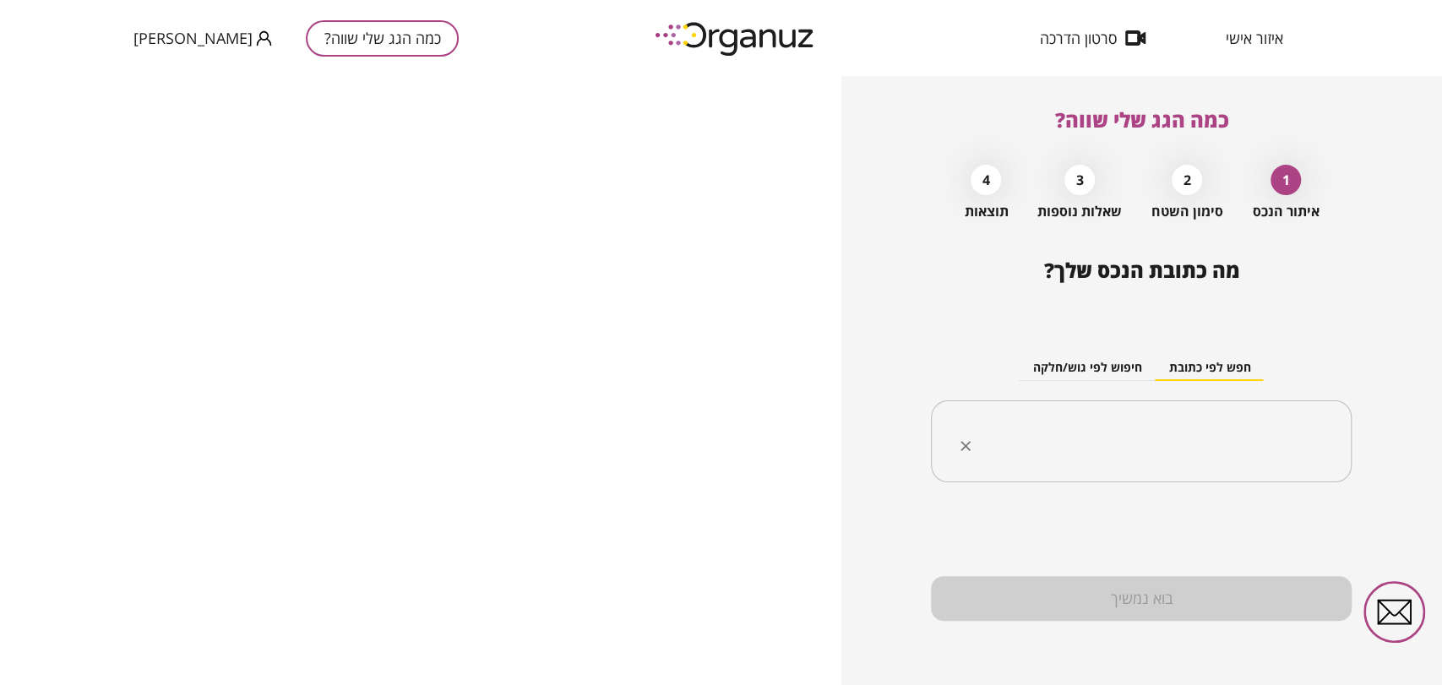
click at [1167, 438] on input "text" at bounding box center [1148, 442] width 368 height 42
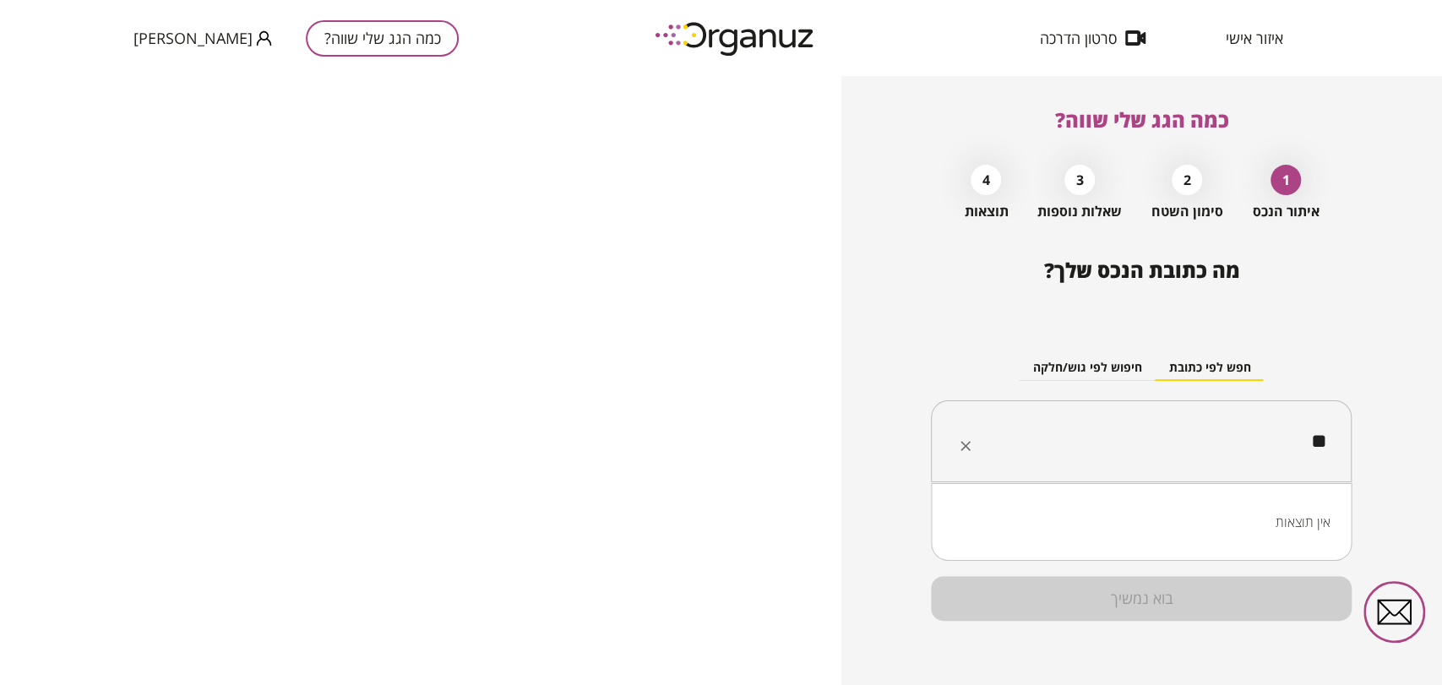
type input "*"
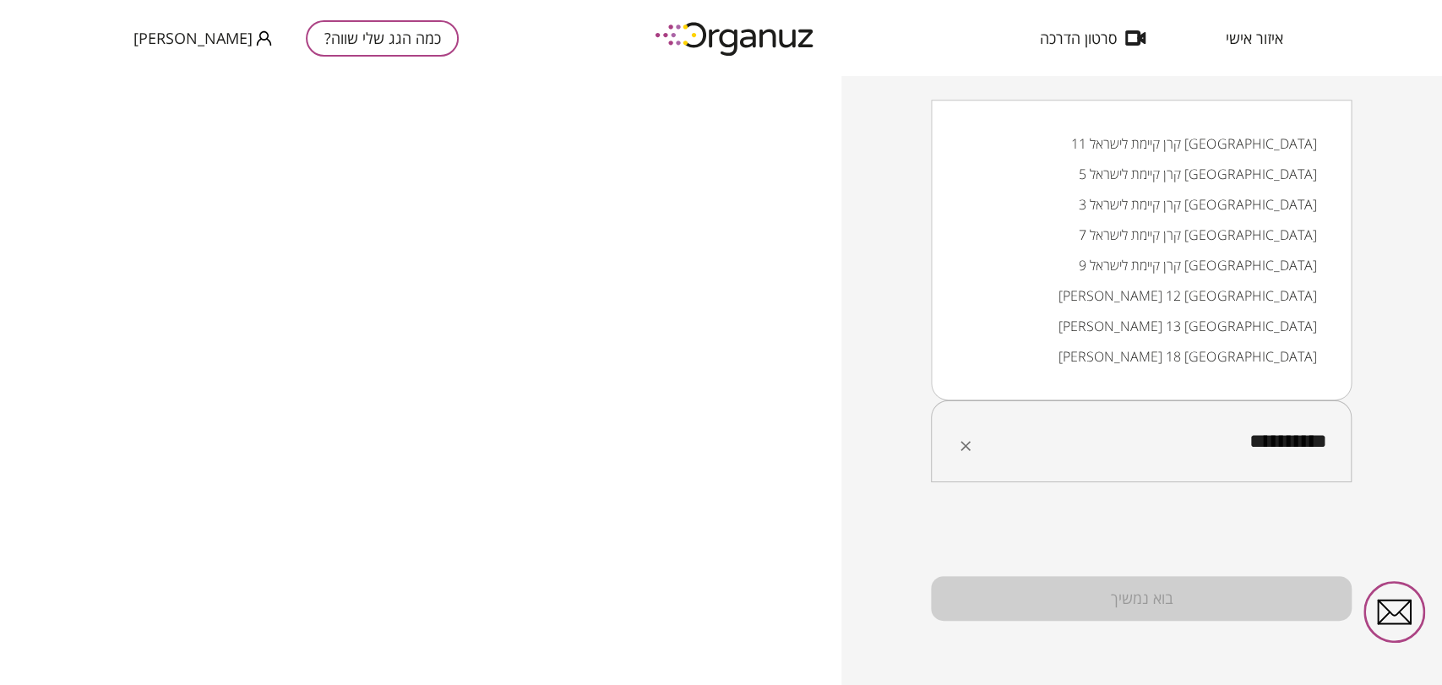
drag, startPoint x: 1218, startPoint y: 448, endPoint x: 1240, endPoint y: 446, distance: 22.0
click at [1240, 446] on input "**********" at bounding box center [1148, 442] width 368 height 42
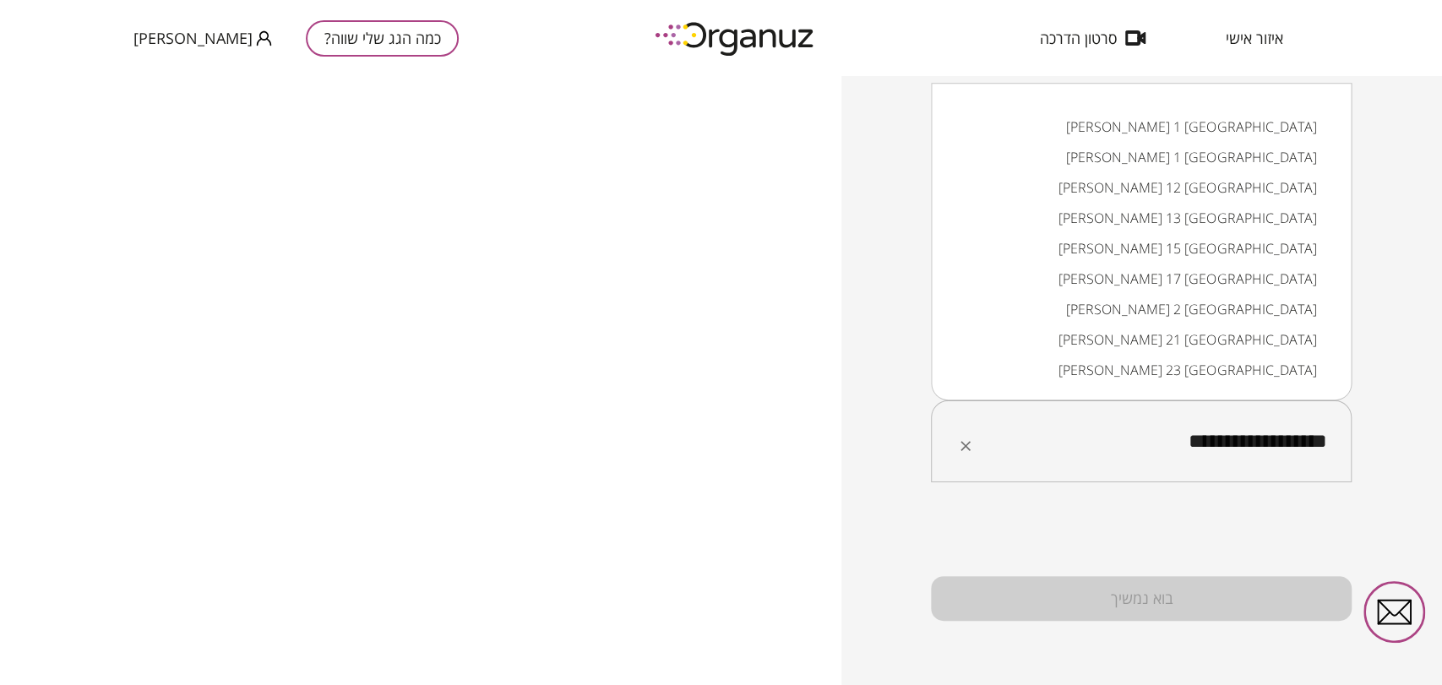
click at [1260, 123] on li "[PERSON_NAME] 1 [GEOGRAPHIC_DATA]" at bounding box center [1141, 127] width 377 height 30
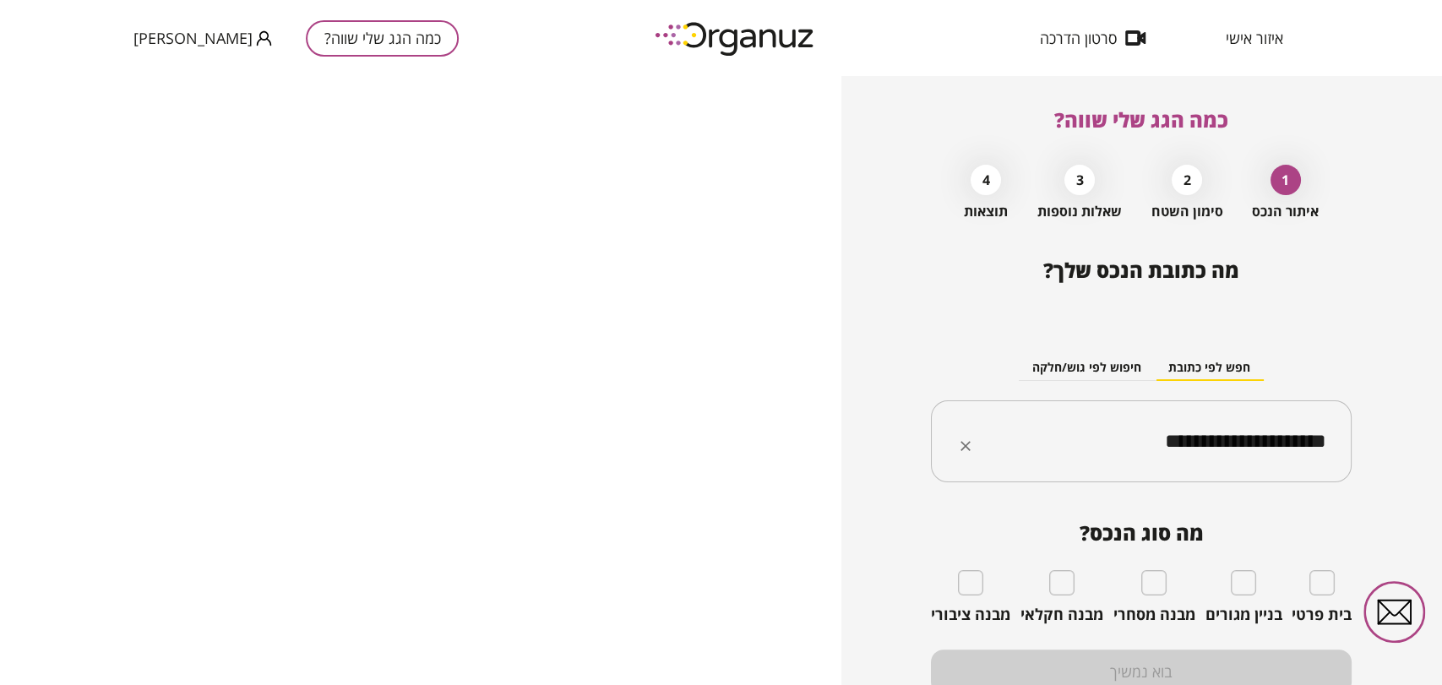
type input "**********"
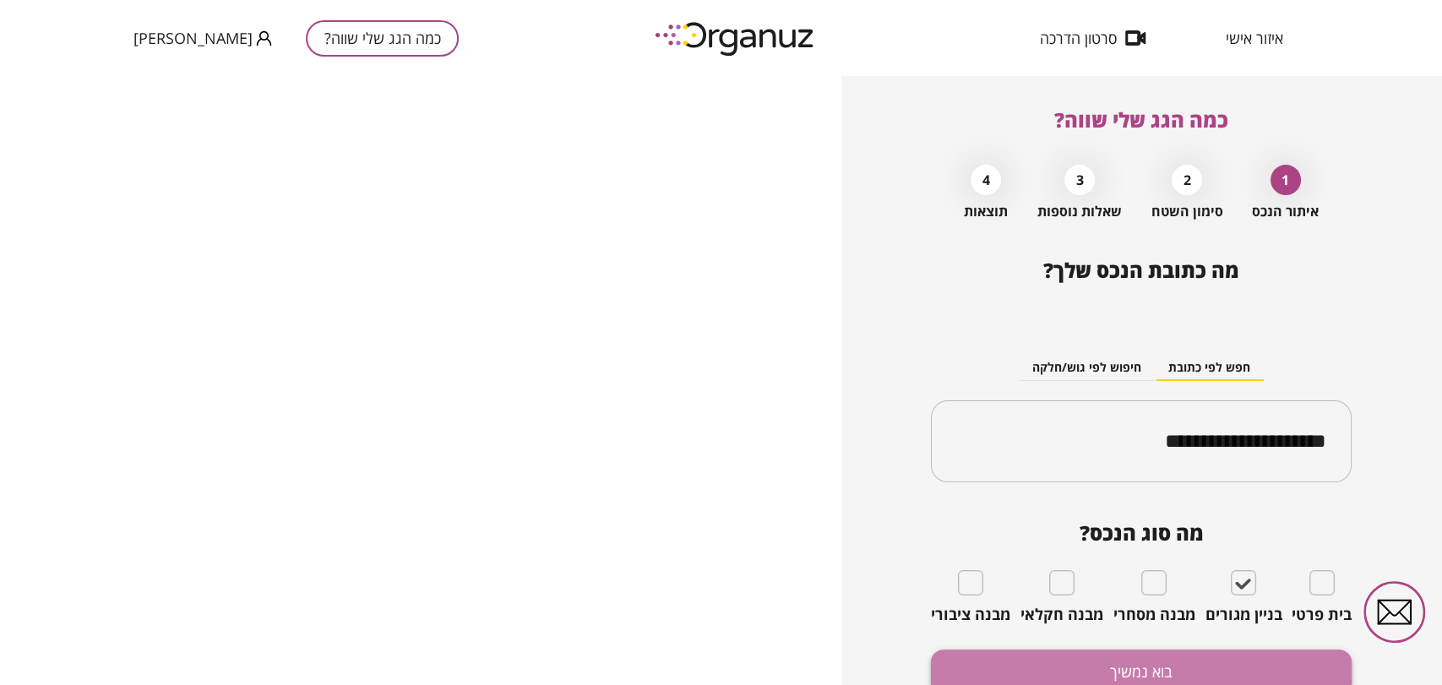
click at [1217, 653] on button "בוא נמשיך" at bounding box center [1141, 672] width 421 height 45
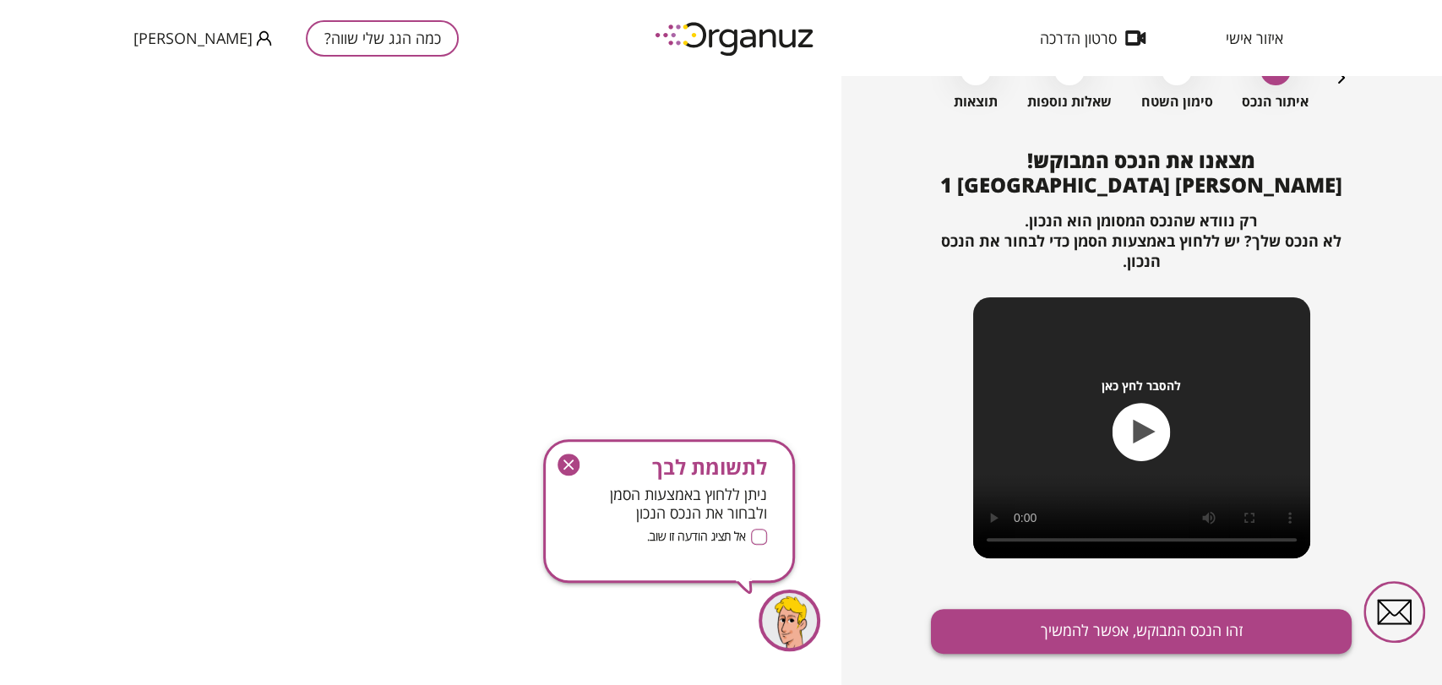
scroll to position [143, 0]
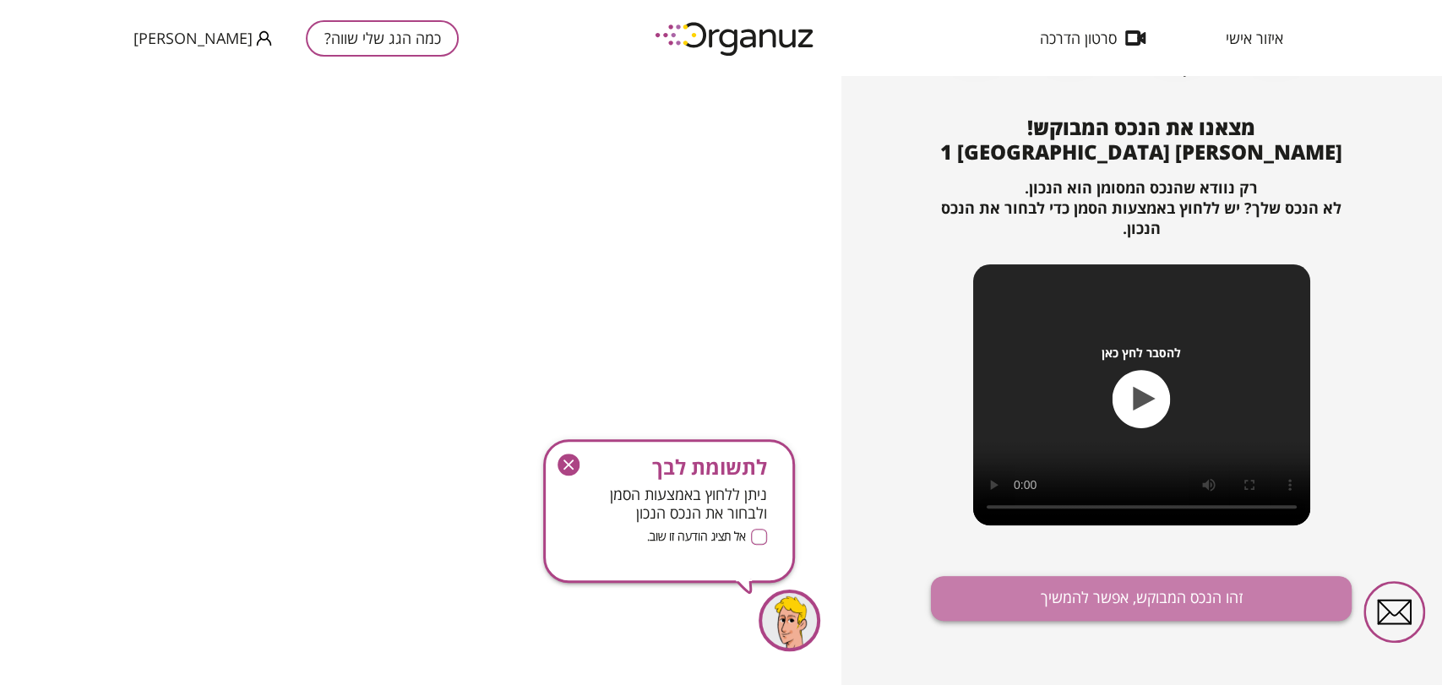
click at [1162, 578] on button "זהו הנכס המבוקש, אפשר להמשיך" at bounding box center [1141, 598] width 421 height 45
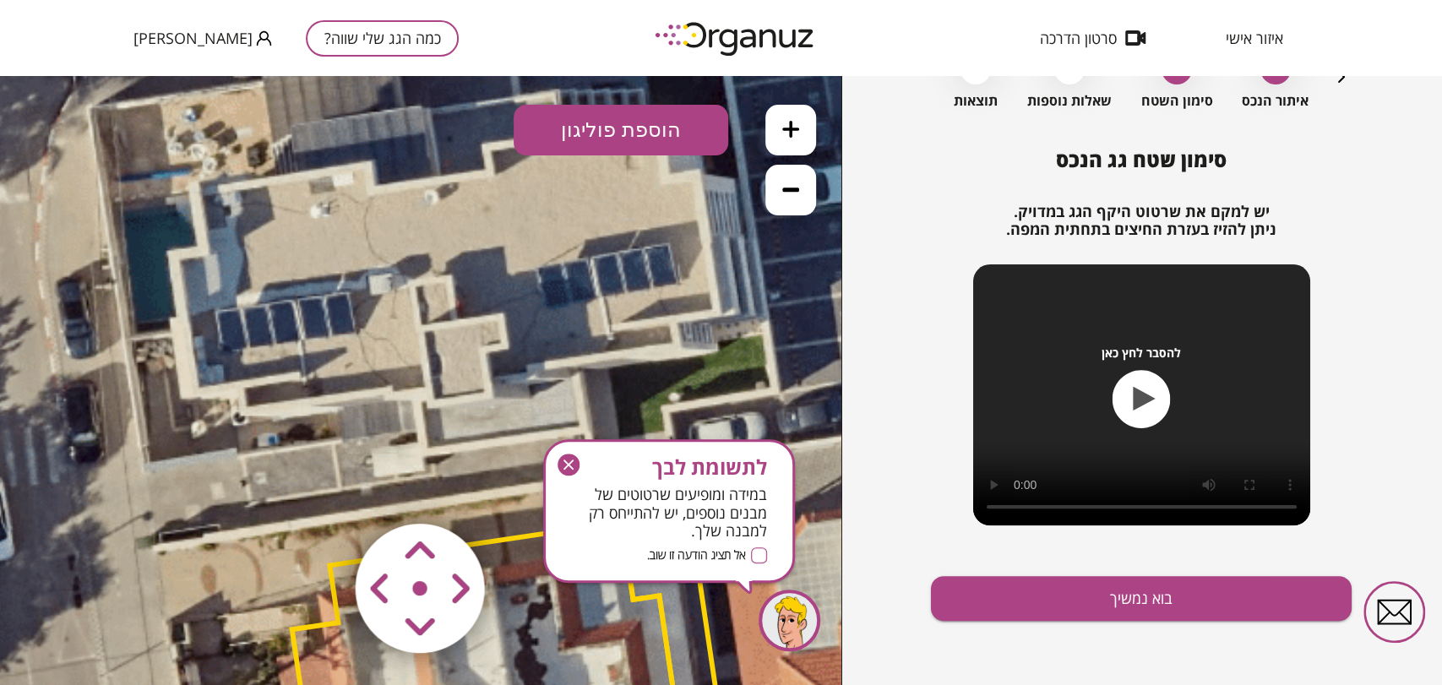
drag, startPoint x: 527, startPoint y: 325, endPoint x: 577, endPoint y: 652, distance: 330.7
click at [577, 652] on polygon at bounding box center [482, 667] width 381 height 291
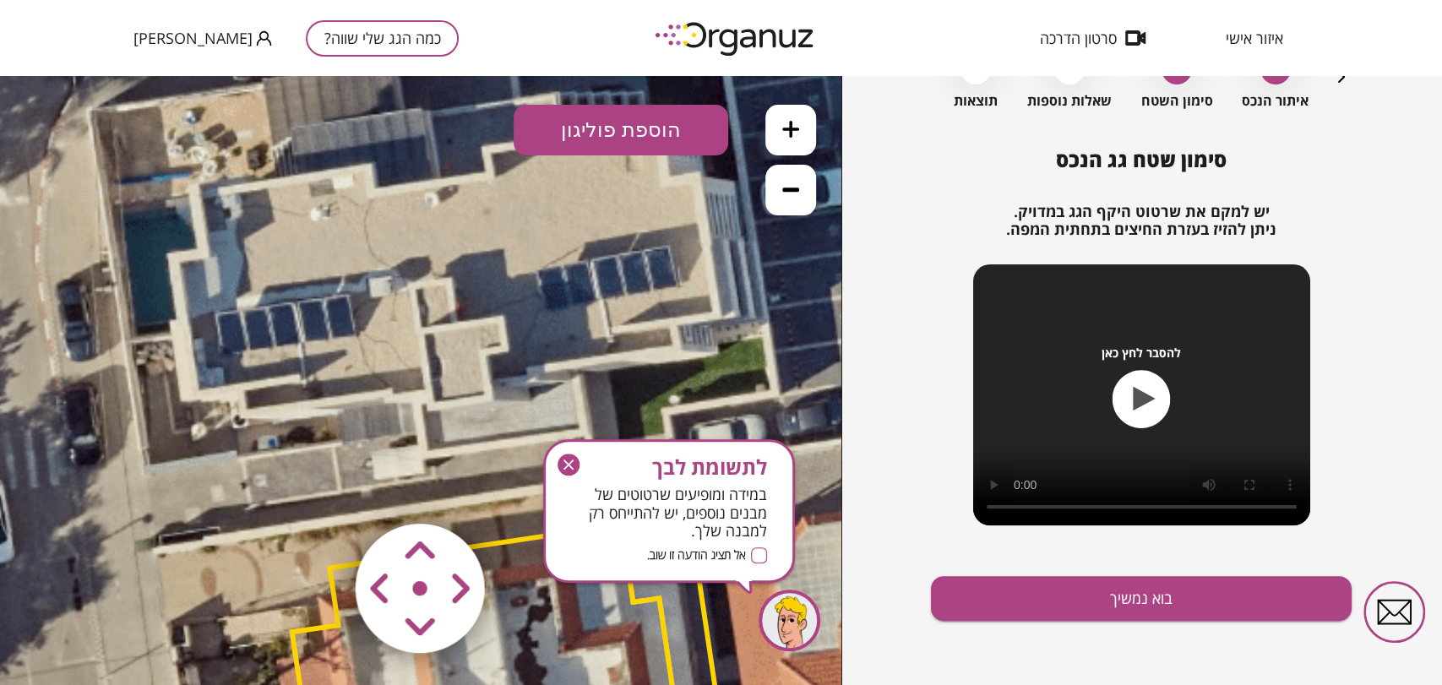
click at [558, 468] on icon "button" at bounding box center [569, 465] width 22 height 22
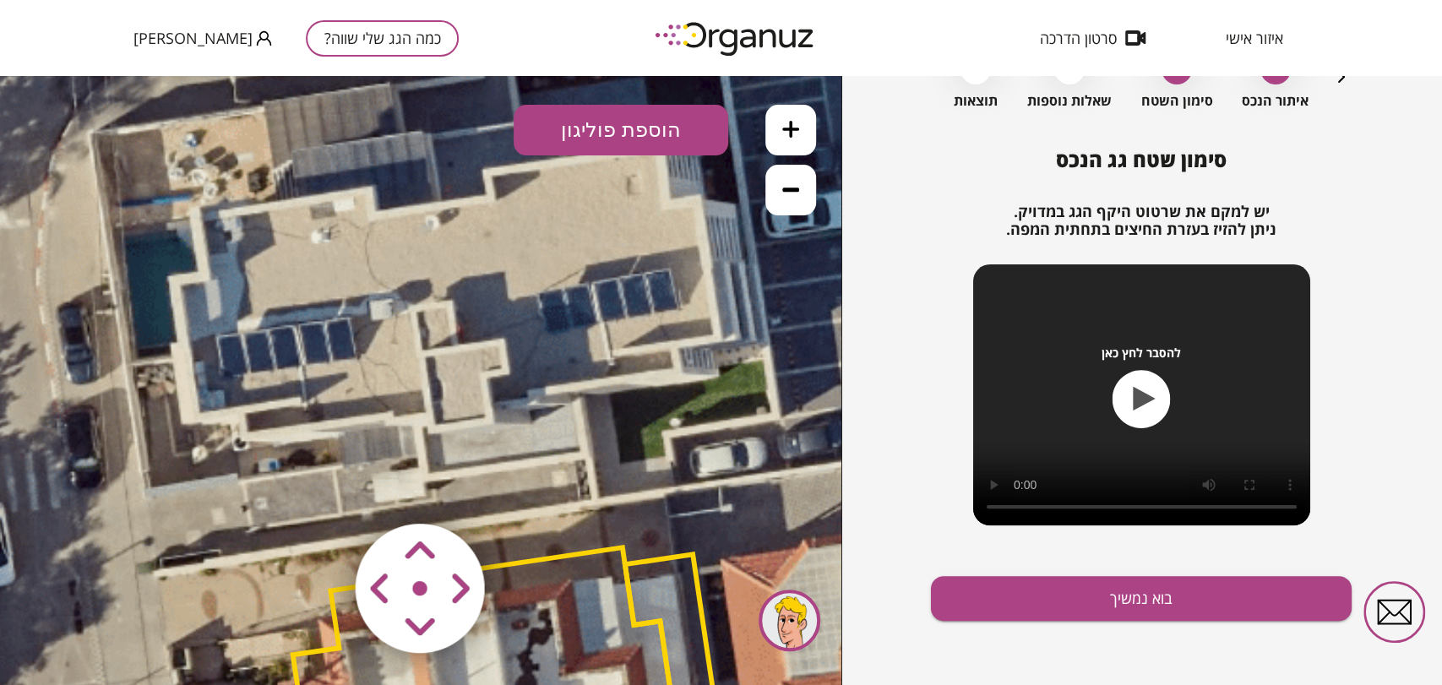
drag, startPoint x: 564, startPoint y: 369, endPoint x: 552, endPoint y: 387, distance: 21.8
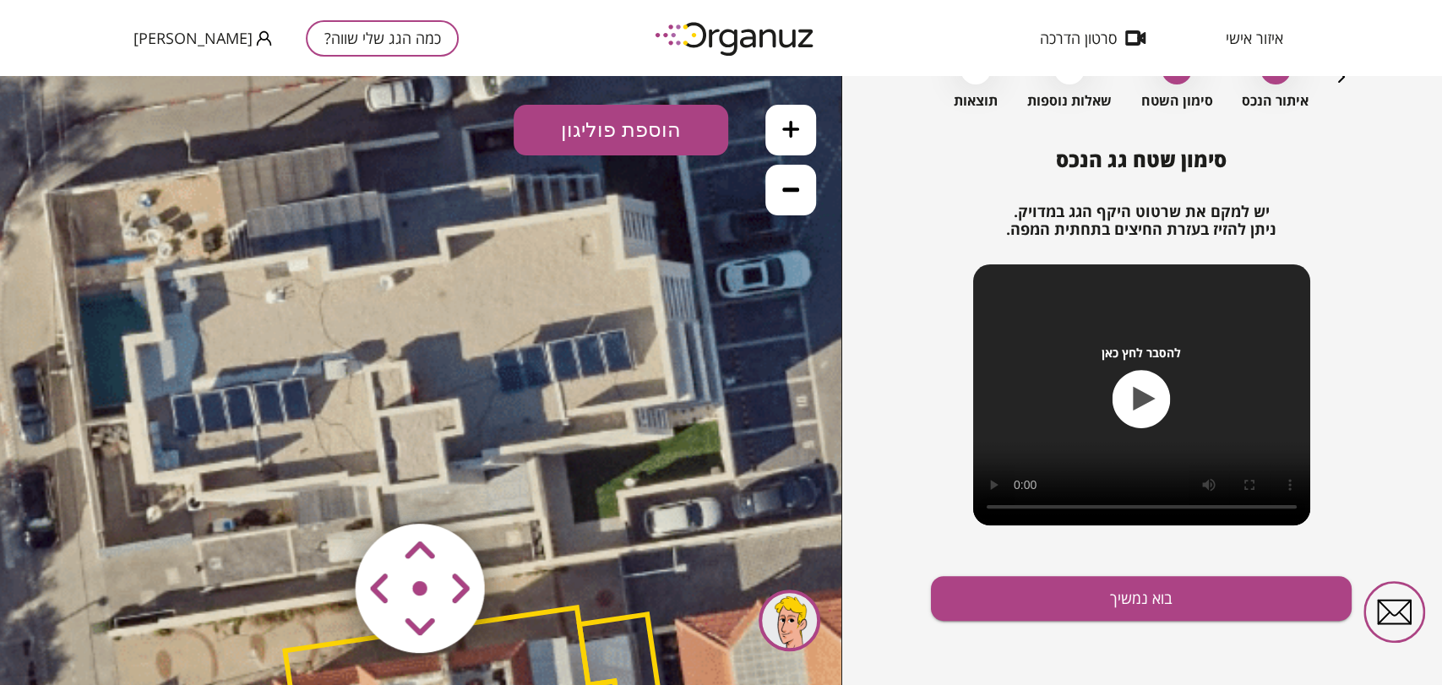
drag, startPoint x: 552, startPoint y: 367, endPoint x: 518, endPoint y: 410, distance: 54.8
click at [665, 121] on button "הוספת פוליגון" at bounding box center [621, 130] width 215 height 51
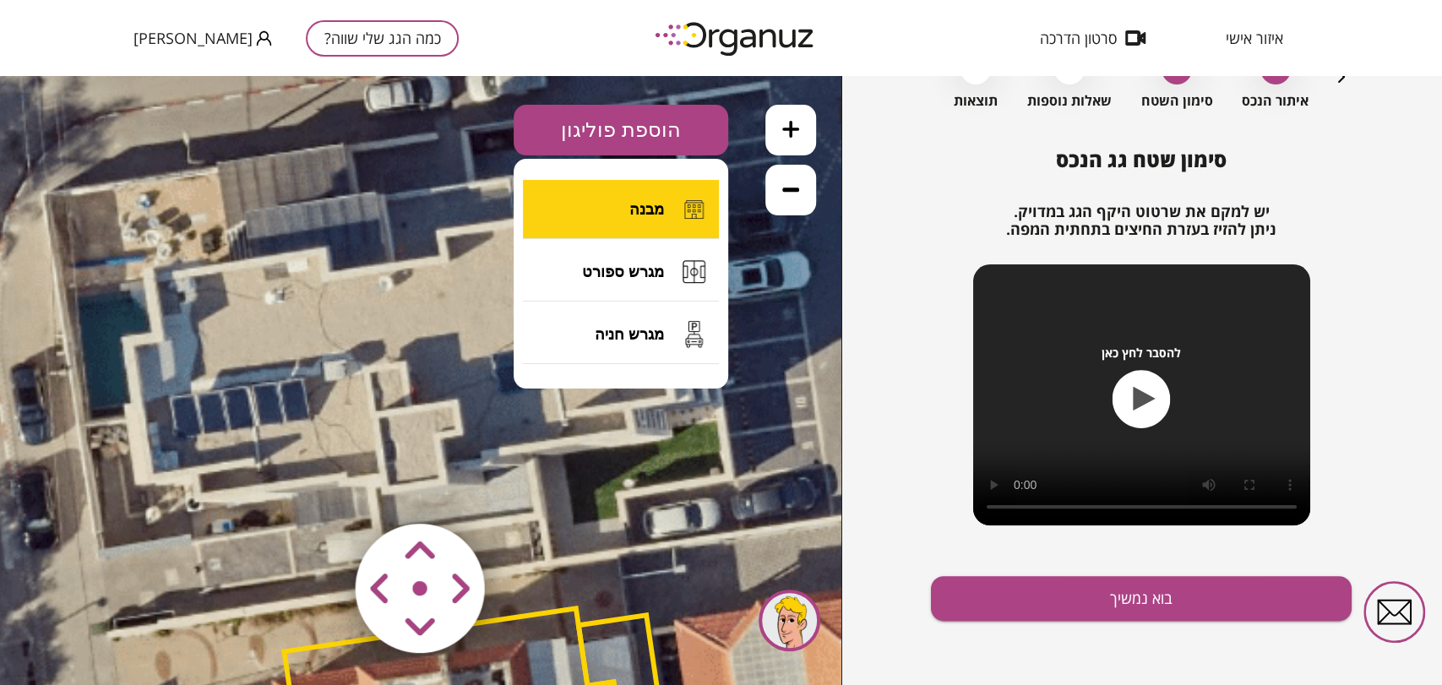
click at [667, 200] on button "מבנה" at bounding box center [621, 209] width 196 height 59
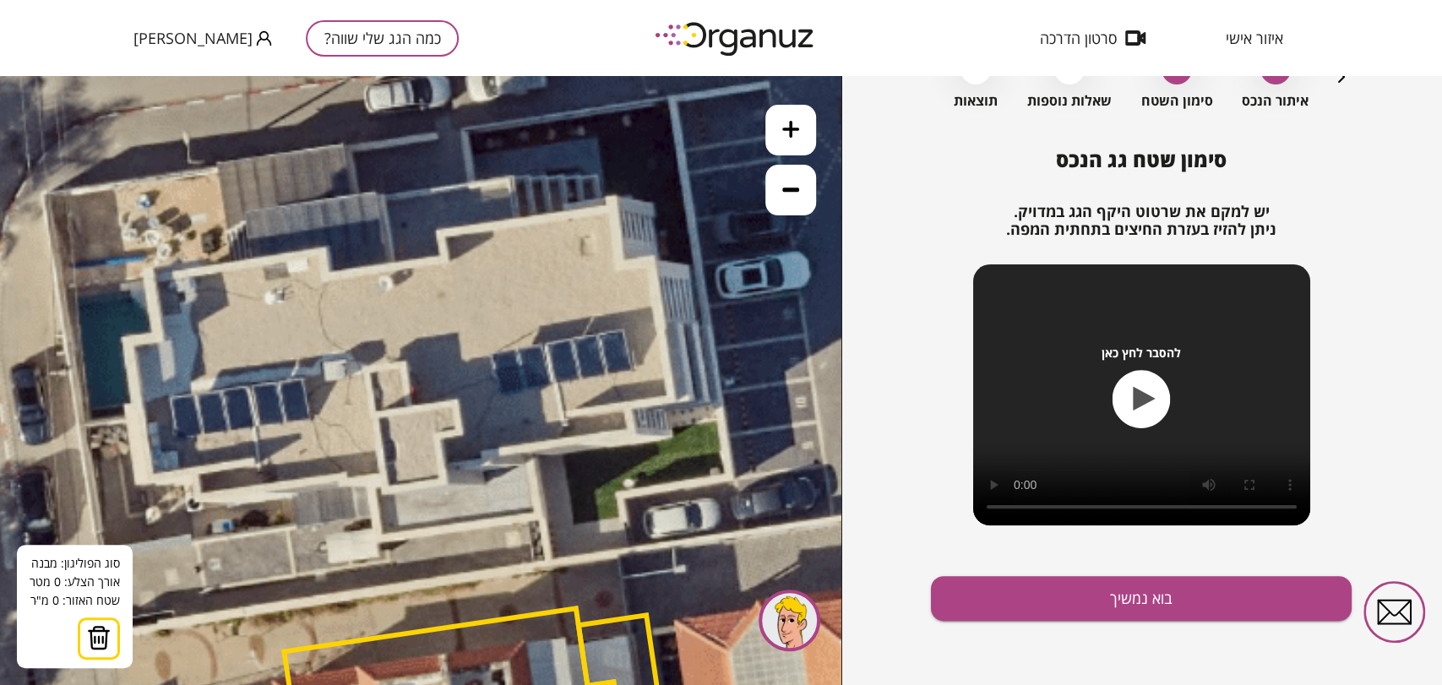
click at [125, 345] on polygon at bounding box center [140, 309] width 30 height 71
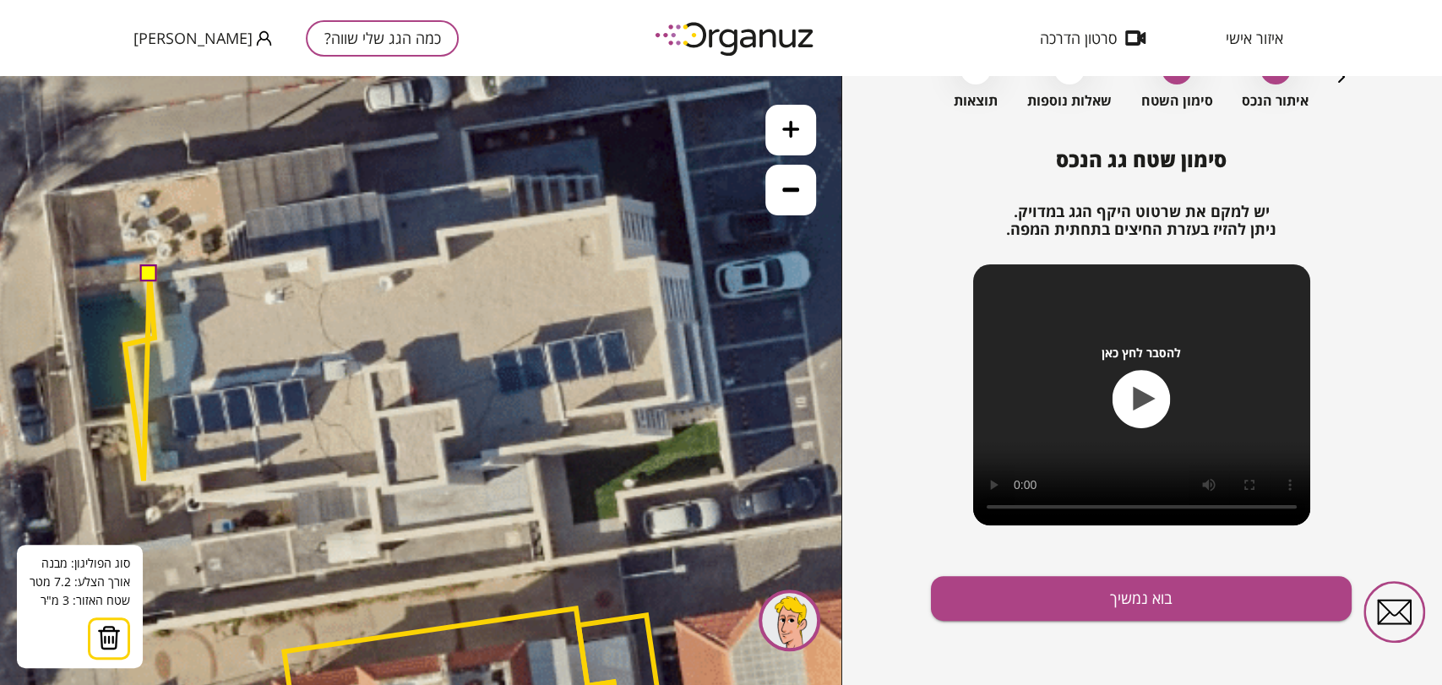
drag, startPoint x: 144, startPoint y: 481, endPoint x: 153, endPoint y: 481, distance: 9.3
click at [144, 481] on polygon at bounding box center [140, 377] width 30 height 207
click at [194, 471] on polygon at bounding box center [160, 374] width 68 height 201
click at [202, 502] on polygon at bounding box center [164, 388] width 76 height 228
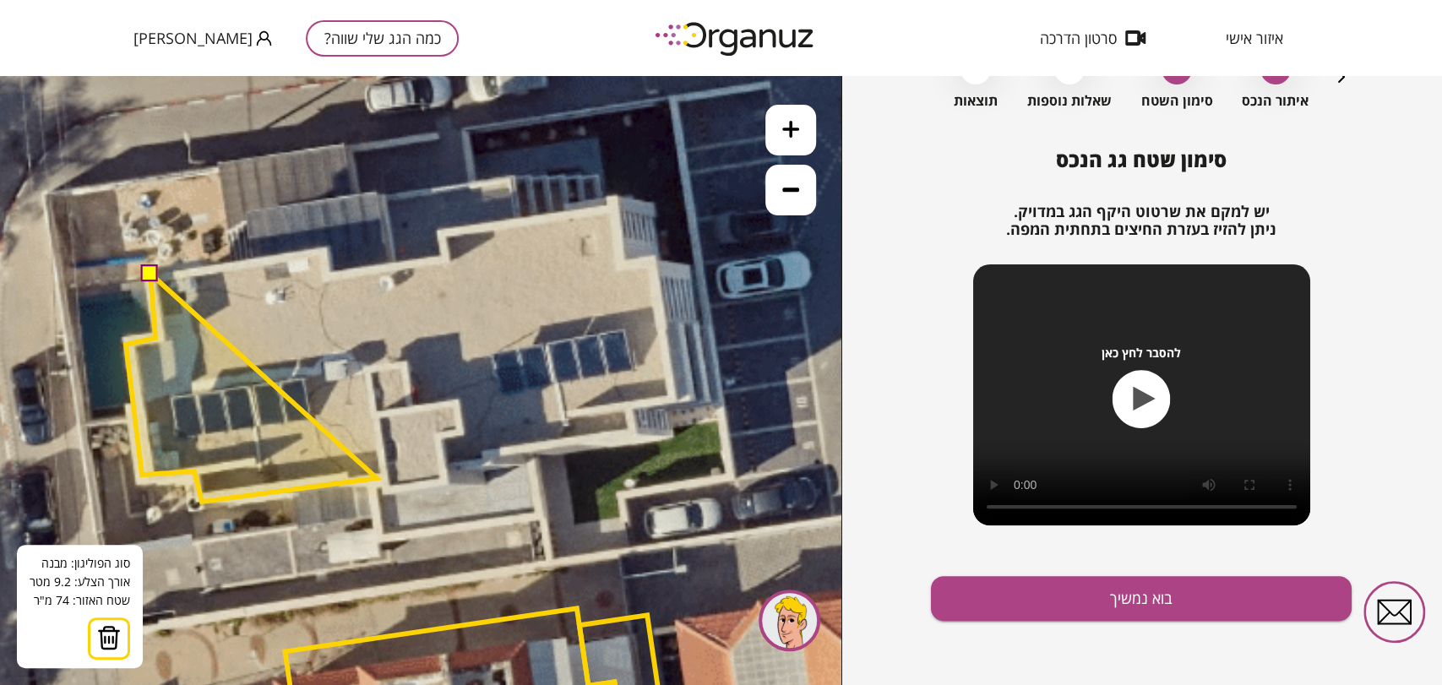
click at [377, 477] on polygon at bounding box center [251, 388] width 251 height 228
click at [385, 478] on polygon at bounding box center [255, 388] width 259 height 228
click at [386, 491] on polygon at bounding box center [256, 388] width 260 height 228
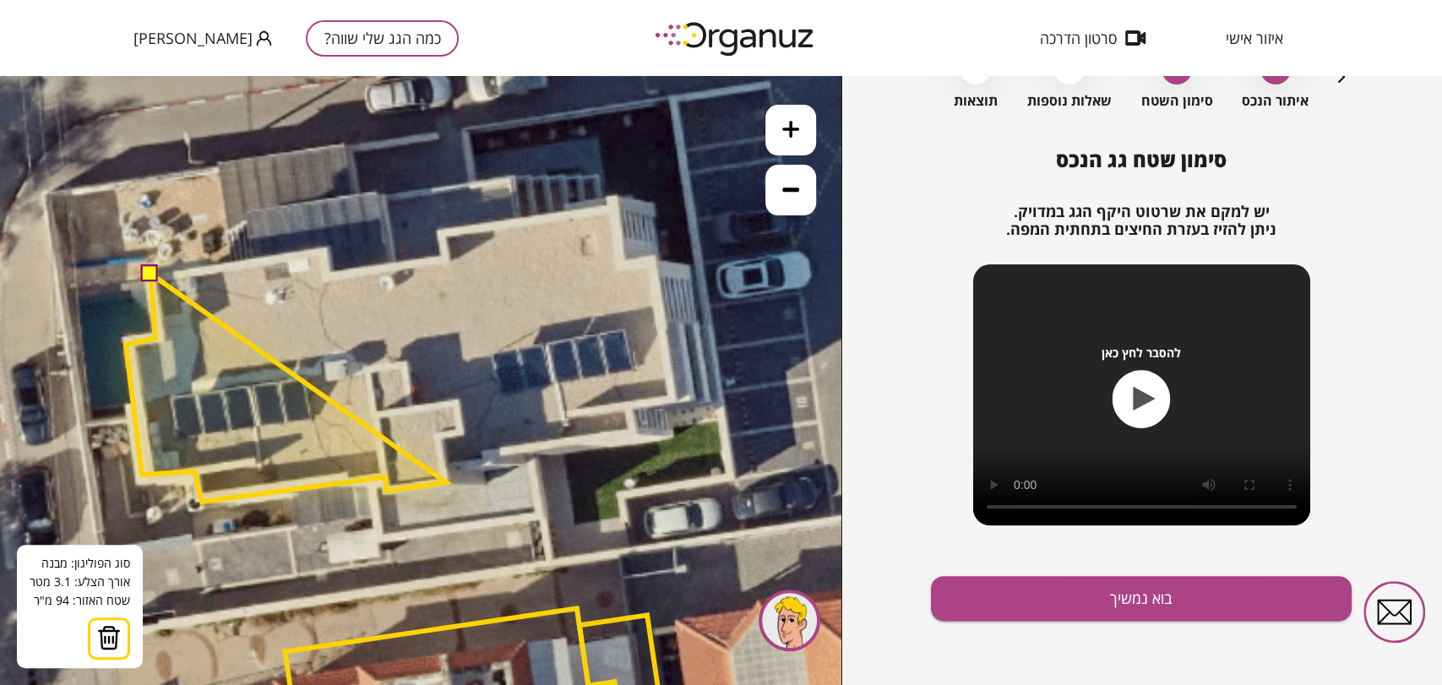
click at [446, 482] on polygon at bounding box center [286, 388] width 320 height 228
click at [444, 467] on polygon at bounding box center [286, 388] width 320 height 228
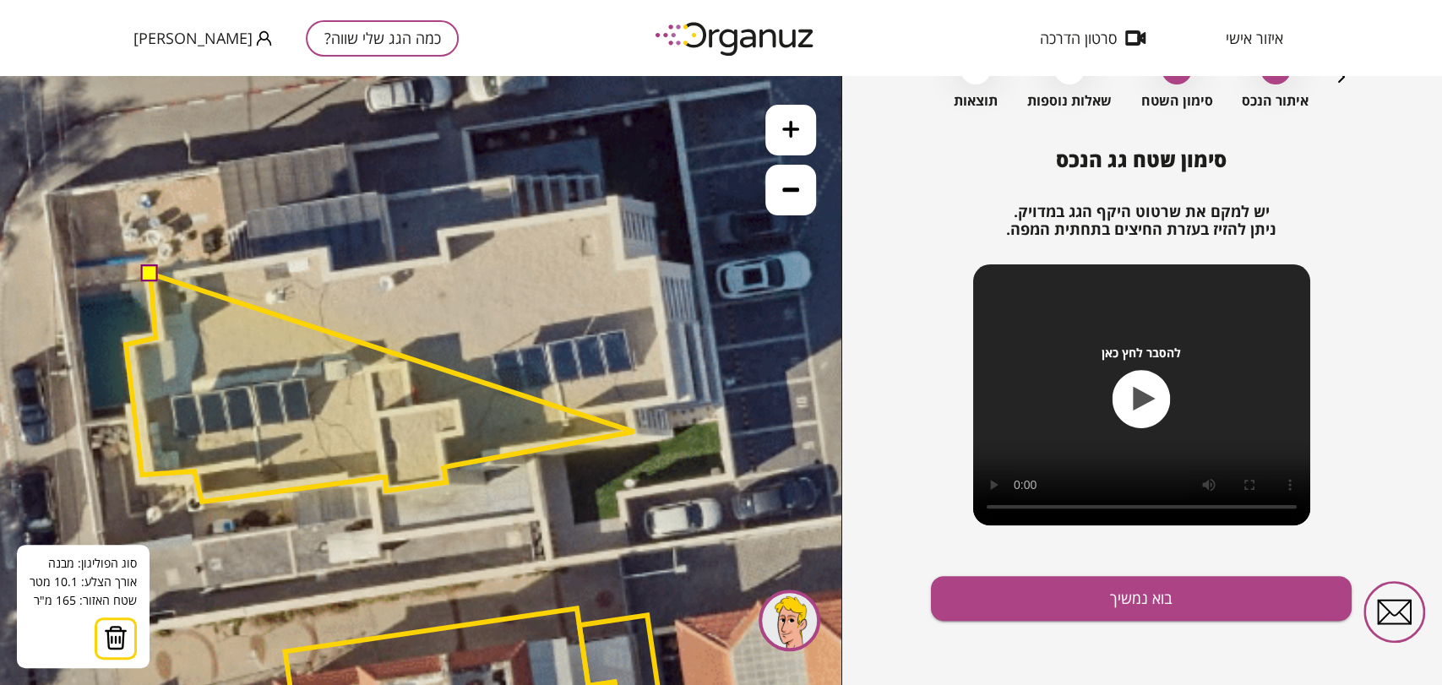
click at [634, 432] on polygon at bounding box center [380, 388] width 508 height 228
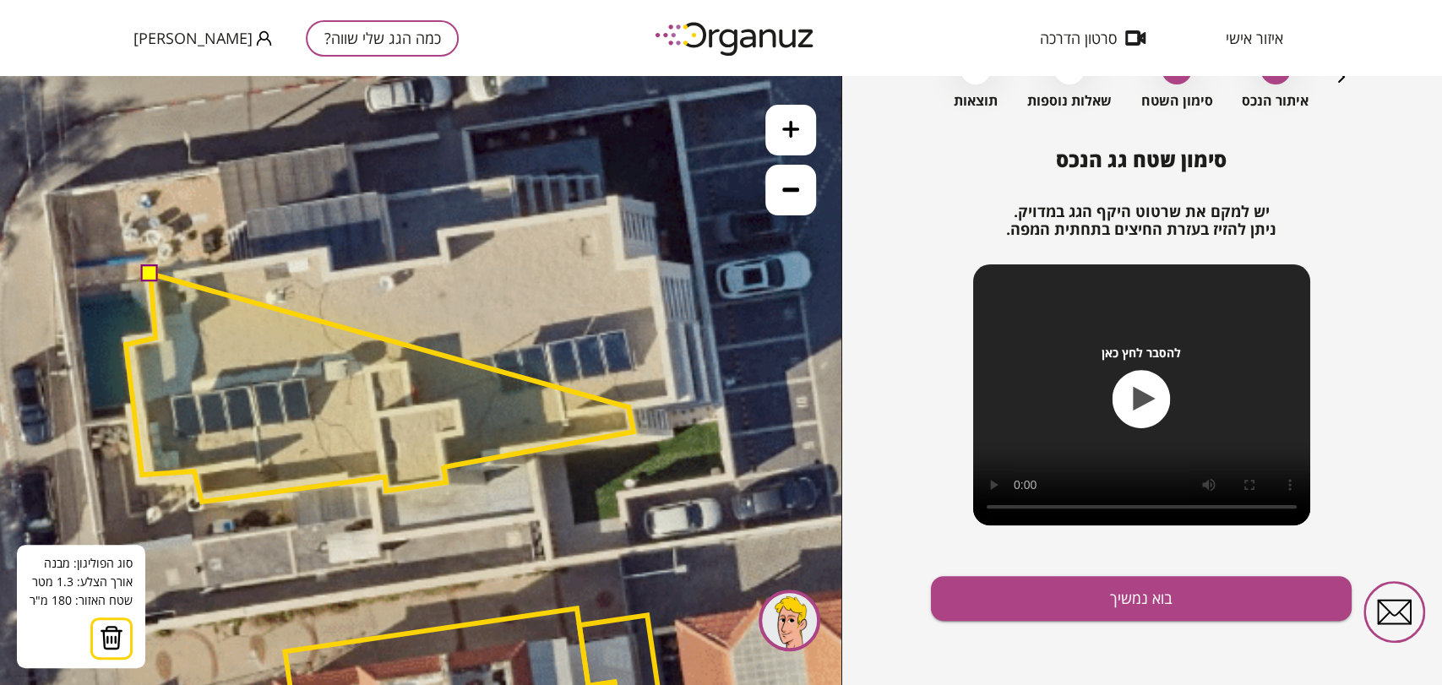
click at [628, 406] on polygon at bounding box center [380, 388] width 508 height 228
click at [630, 407] on polygon at bounding box center [379, 388] width 508 height 228
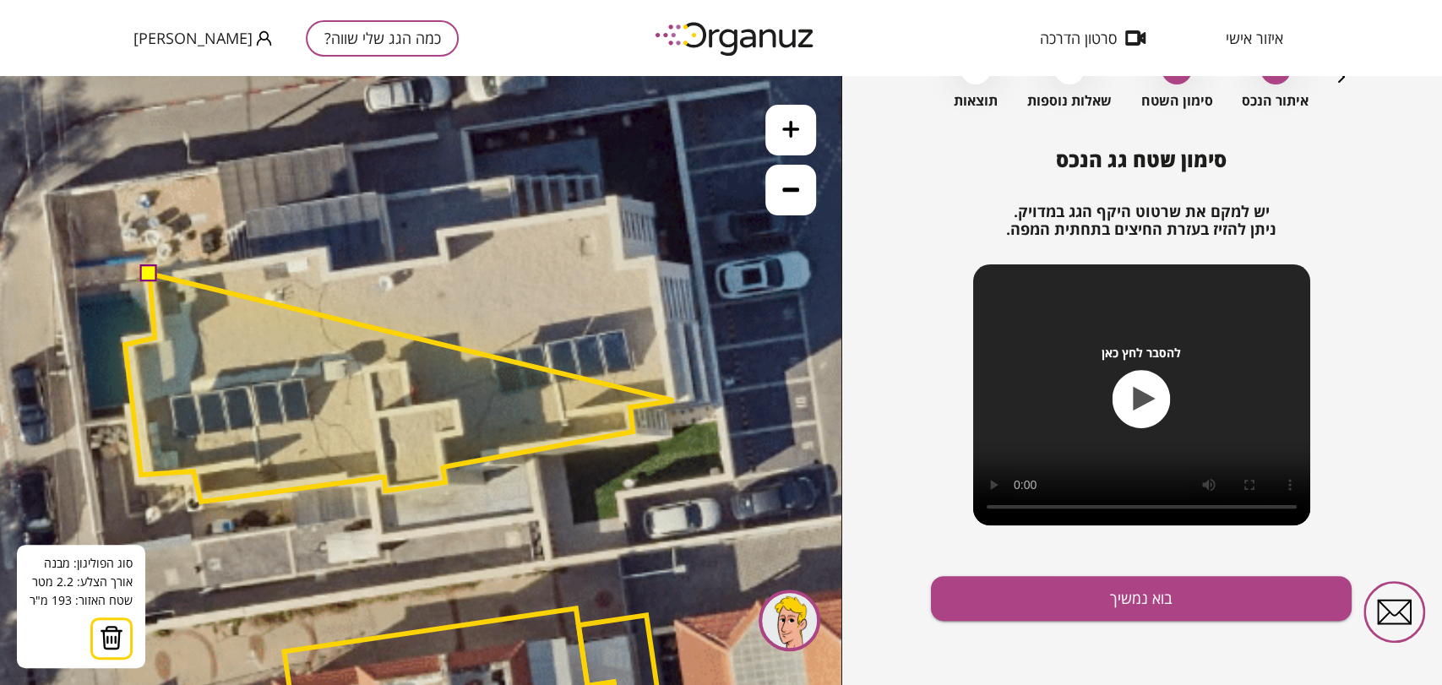
click at [673, 400] on polygon at bounding box center [399, 388] width 548 height 228
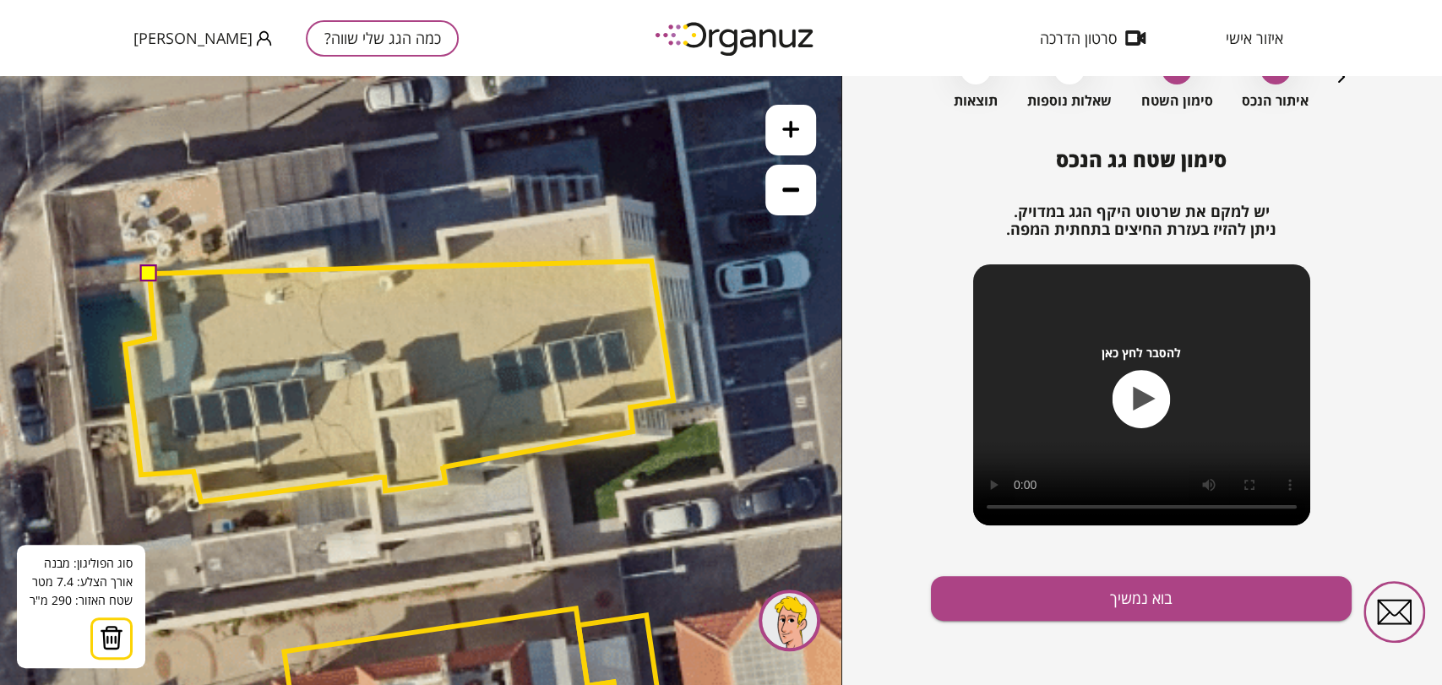
click at [651, 261] on polygon at bounding box center [399, 381] width 548 height 241
click at [618, 266] on polygon at bounding box center [399, 381] width 548 height 241
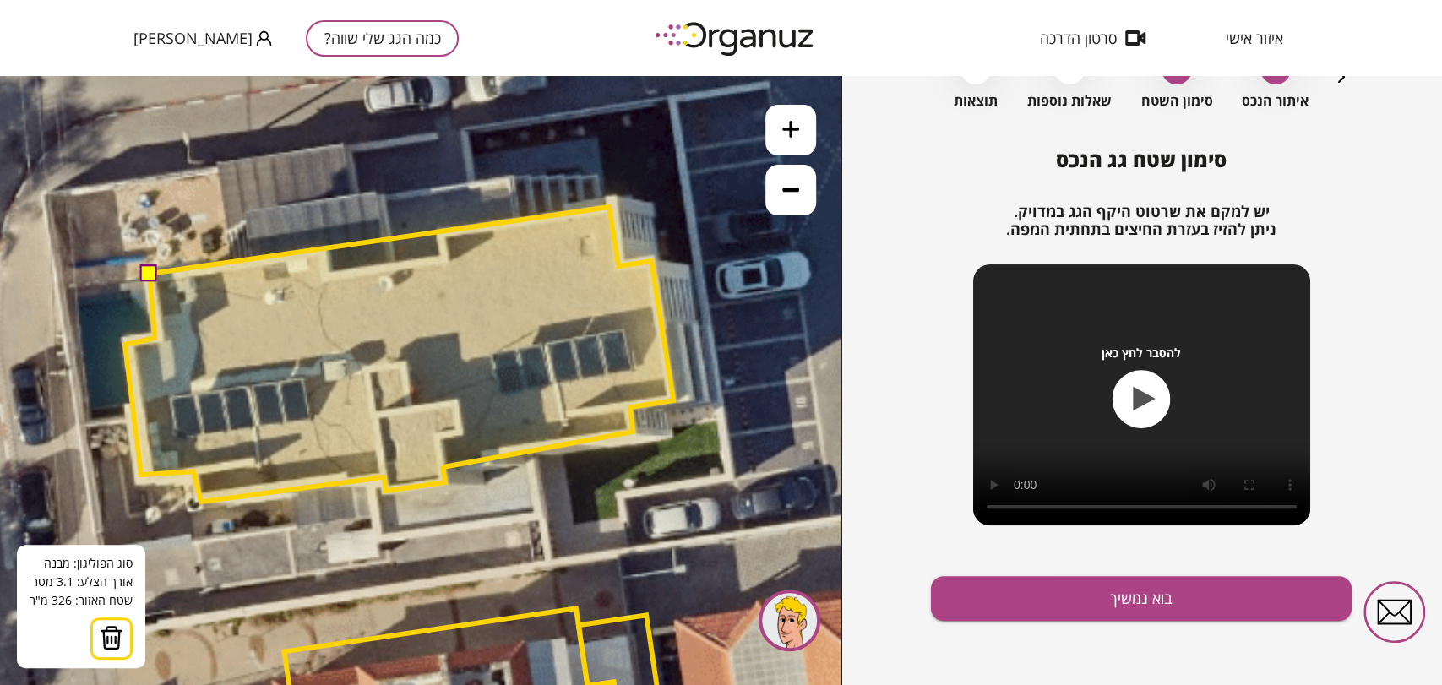
click at [609, 207] on polygon at bounding box center [399, 354] width 548 height 295
click at [439, 231] on polygon at bounding box center [399, 354] width 548 height 295
click at [443, 259] on polygon at bounding box center [399, 354] width 548 height 295
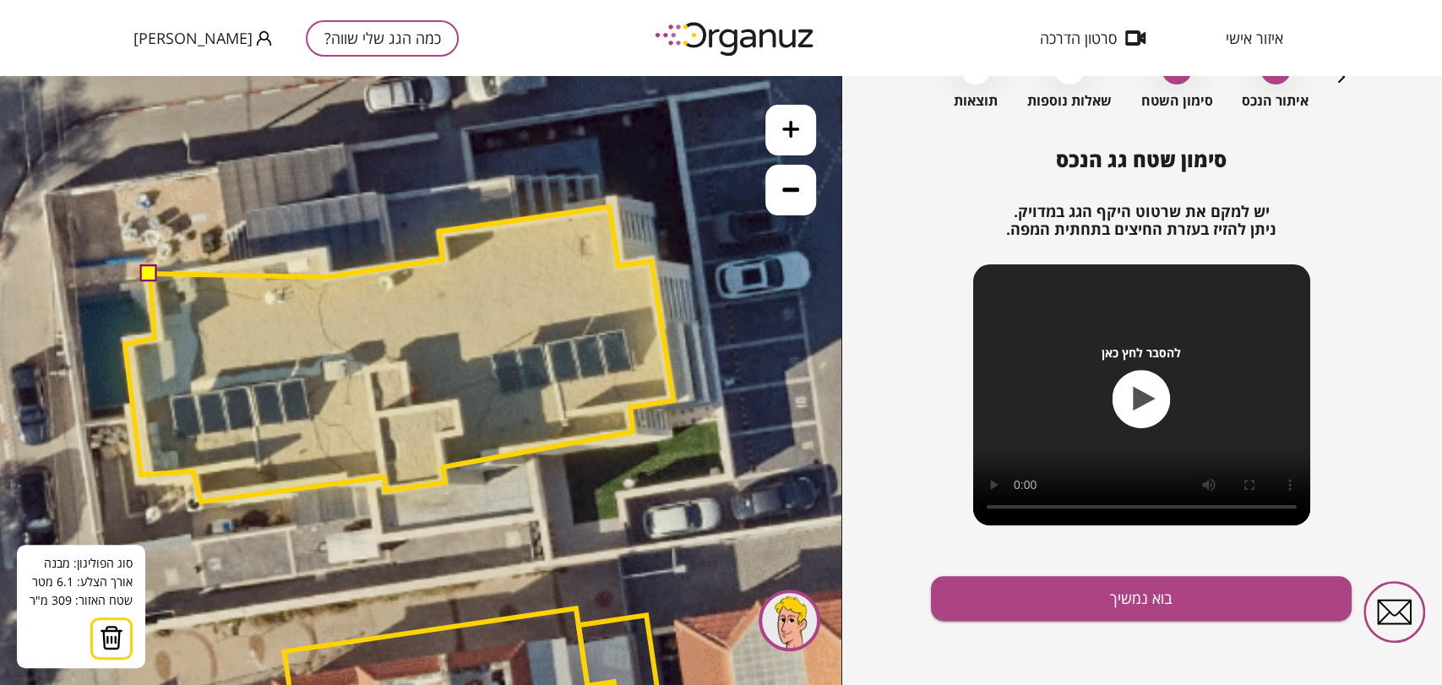
click at [327, 277] on polygon at bounding box center [399, 354] width 548 height 295
click at [324, 252] on polygon at bounding box center [399, 354] width 548 height 295
drag, startPoint x: 148, startPoint y: 270, endPoint x: 159, endPoint y: 275, distance: 12.1
click at [148, 271] on button at bounding box center [148, 272] width 17 height 17
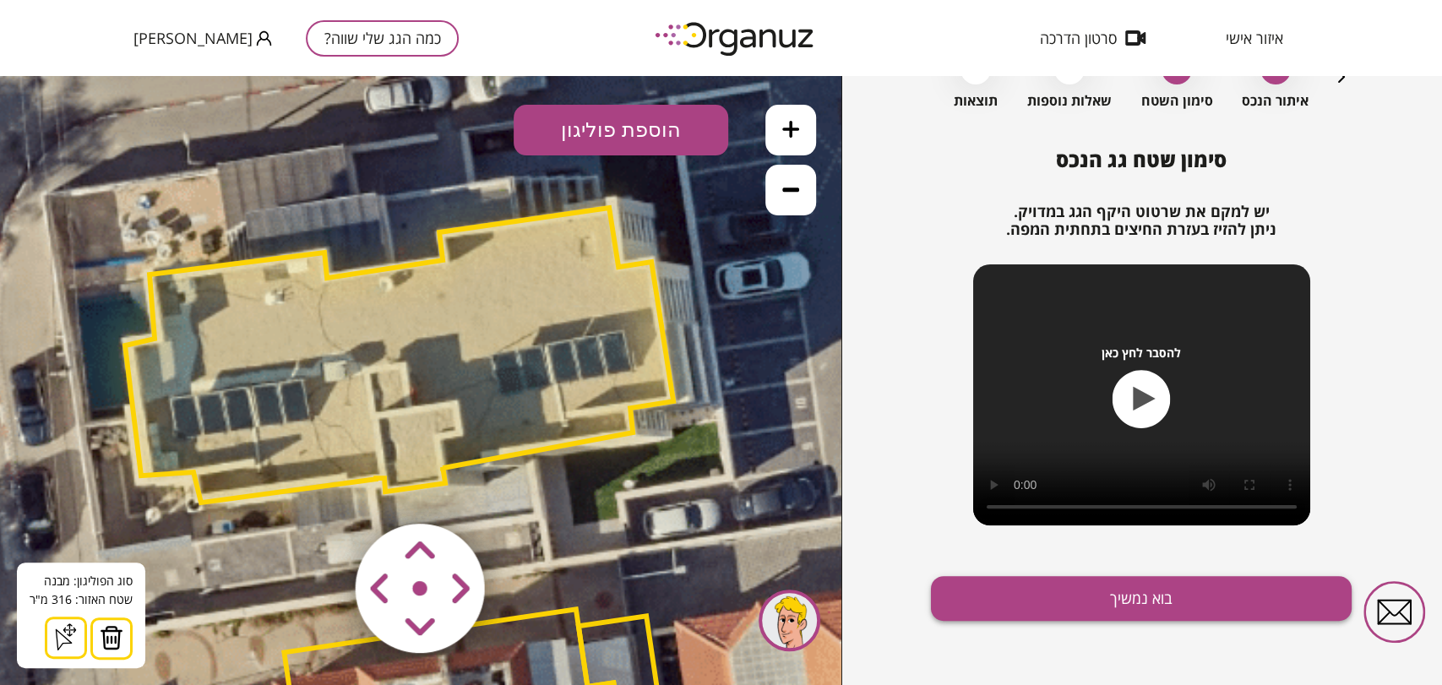
click at [1154, 603] on button "בוא נמשיך" at bounding box center [1141, 598] width 421 height 45
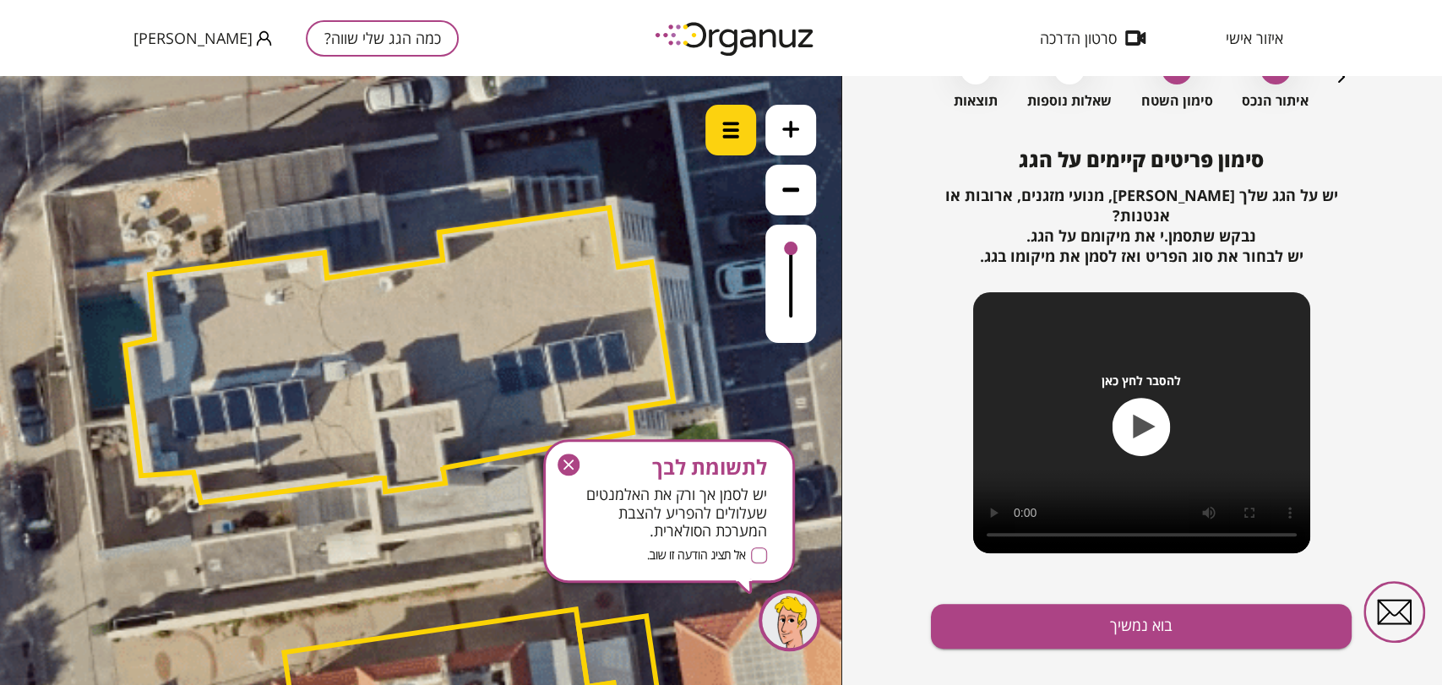
click at [709, 135] on div at bounding box center [730, 130] width 51 height 51
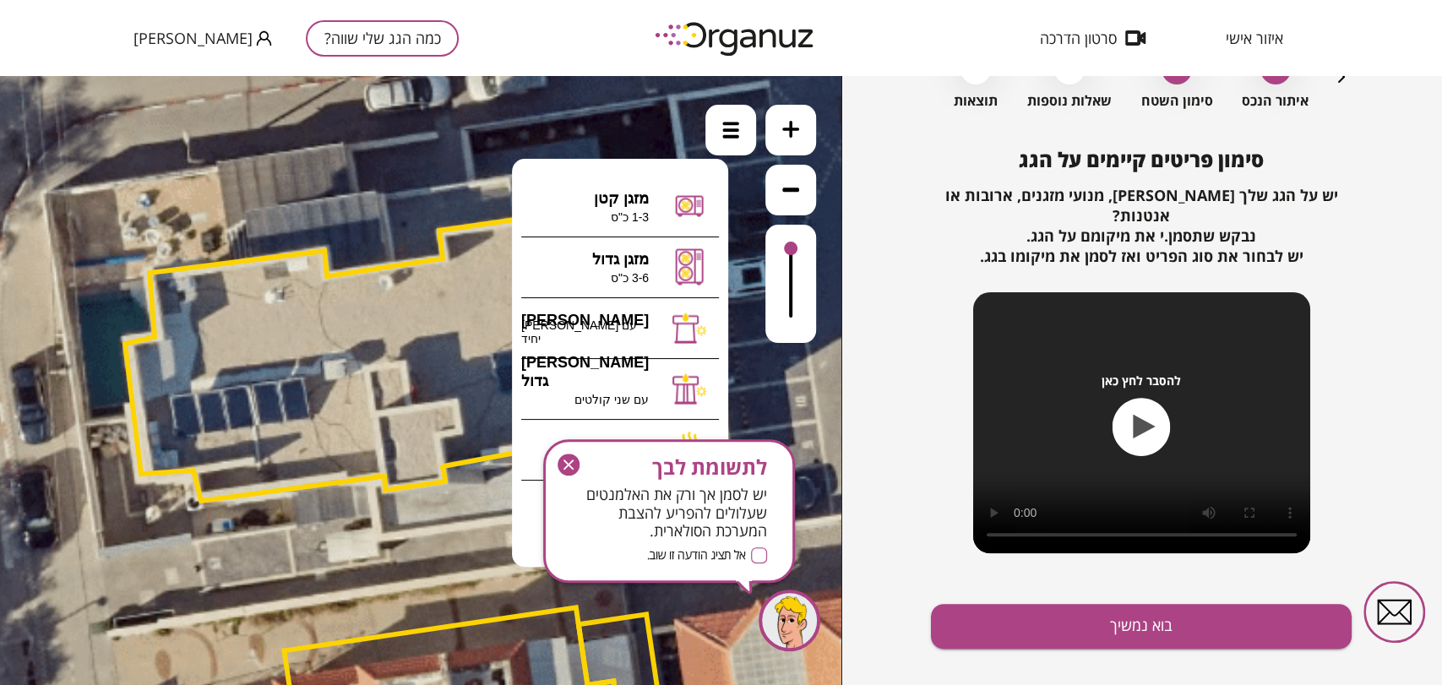
click at [560, 451] on div "לתשומת לבך יש לסמן אך ורק את האלמנטים שעלולים להפריע להצבת המערכת הסולארית. אל …" at bounding box center [669, 511] width 252 height 144
click at [573, 459] on icon "button" at bounding box center [569, 465] width 22 height 22
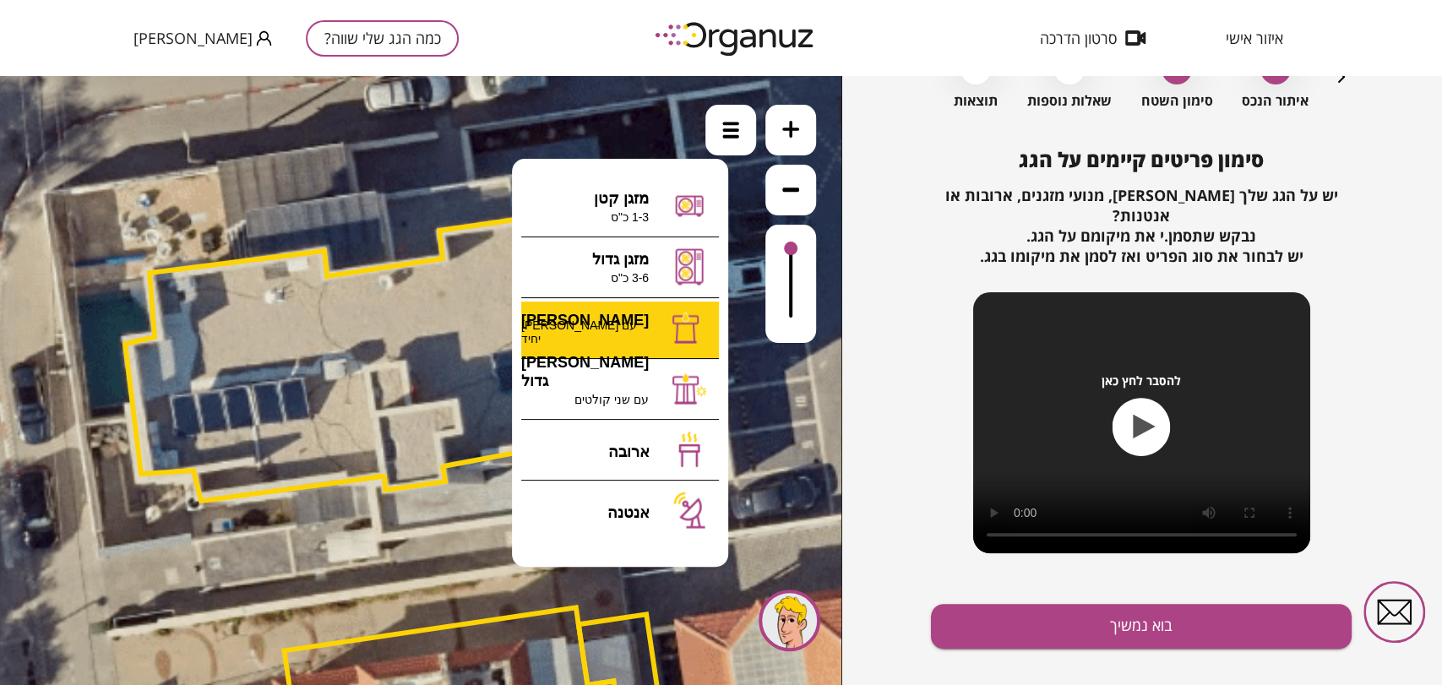
click at [642, 330] on div ".st0 { fill: #FFFFFF; } א" at bounding box center [420, 380] width 841 height 609
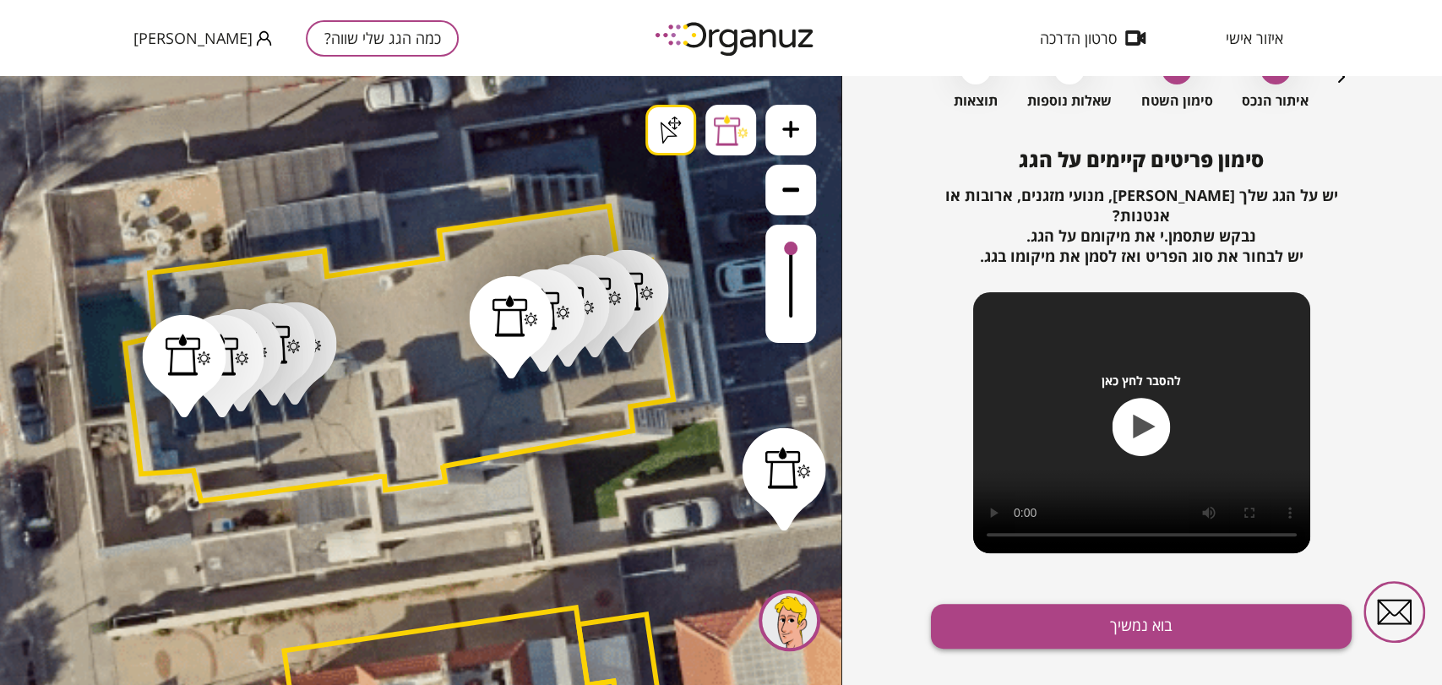
click at [1060, 604] on button "בוא נמשיך" at bounding box center [1141, 626] width 421 height 45
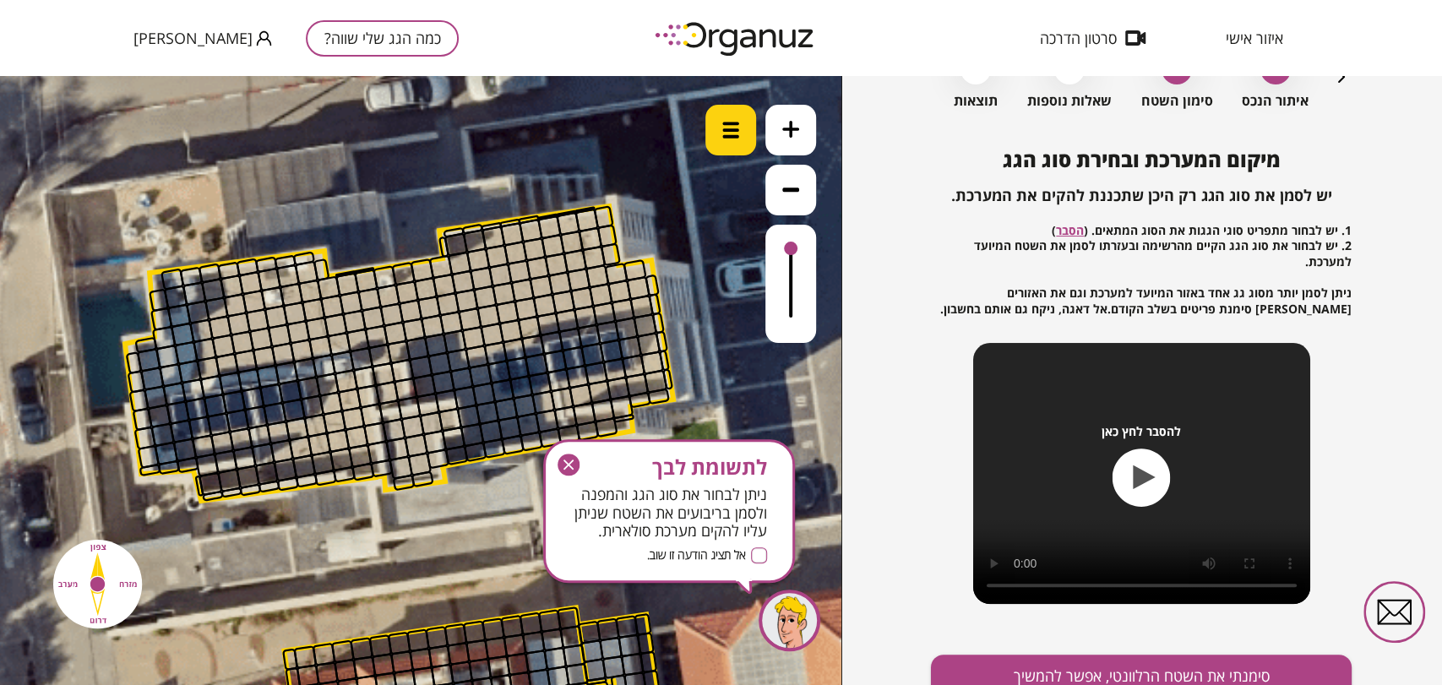
click at [728, 126] on img at bounding box center [730, 130] width 17 height 17
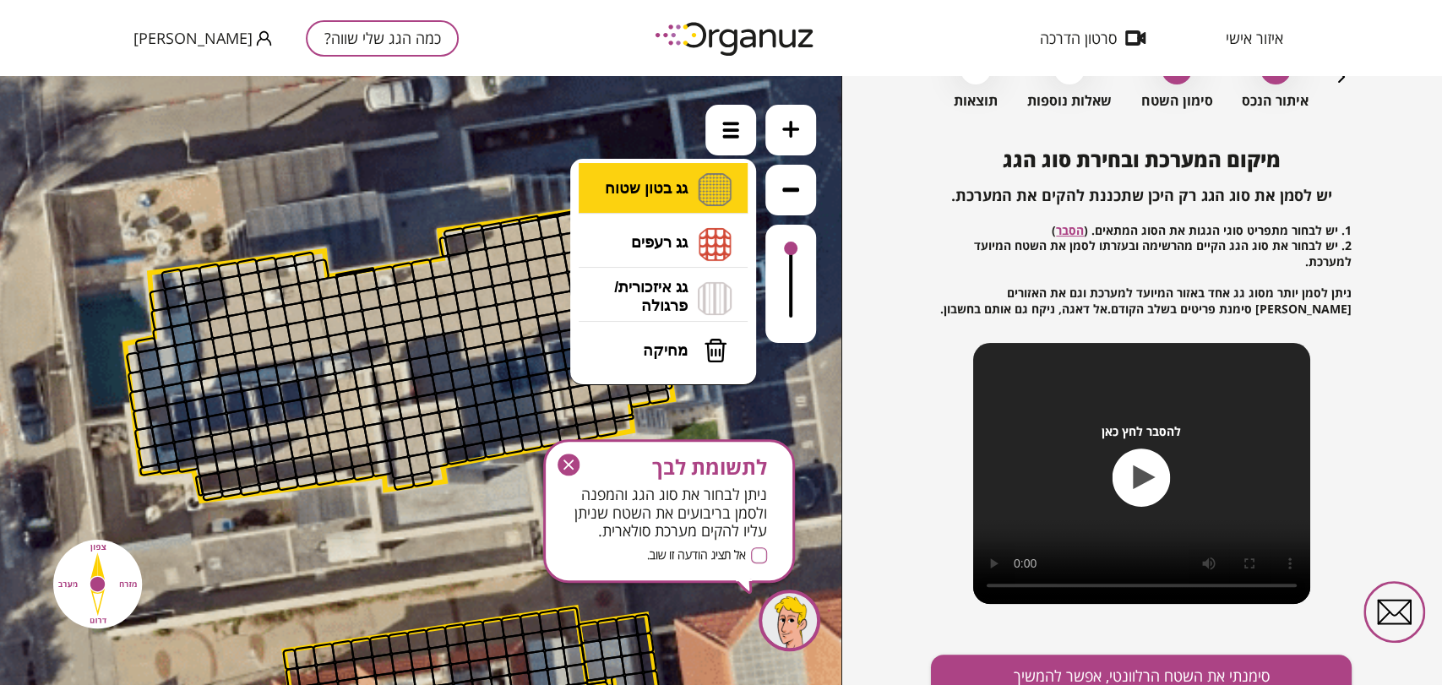
click at [677, 182] on li "גג בטון שטוח מפלס א א מפלס ב ב מפלס ג ג" at bounding box center [662, 190] width 177 height 54
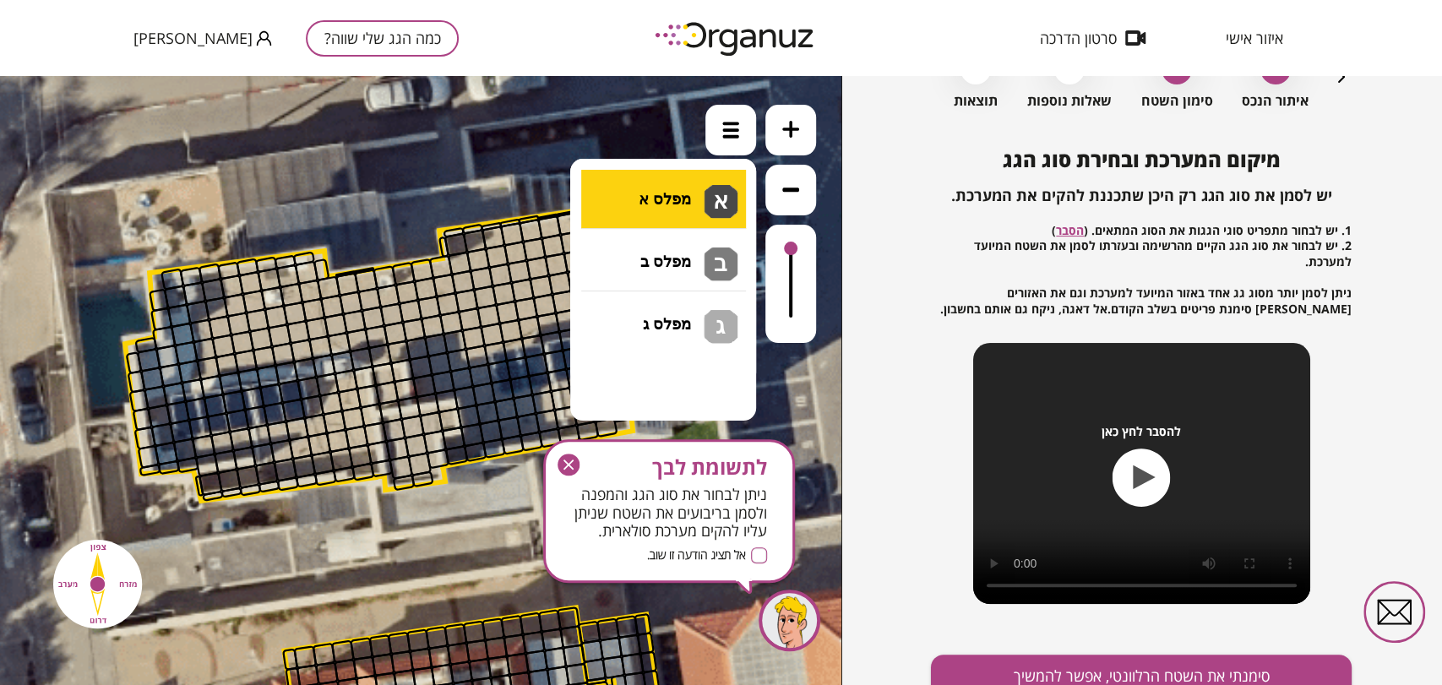
click at [667, 189] on div ".st0 { fill: #FFFFFF; } .st0 { fill: #FFFFFF; }" at bounding box center [420, 380] width 841 height 609
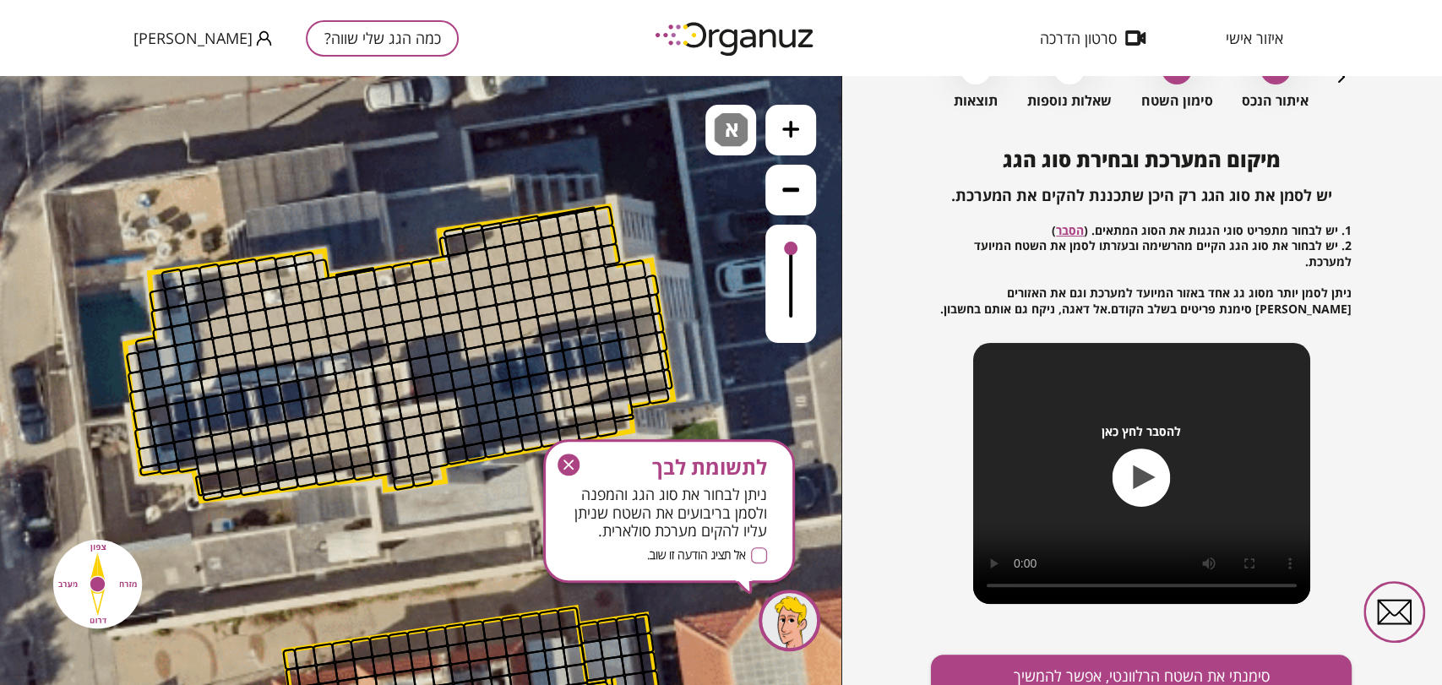
click at [565, 464] on icon "button" at bounding box center [569, 465] width 22 height 22
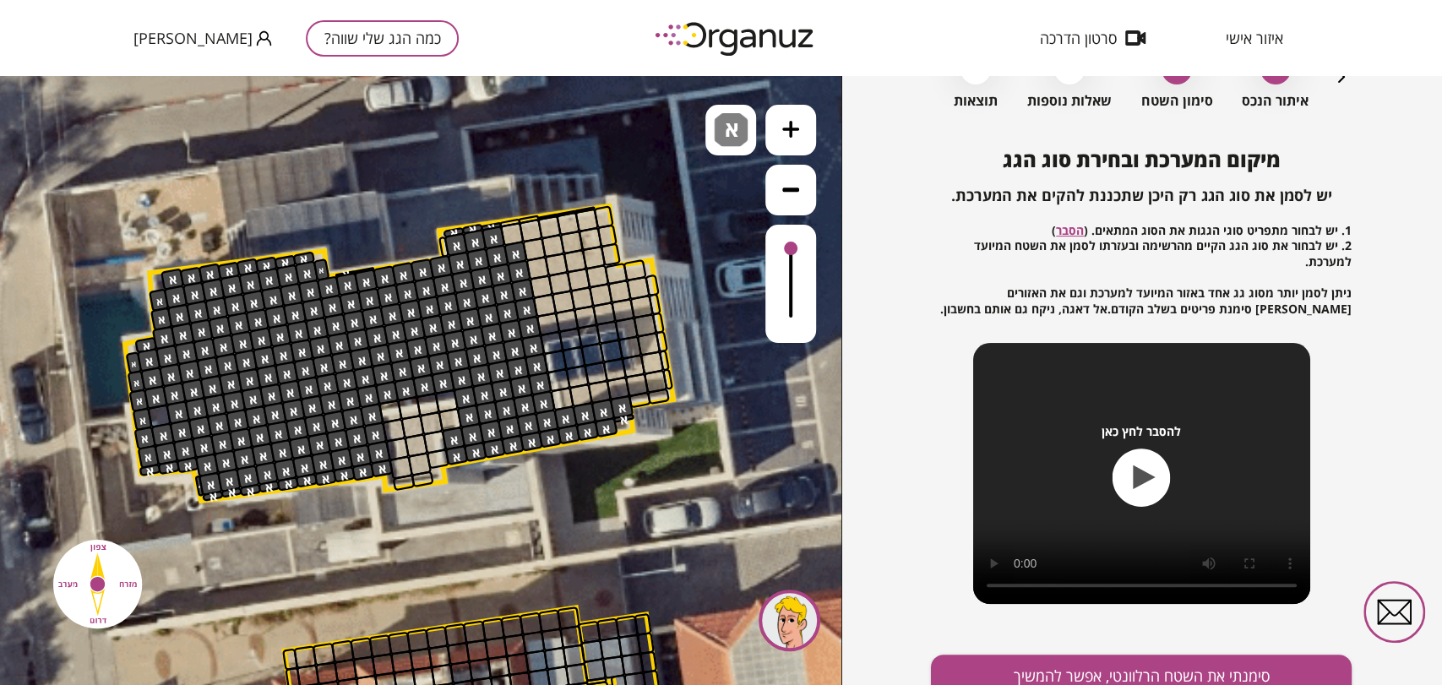
drag, startPoint x: 454, startPoint y: 455, endPoint x: 297, endPoint y: 411, distance: 163.2
click at [716, 121] on img at bounding box center [731, 130] width 34 height 34
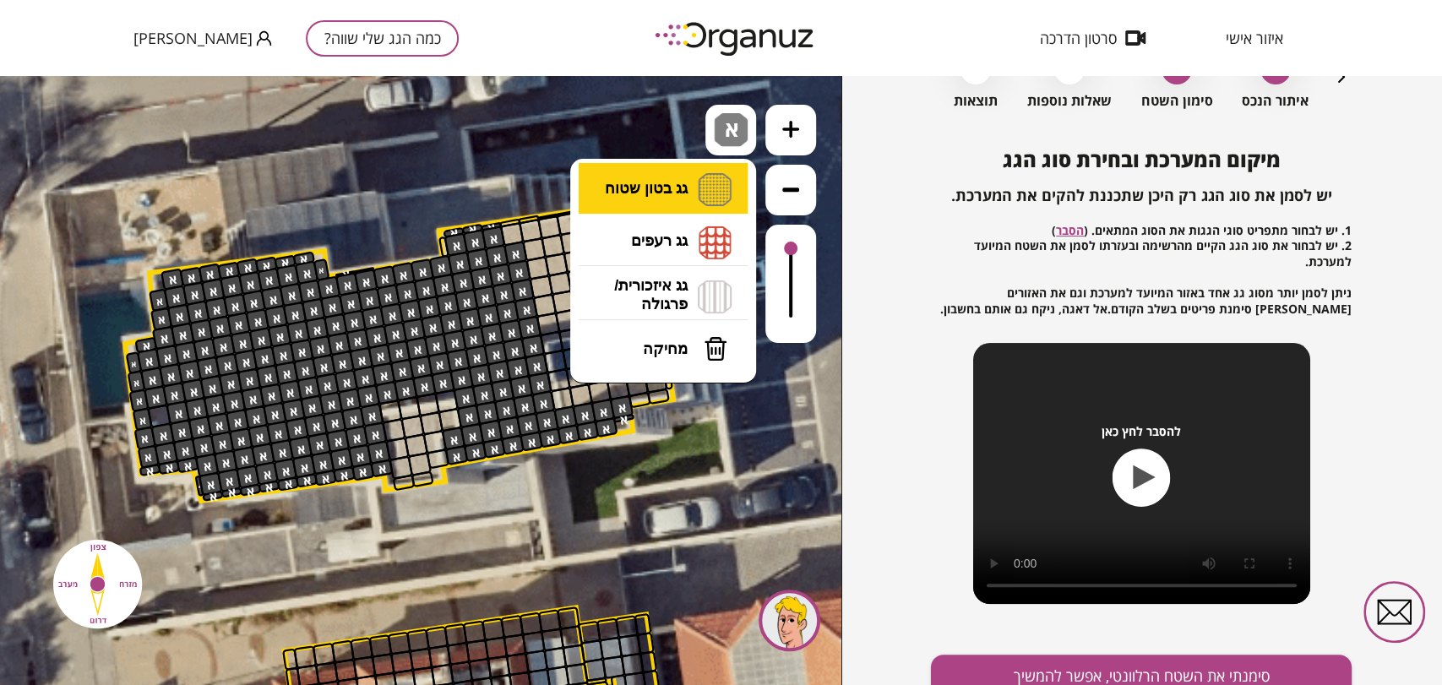
click at [681, 189] on li "גג בטון שטוח מפלס א א מפלס ב ב מפלס ג ג" at bounding box center [662, 189] width 177 height 52
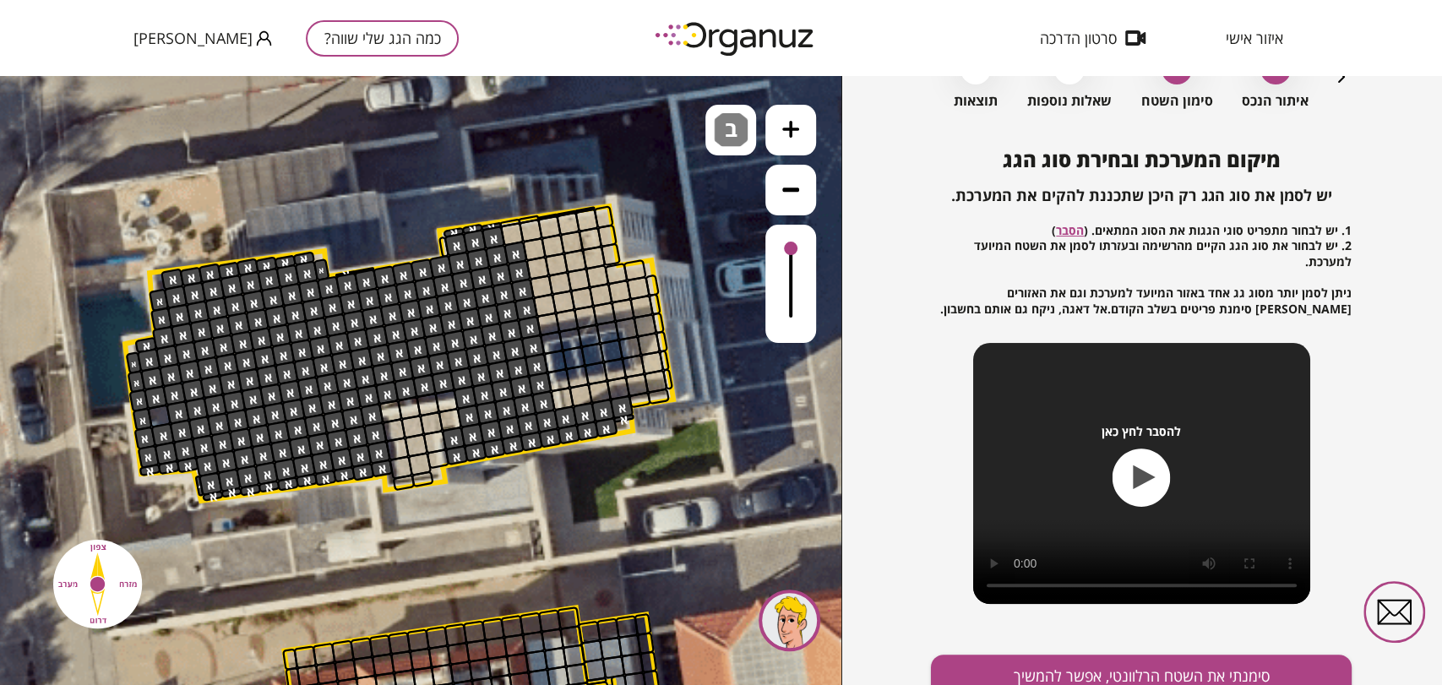
click at [687, 259] on div ".st0 { fill: #FFFFFF; } .st0 { fill: #FFFFFF; }" at bounding box center [420, 380] width 841 height 609
drag, startPoint x: 394, startPoint y: 410, endPoint x: 425, endPoint y: 465, distance: 63.2
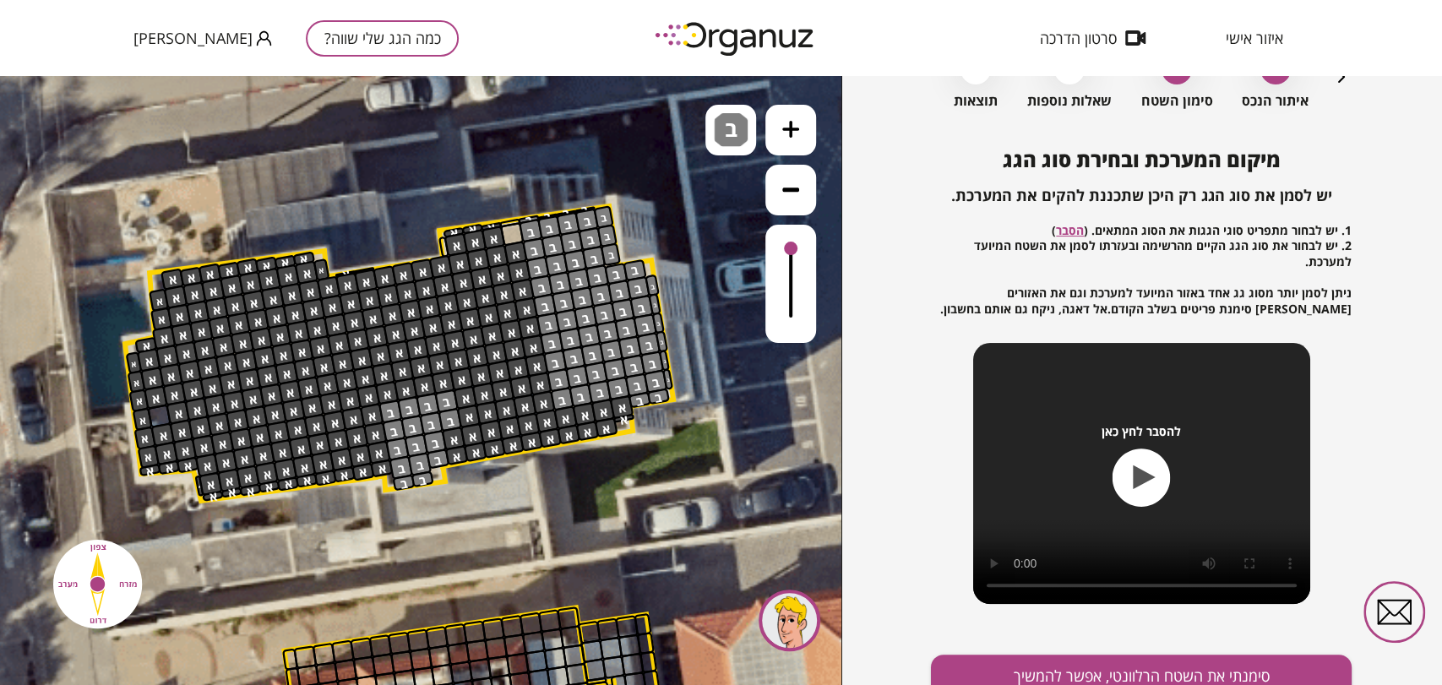
drag, startPoint x: 562, startPoint y: 397, endPoint x: 595, endPoint y: 211, distance: 188.8
click at [730, 132] on span "ב" at bounding box center [734, 123] width 18 height 20
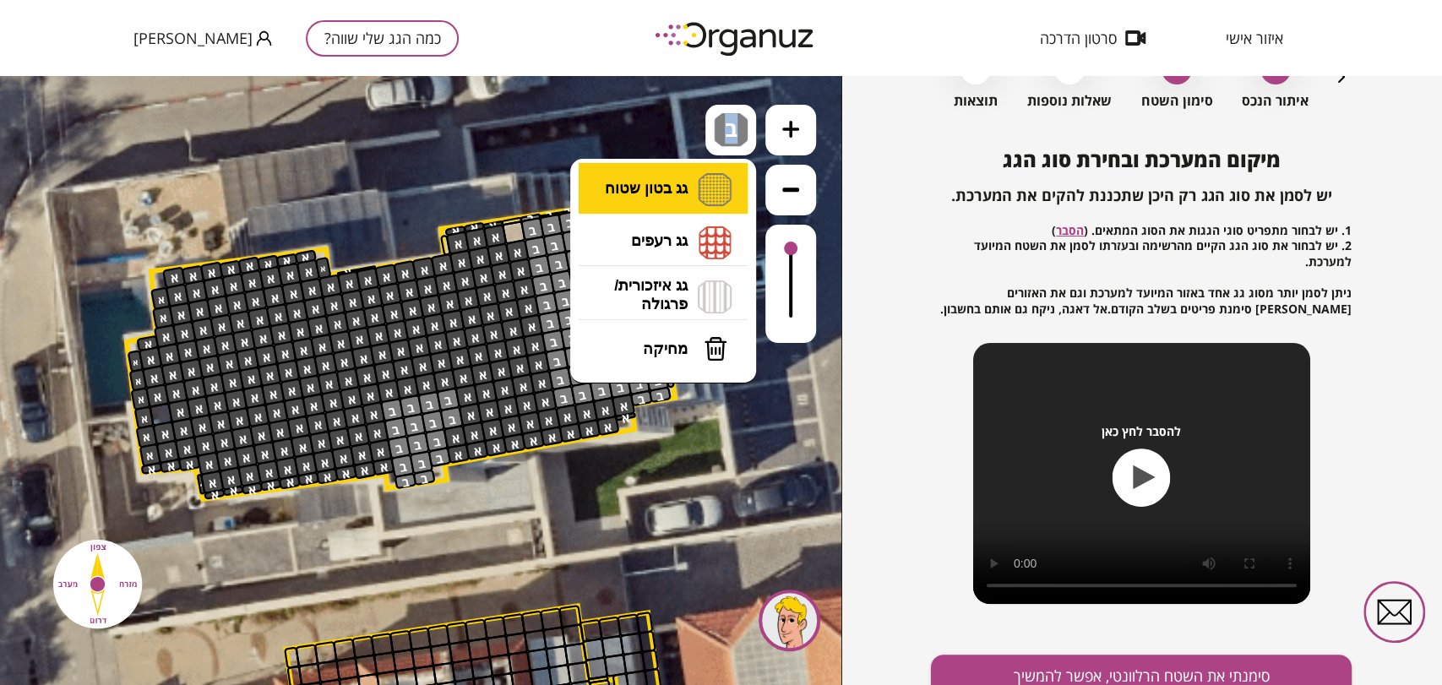
click at [667, 196] on li "גג בטון שטוח מפלס א א מפלס ב ב מפלס ג ג" at bounding box center [662, 189] width 177 height 52
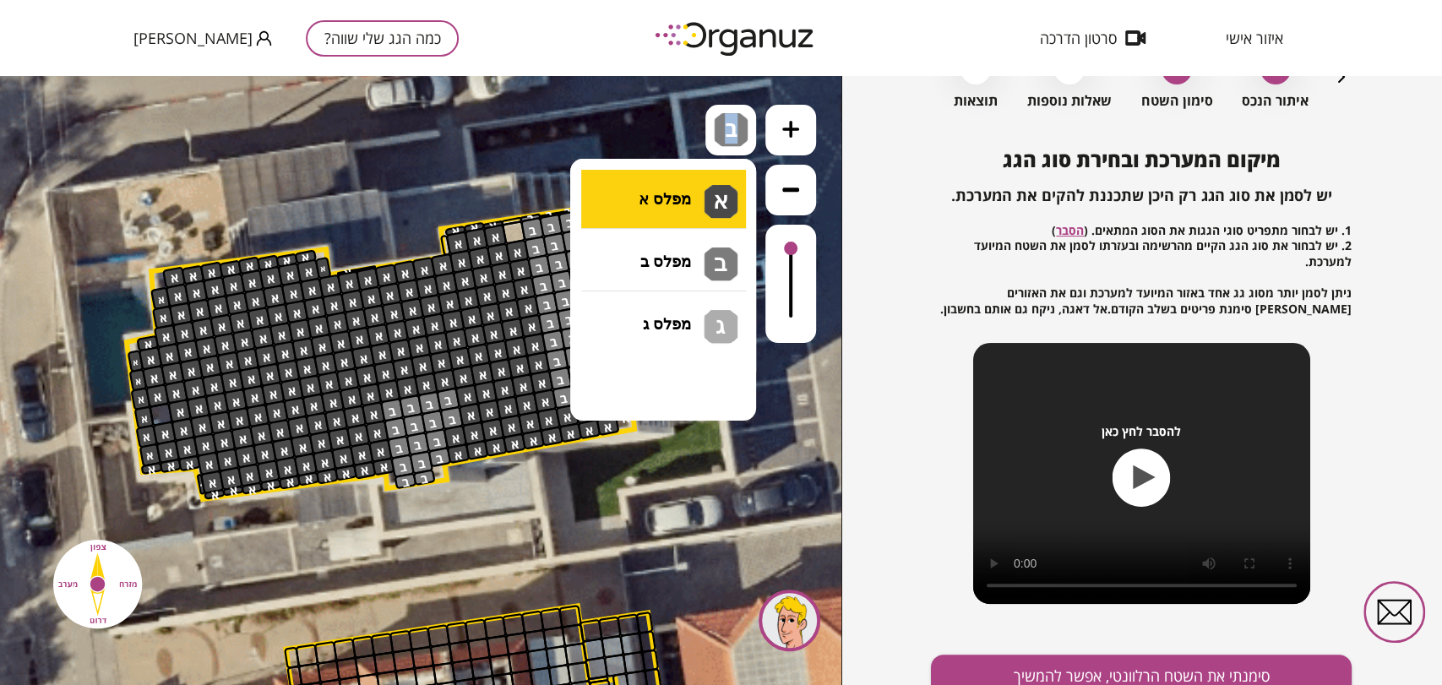
click at [655, 205] on div ".st0 { fill: #FFFFFF; } .st0 { fill: #FFFFFF; }" at bounding box center [420, 380] width 841 height 609
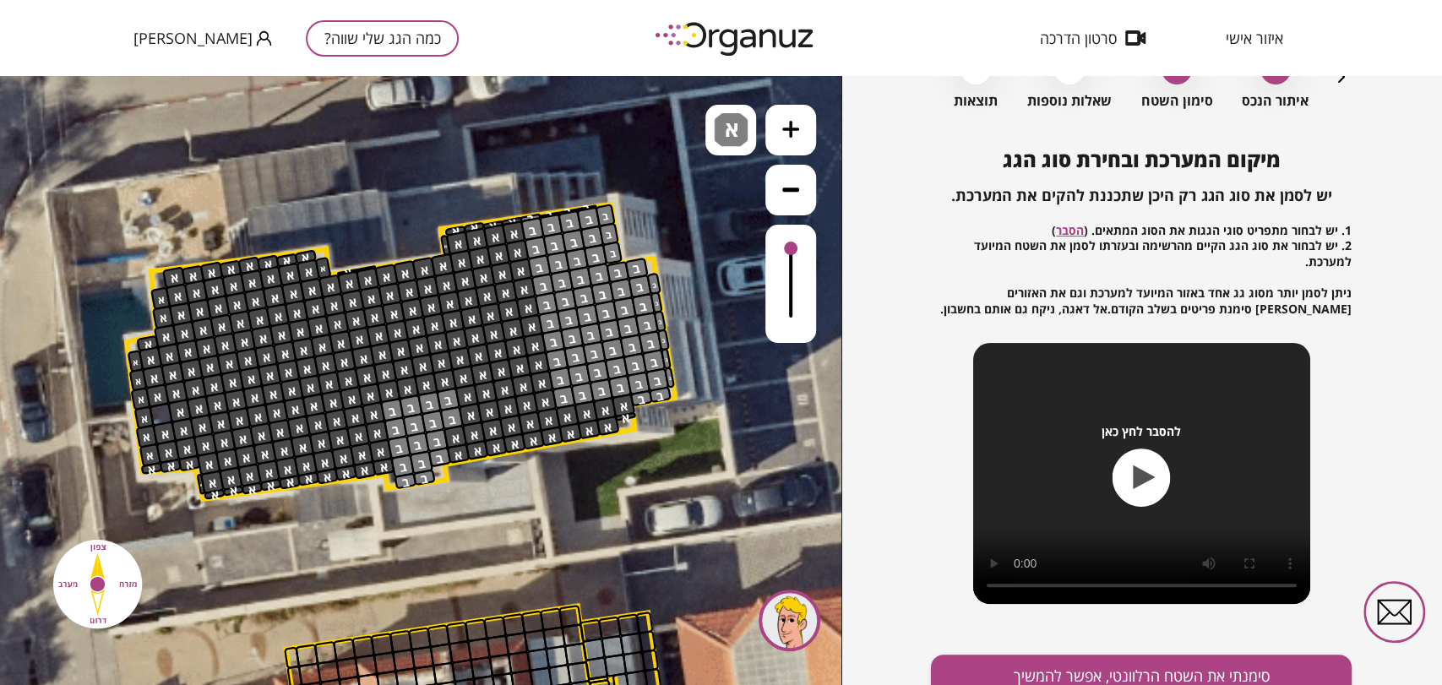
drag, startPoint x: 514, startPoint y: 229, endPoint x: 504, endPoint y: 225, distance: 10.2
click at [509, 224] on div at bounding box center [514, 233] width 25 height 25
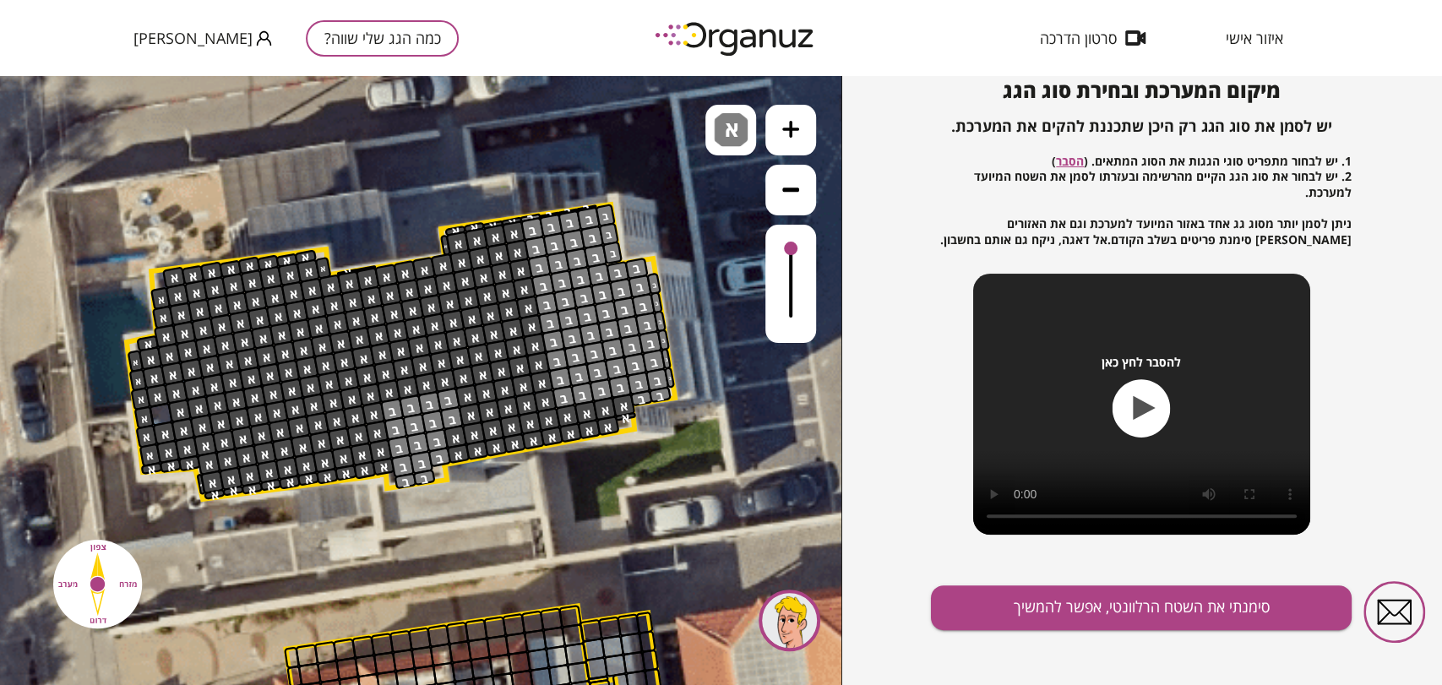
scroll to position [182, 0]
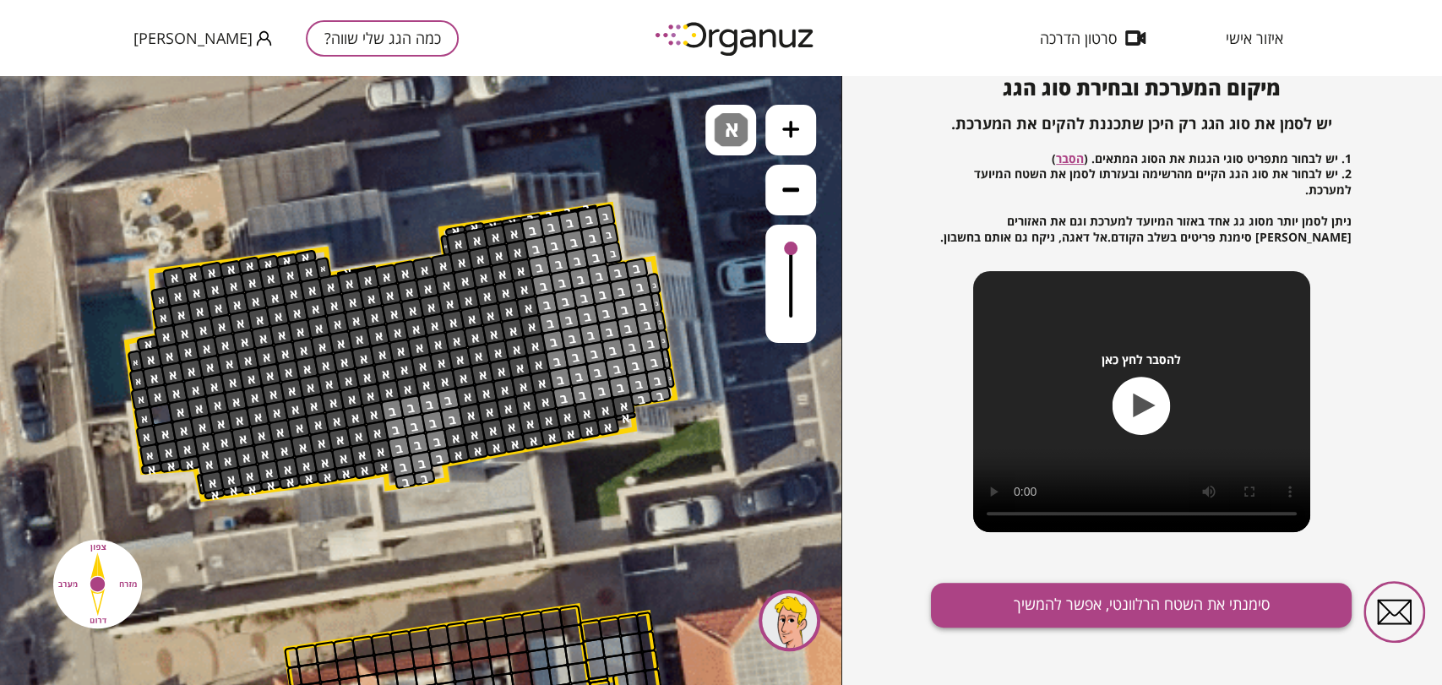
click at [1086, 590] on button "סימנתי את השטח הרלוונטי, אפשר להמשיך" at bounding box center [1141, 605] width 421 height 45
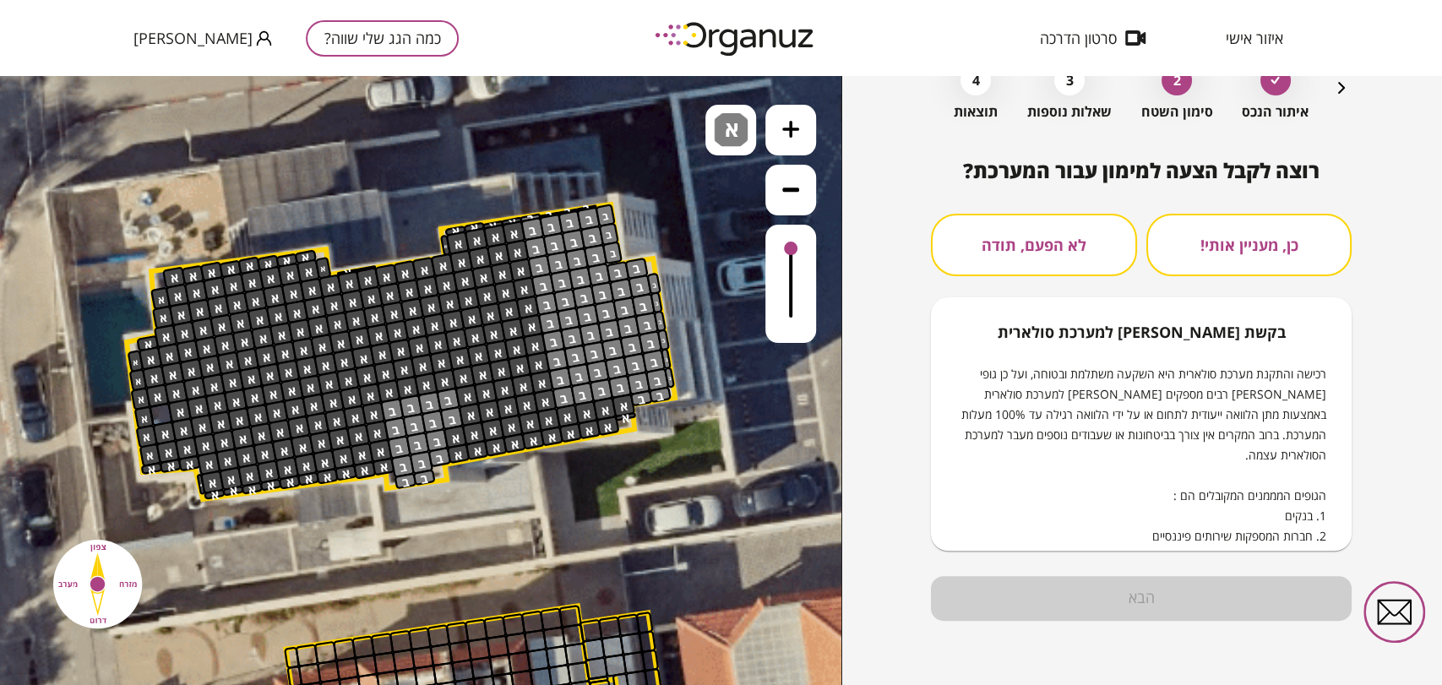
scroll to position [100, 0]
click at [1041, 259] on button "לא הפעם, תודה" at bounding box center [1033, 245] width 205 height 63
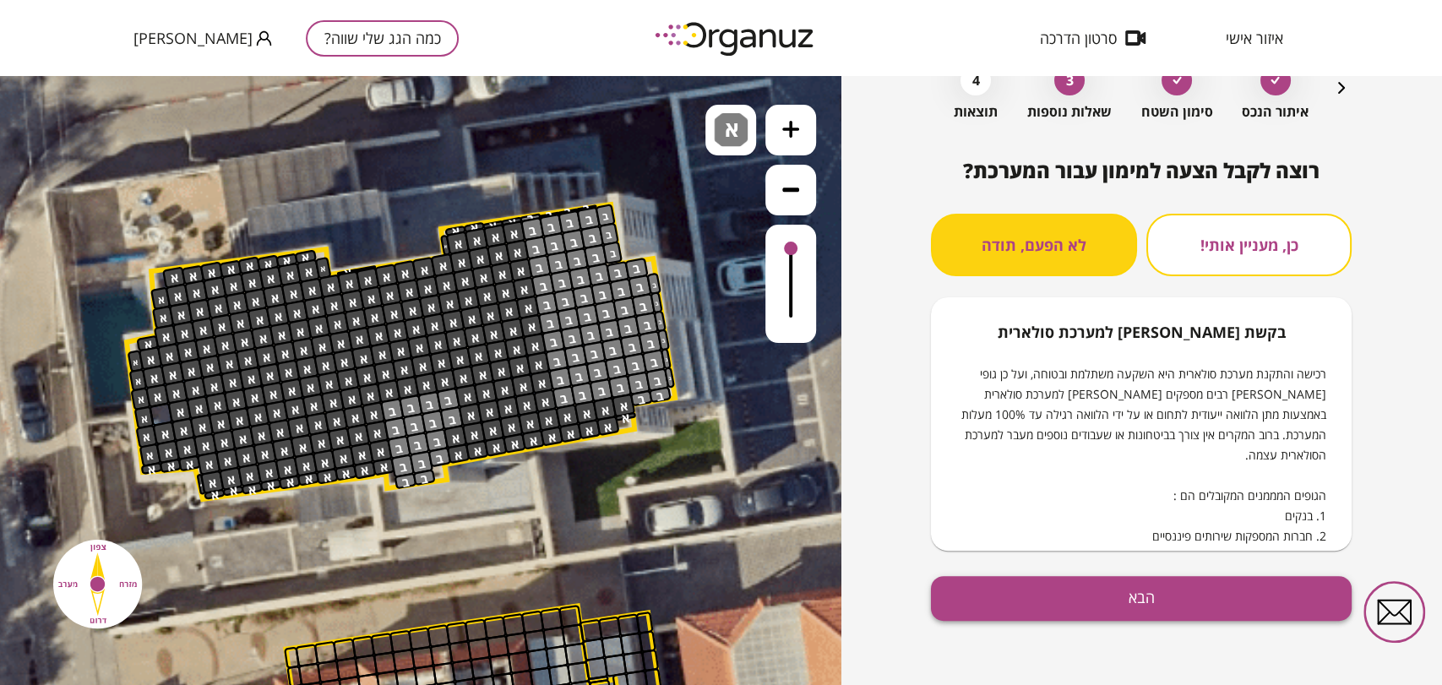
click at [1165, 599] on button "הבא" at bounding box center [1141, 598] width 421 height 45
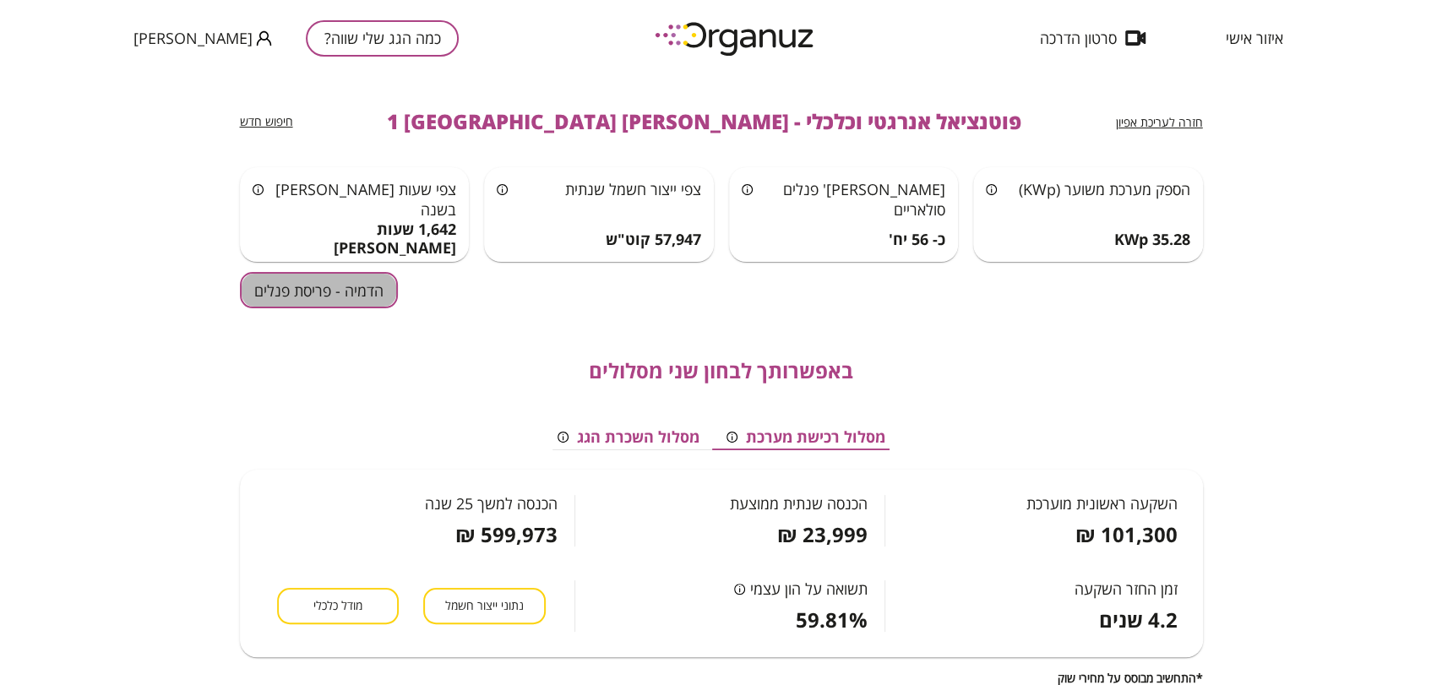
click at [289, 281] on button "הדמיה - פריסת פנלים" at bounding box center [319, 290] width 158 height 36
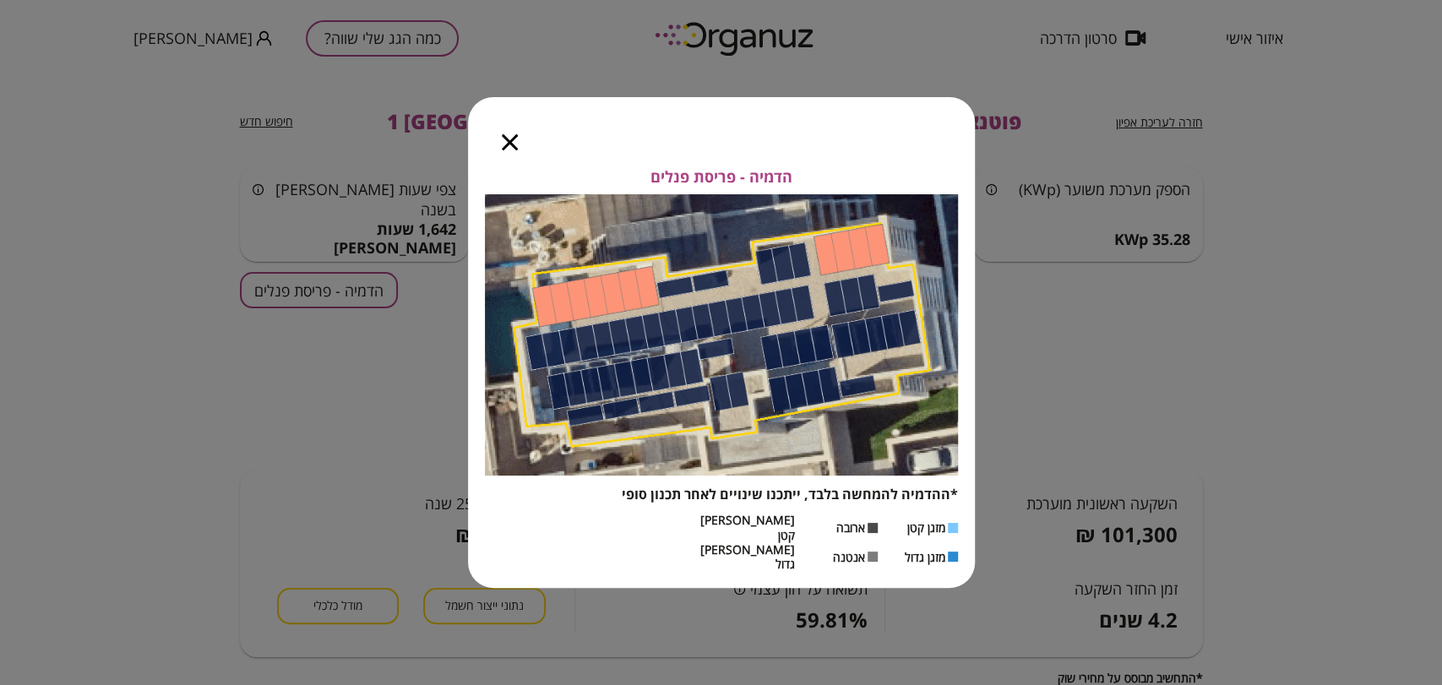
click at [507, 150] on icon "button" at bounding box center [510, 142] width 16 height 16
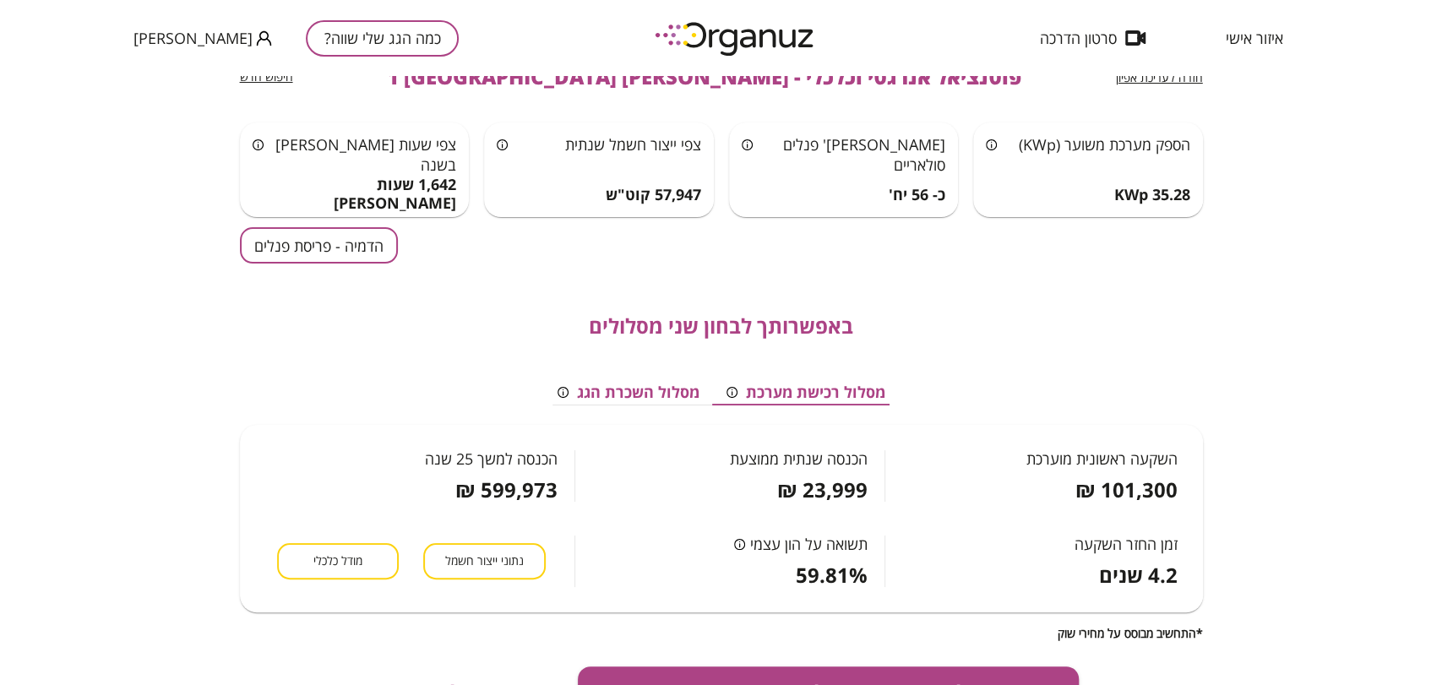
scroll to position [281, 0]
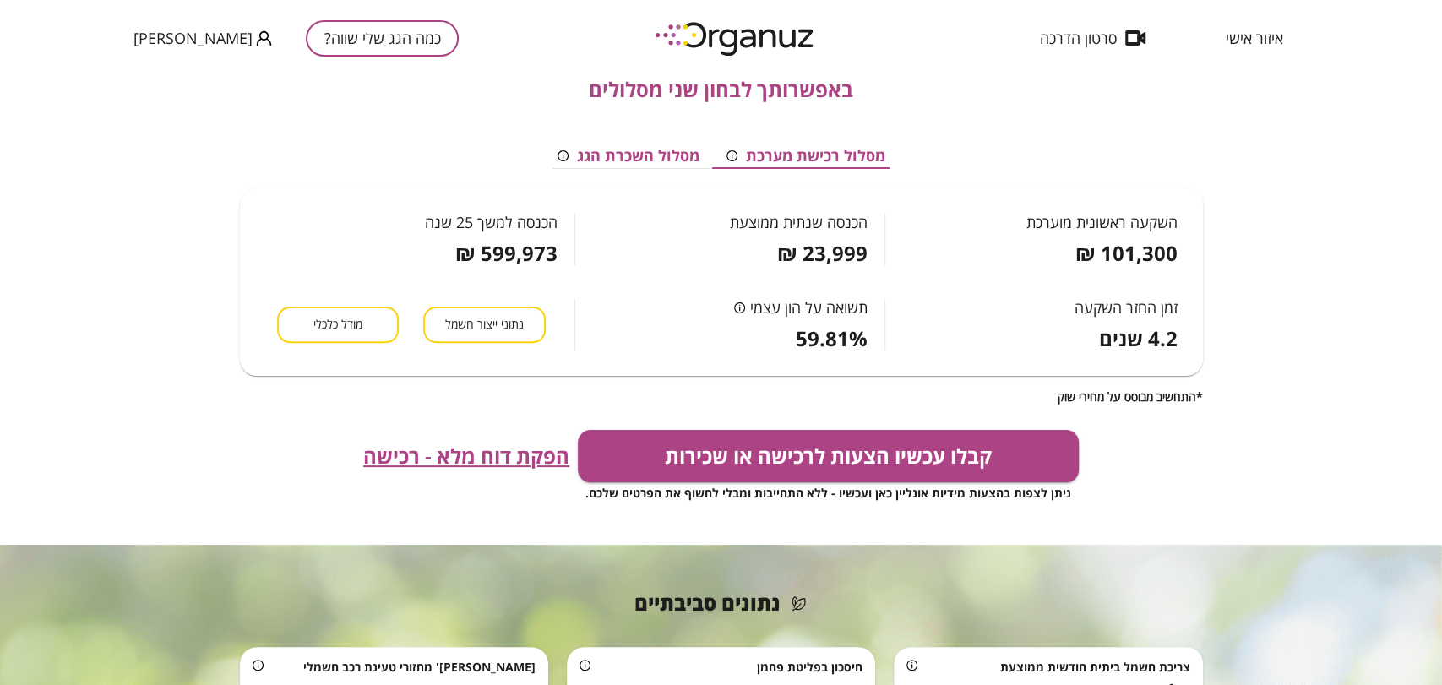
click at [349, 338] on button "מודל כלכלי" at bounding box center [338, 325] width 122 height 36
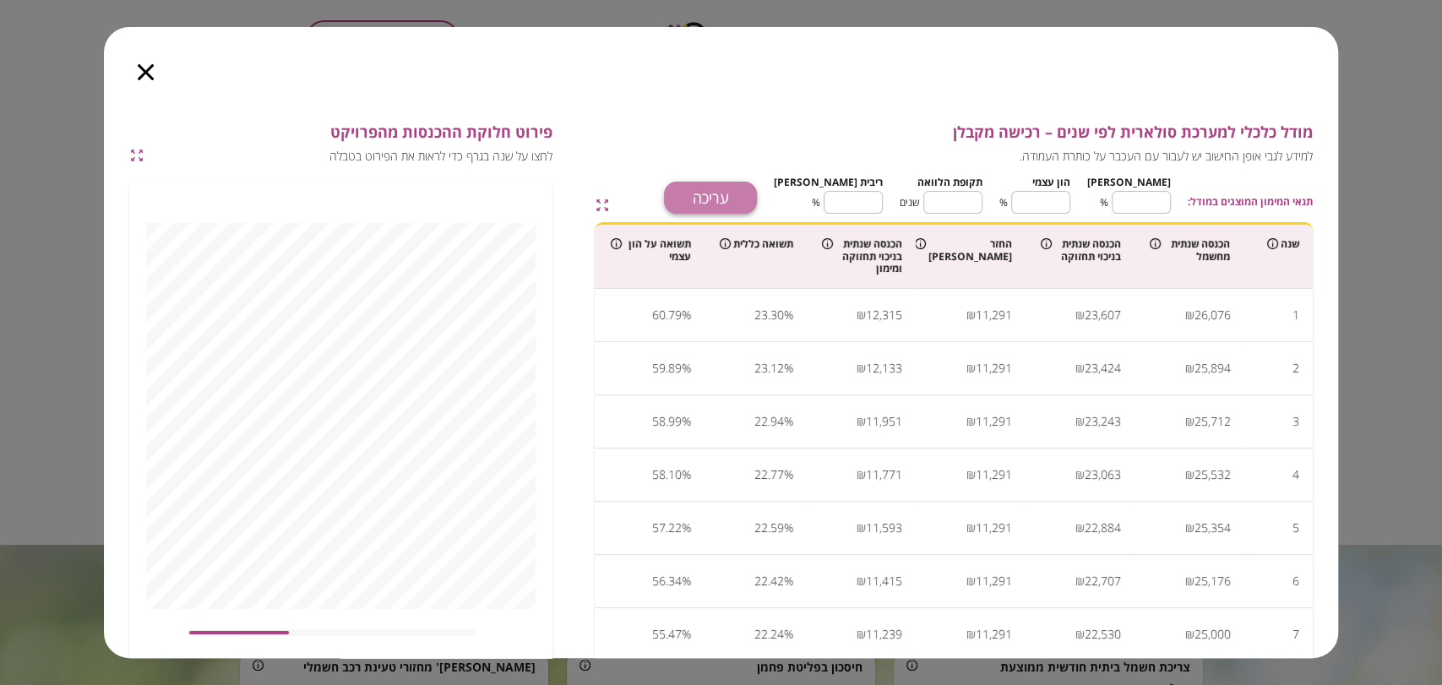
click at [757, 198] on button "עריכה" at bounding box center [710, 198] width 93 height 32
click at [1143, 215] on input "**" at bounding box center [1141, 202] width 59 height 45
type input "*"
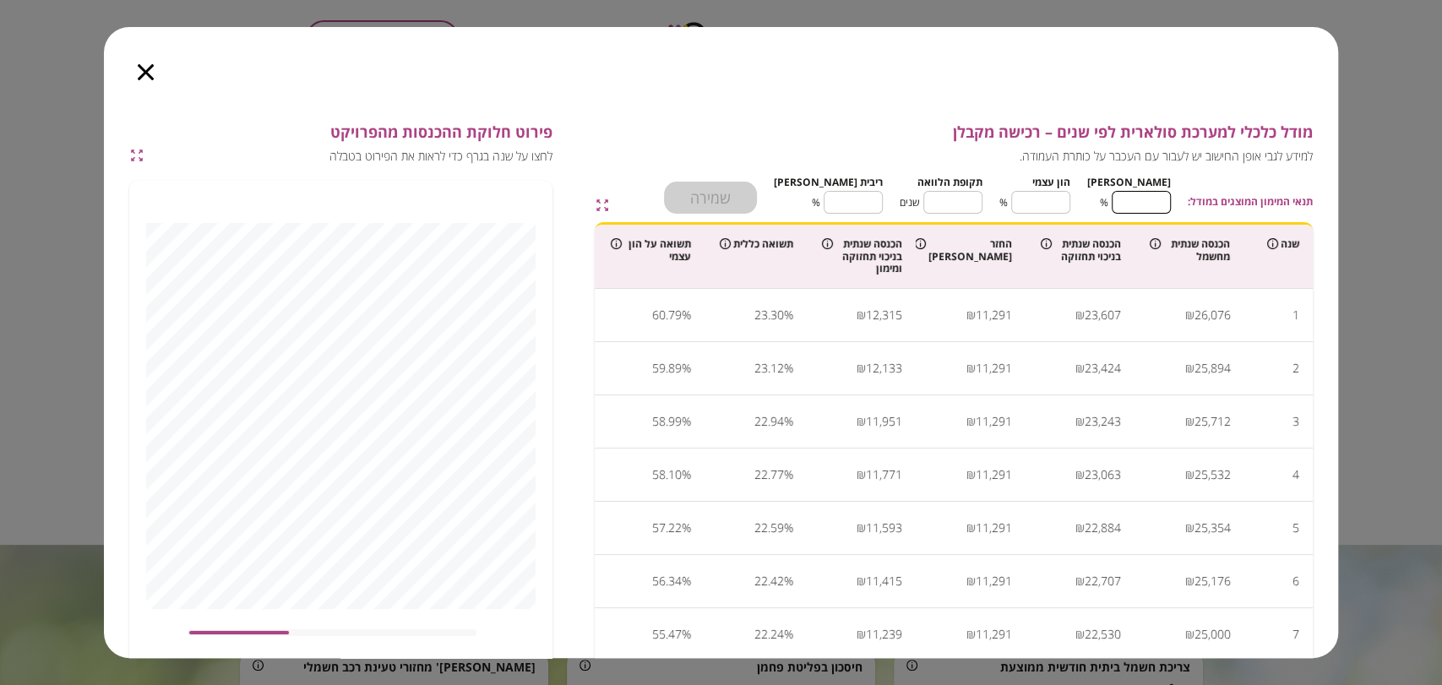
type input "***"
type input "*"
click at [970, 210] on input "**" at bounding box center [952, 202] width 59 height 45
click at [982, 201] on input "**" at bounding box center [952, 202] width 59 height 45
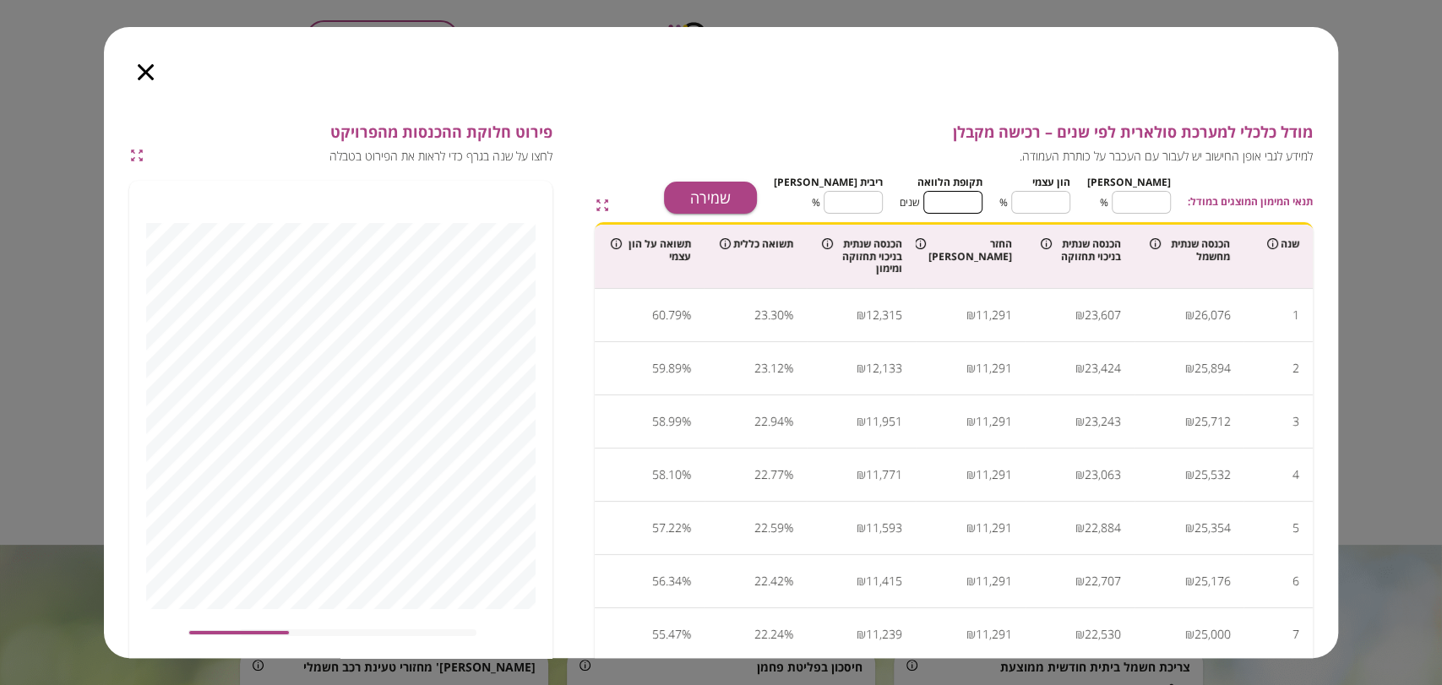
click at [982, 201] on input "**" at bounding box center [952, 202] width 59 height 45
type input "*"
click at [873, 204] on input "****" at bounding box center [853, 202] width 59 height 45
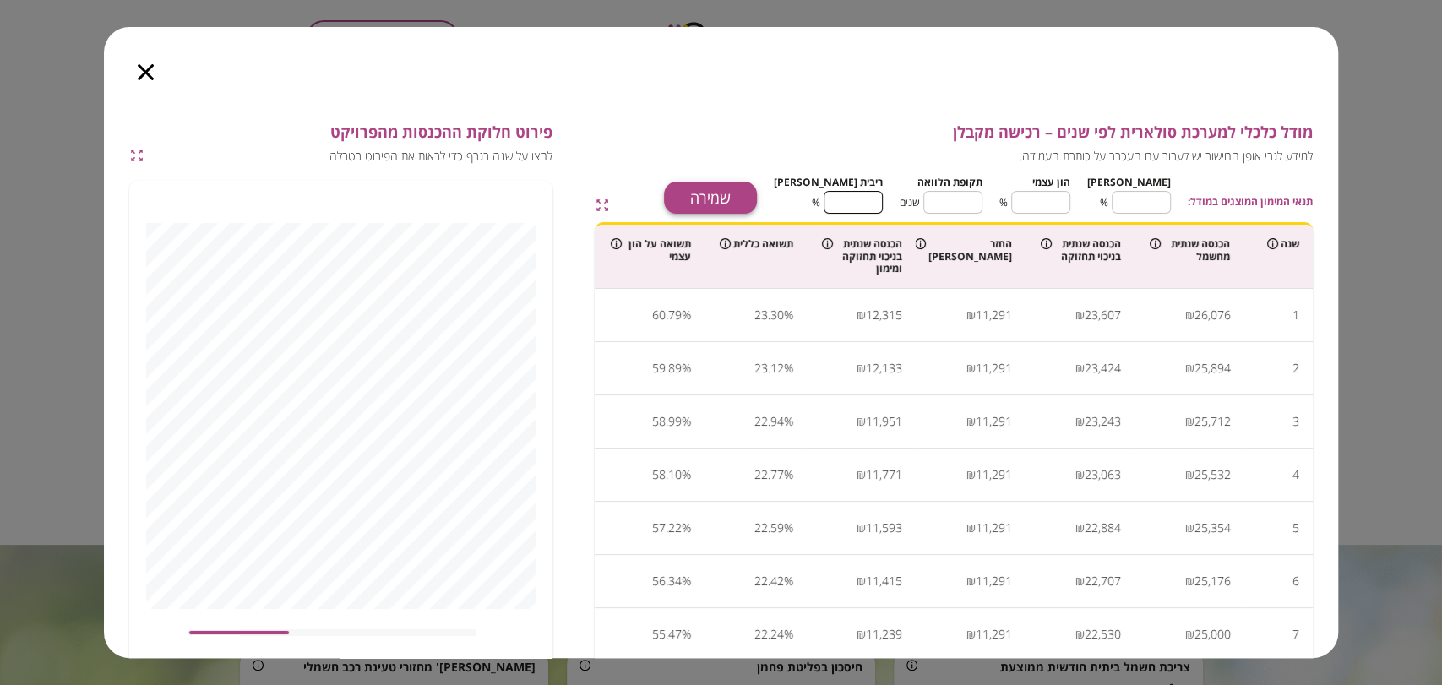
click at [757, 200] on button "שמירה" at bounding box center [710, 198] width 93 height 32
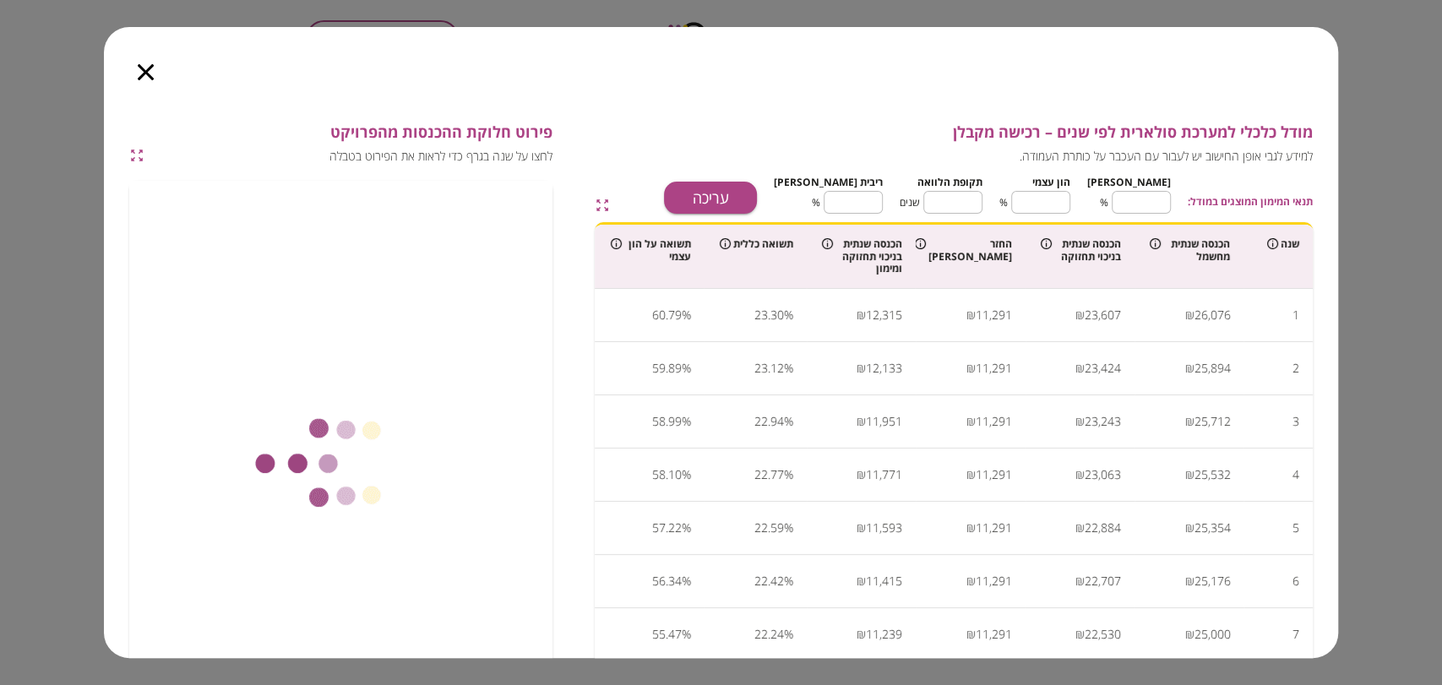
type input "****"
click at [146, 69] on icon "button" at bounding box center [146, 72] width 16 height 16
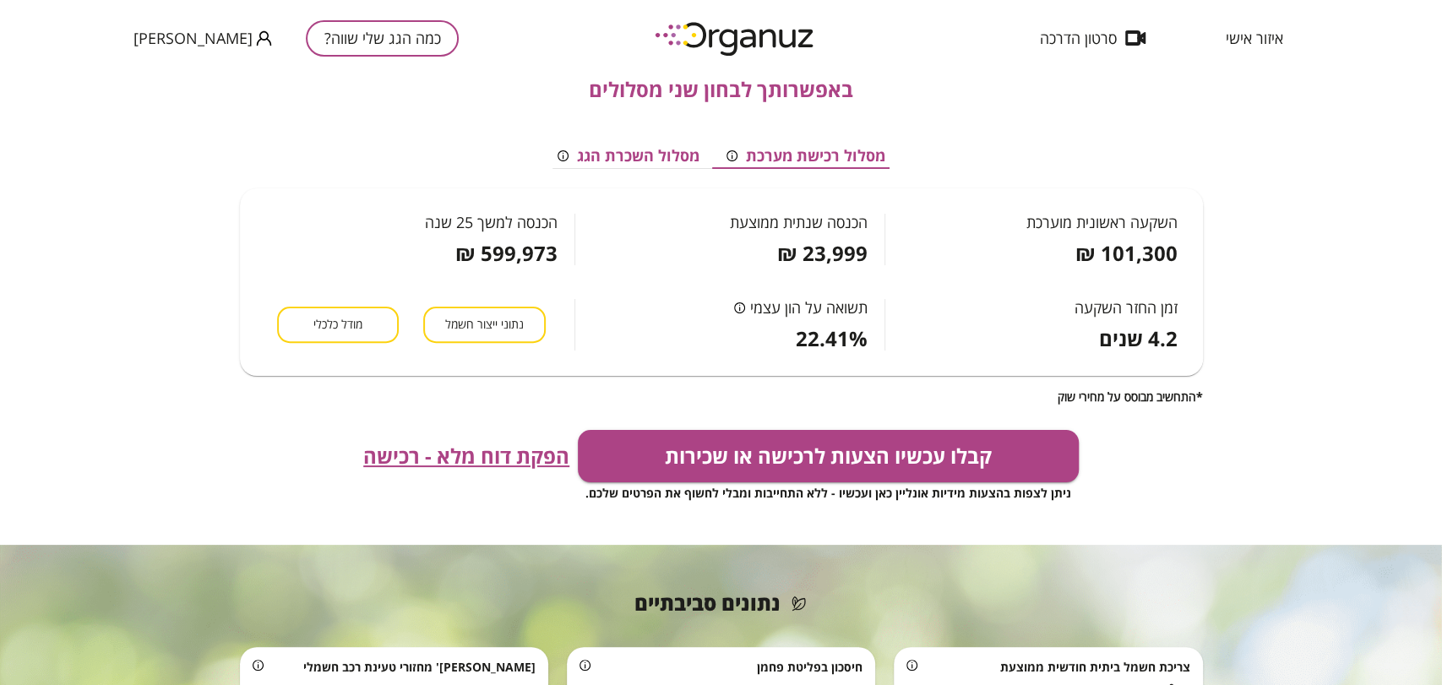
click at [474, 455] on span "הפקת דוח מלא - רכישה" at bounding box center [466, 456] width 206 height 24
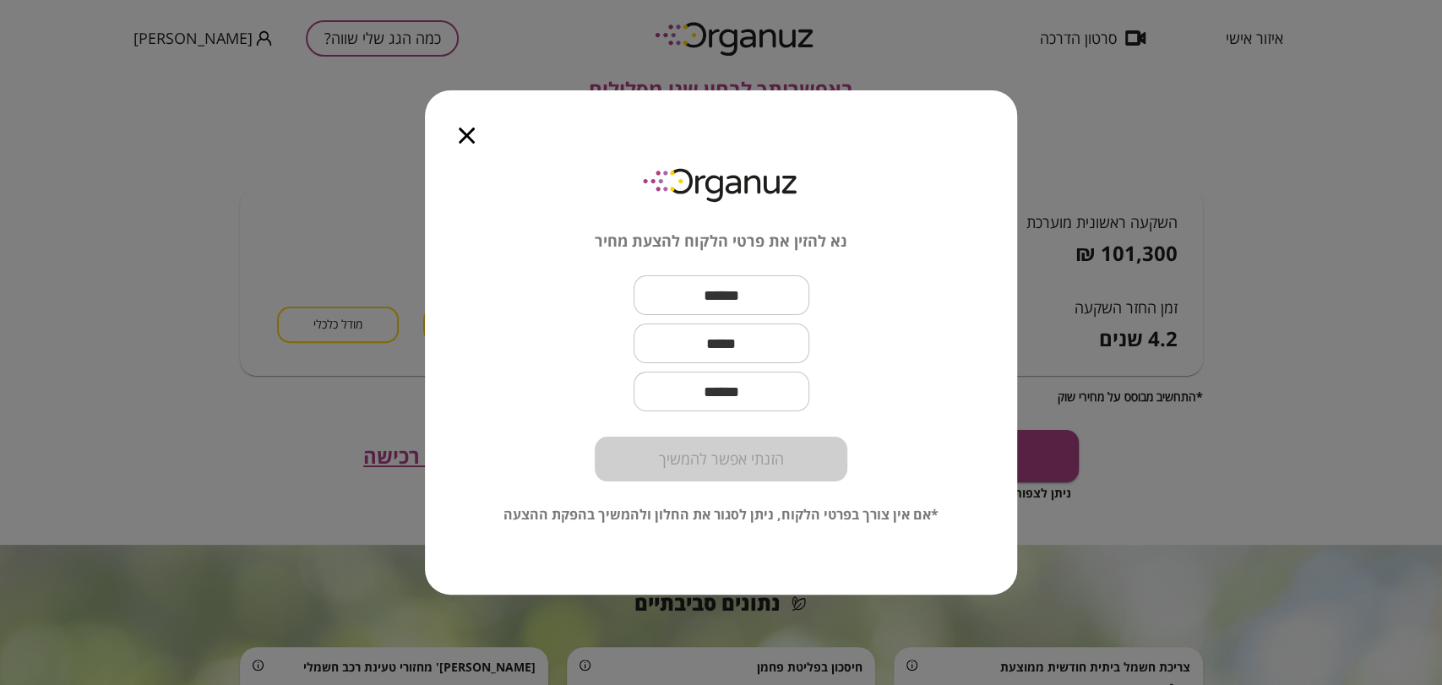
click at [461, 139] on icon "button" at bounding box center [467, 136] width 16 height 16
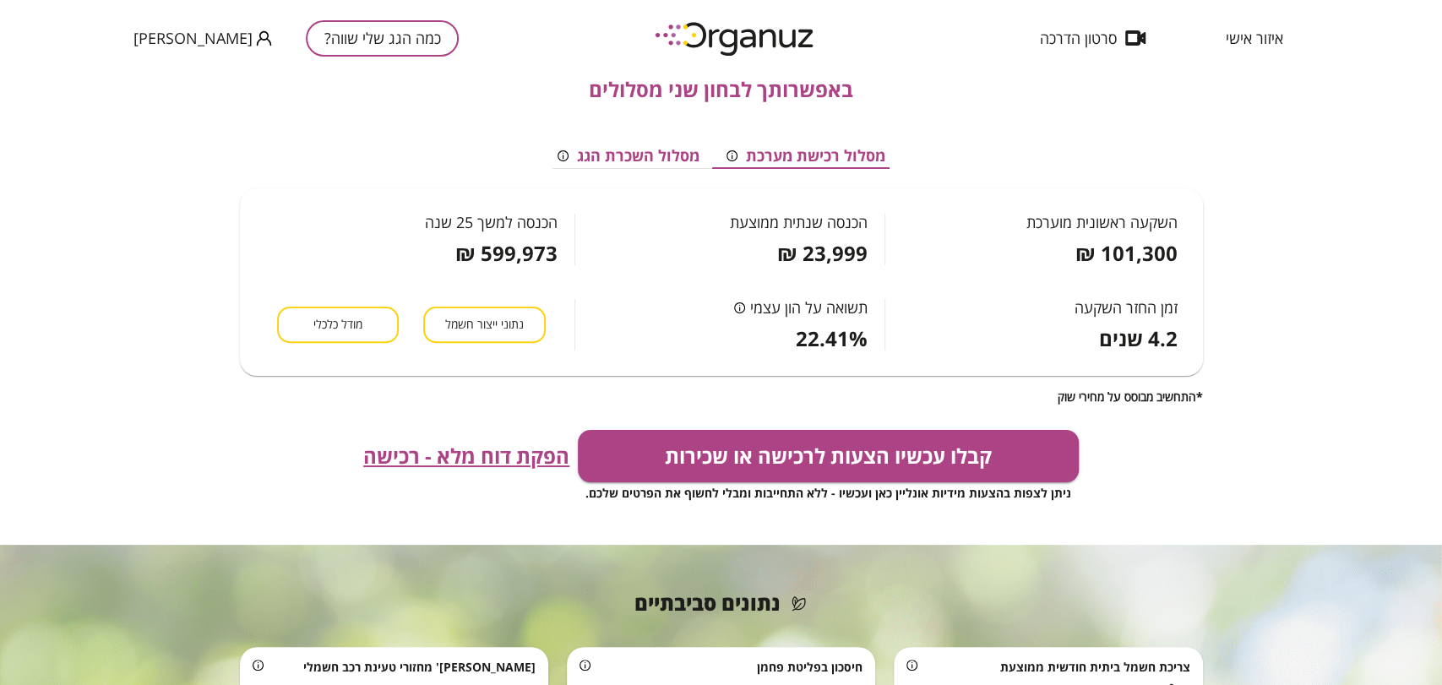
click at [503, 101] on div "מסלול רכישת מערכת מסלול השכרת הגג השקעה ראשונית מוערכת 101,300 ₪ הכנסה שנתית ממ…" at bounding box center [721, 245] width 963 height 288
click at [355, 318] on span "מודל כלכלי" at bounding box center [337, 325] width 49 height 16
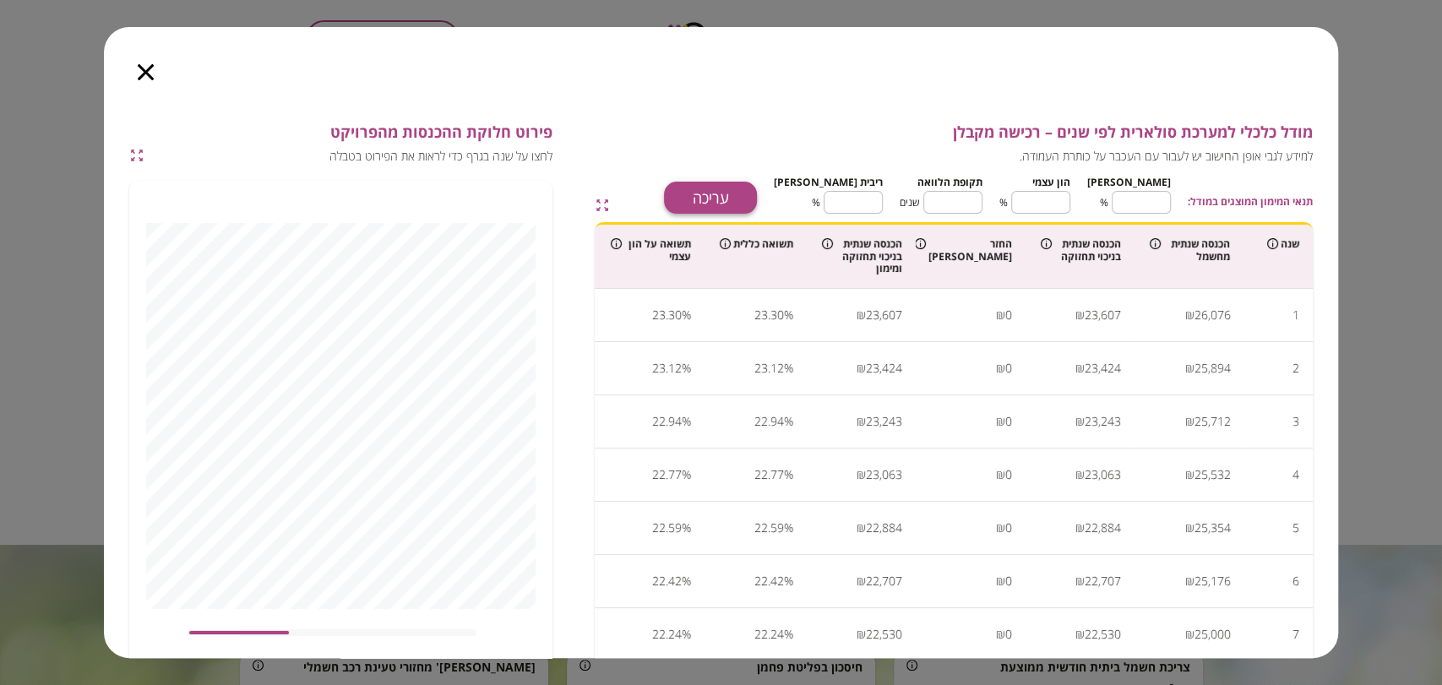
click at [757, 193] on button "עריכה" at bounding box center [710, 198] width 93 height 32
drag, startPoint x: 1152, startPoint y: 204, endPoint x: 1149, endPoint y: 221, distance: 18.1
click at [1152, 210] on input "*" at bounding box center [1141, 202] width 59 height 45
click at [1149, 221] on input "*" at bounding box center [1141, 202] width 59 height 45
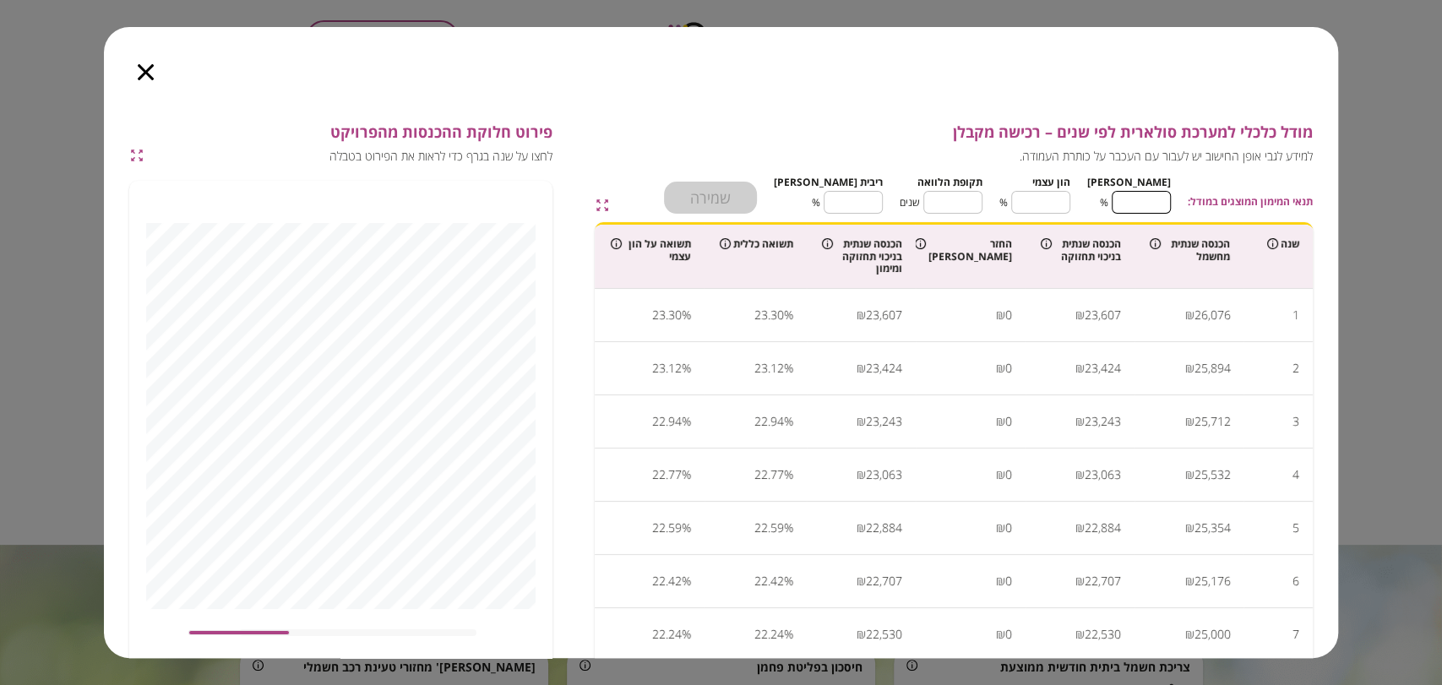
click at [1149, 204] on input "*" at bounding box center [1141, 202] width 59 height 45
type input "*"
type input "**"
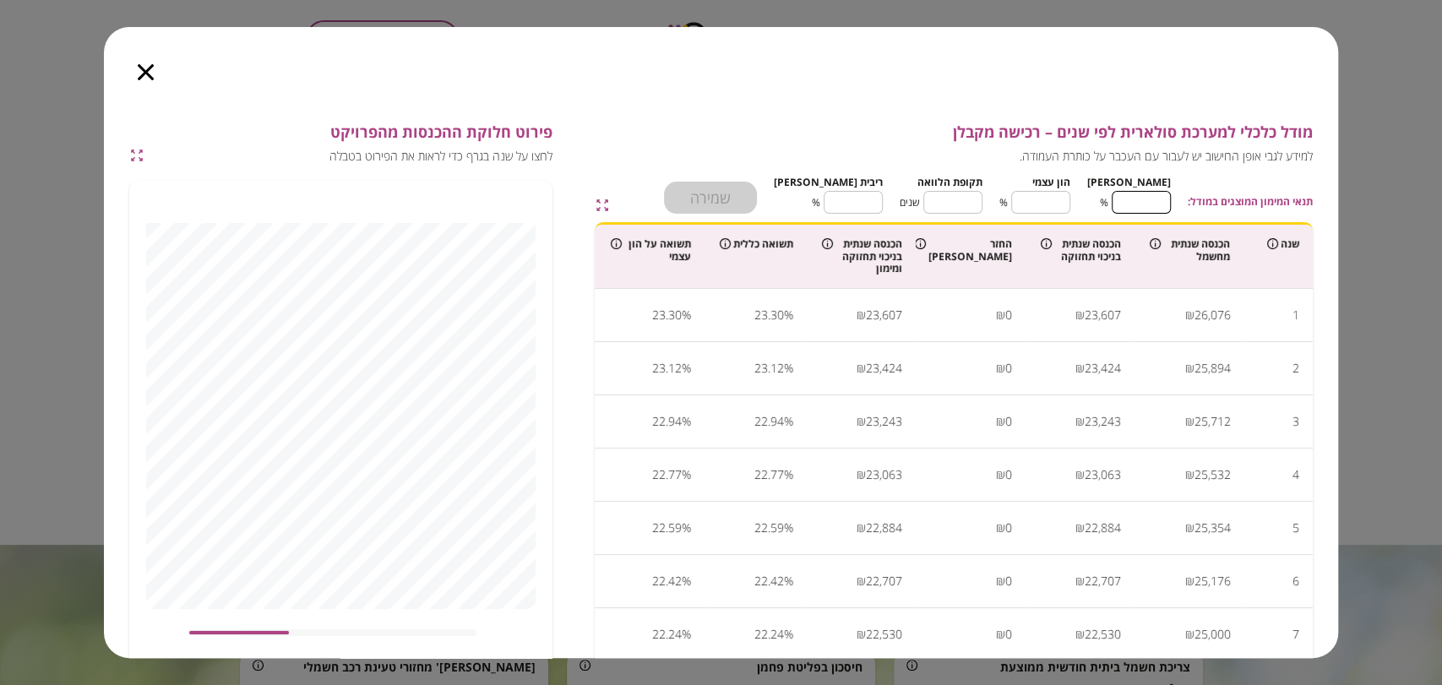
type input "**"
type input "*"
type input "**"
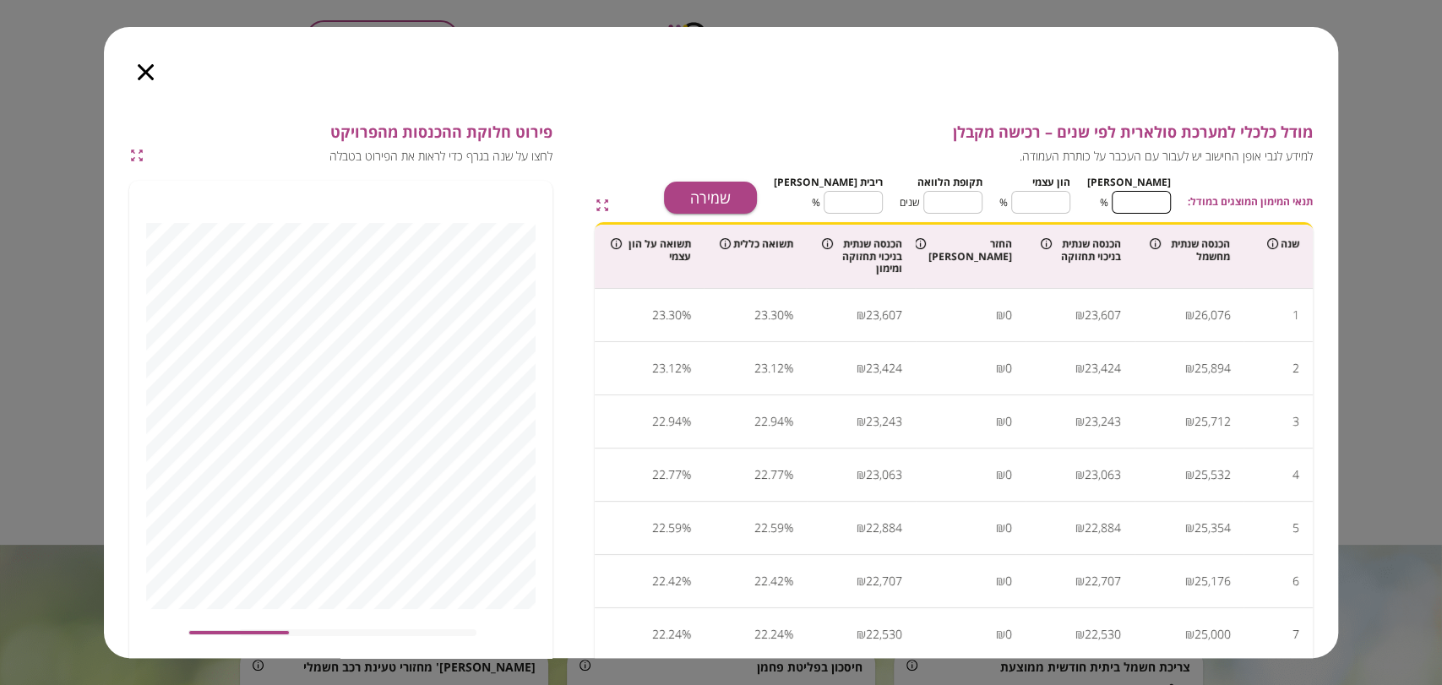
type input "**"
type input "***"
type input "*"
type input "***"
click at [737, 201] on button "שמירה" at bounding box center [710, 198] width 93 height 32
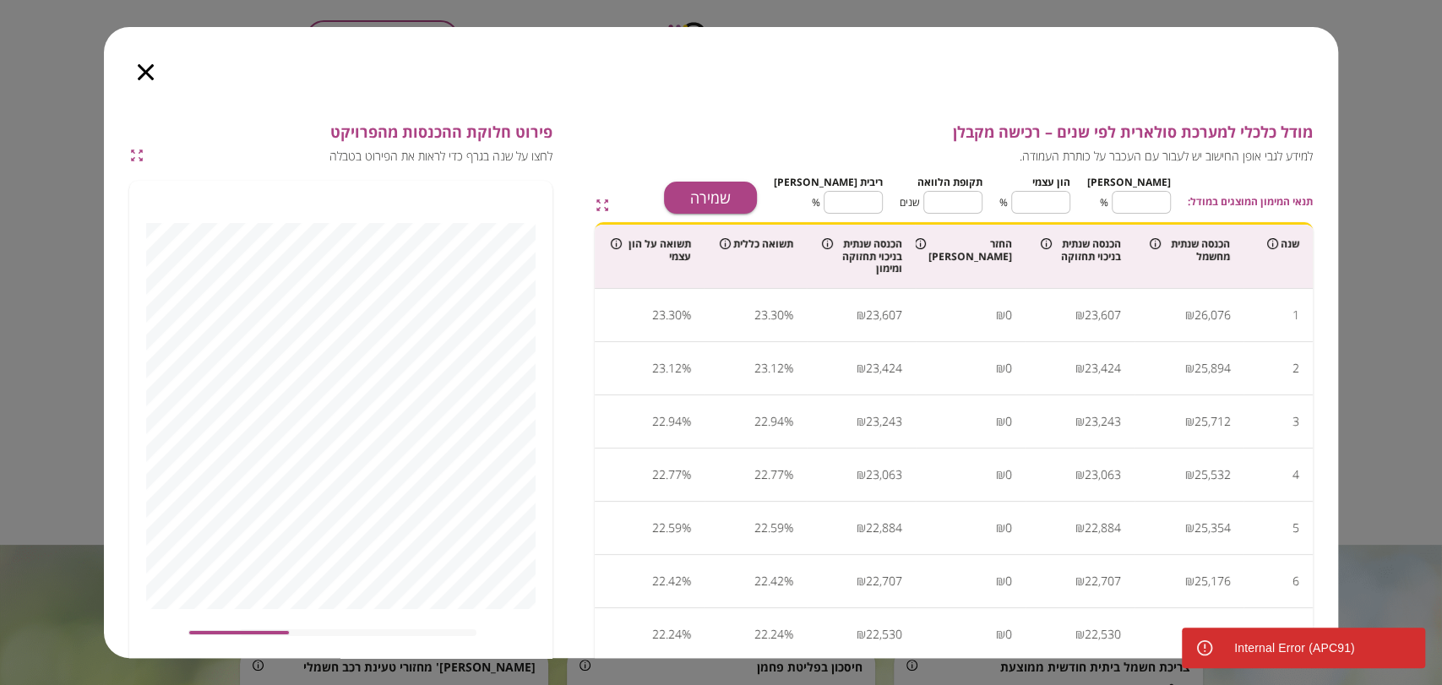
click at [983, 199] on input "*" at bounding box center [952, 202] width 59 height 45
type input "**"
drag, startPoint x: 868, startPoint y: 201, endPoint x: 955, endPoint y: 206, distance: 86.3
click at [955, 206] on div "[PERSON_NAME] *** ​ % הון עצמי * ​ % תקופת הלוואה ** ​ שנים ריבית [PERSON_NAME]…" at bounding box center [972, 192] width 397 height 43
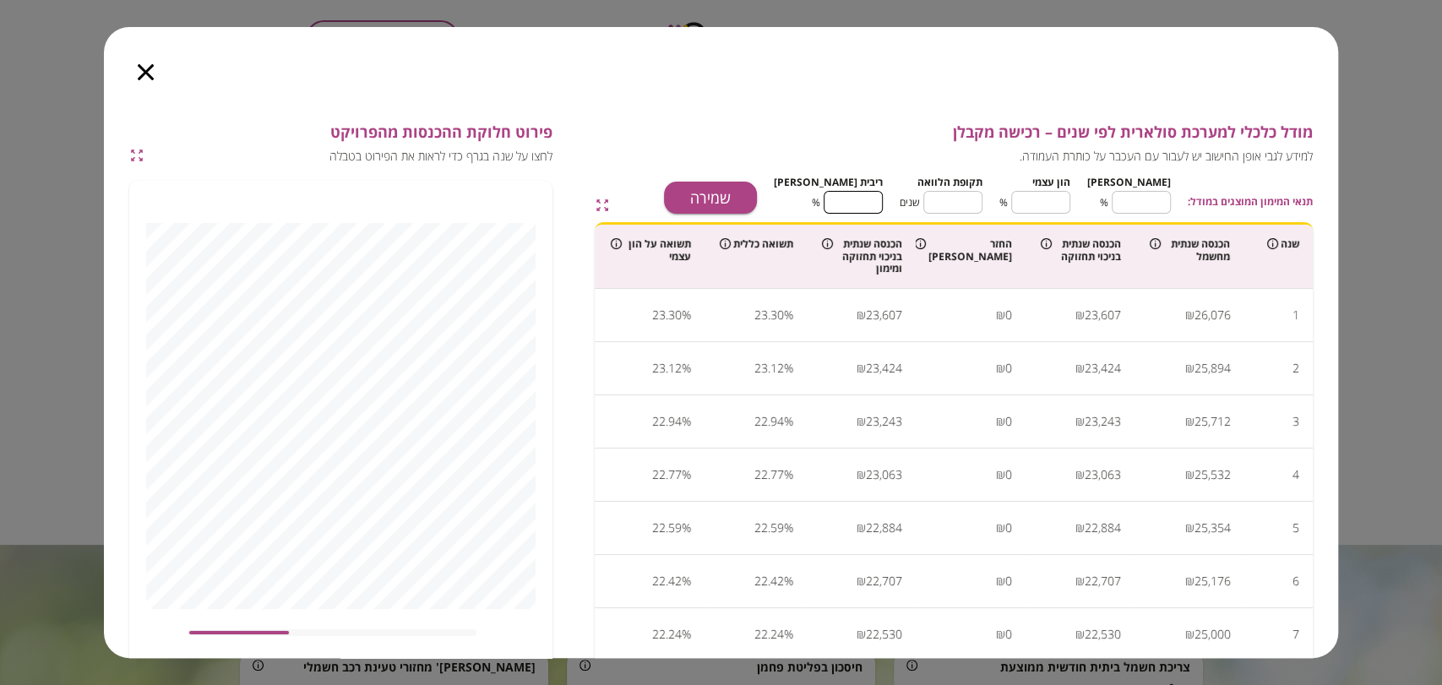
click at [872, 197] on input "****" at bounding box center [853, 202] width 59 height 45
type input "*"
click at [855, 200] on input "*" at bounding box center [853, 202] width 59 height 45
click at [757, 193] on button "שמירה" at bounding box center [710, 198] width 93 height 32
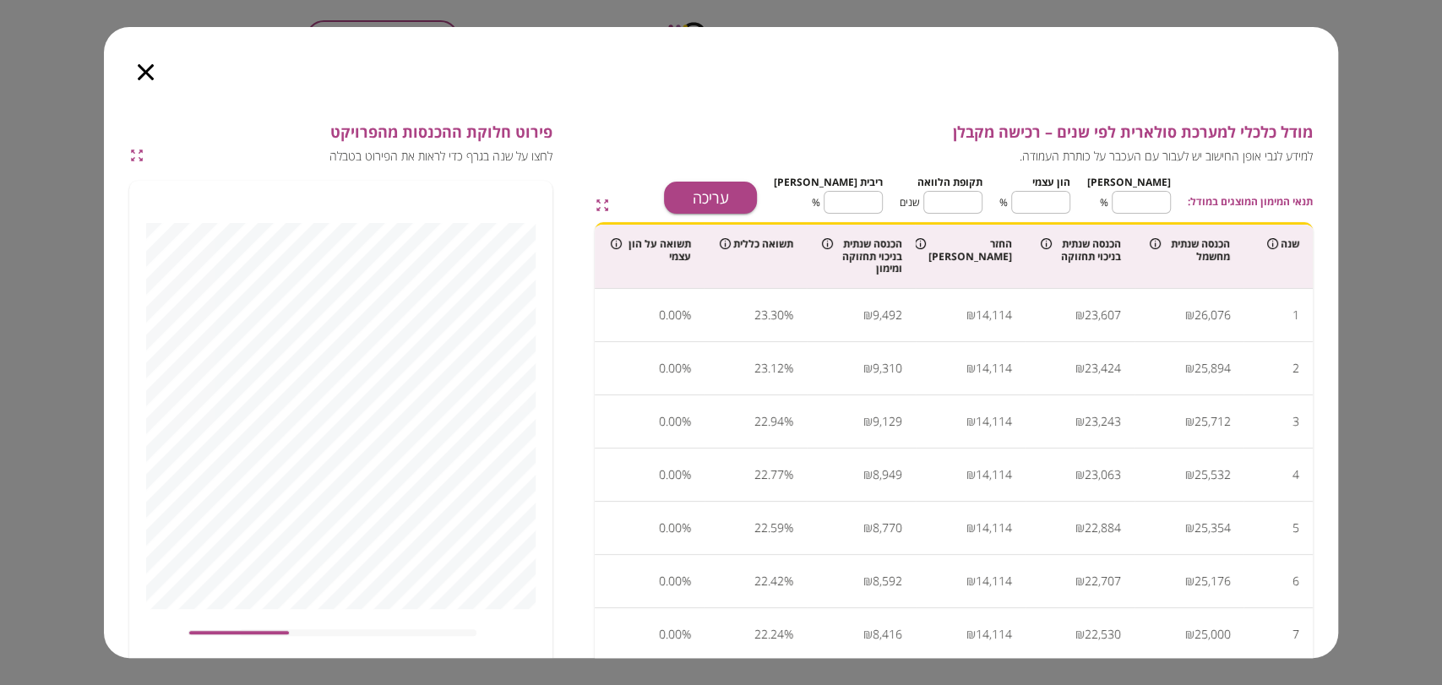
type input "****"
click at [150, 70] on icon "button" at bounding box center [146, 72] width 16 height 16
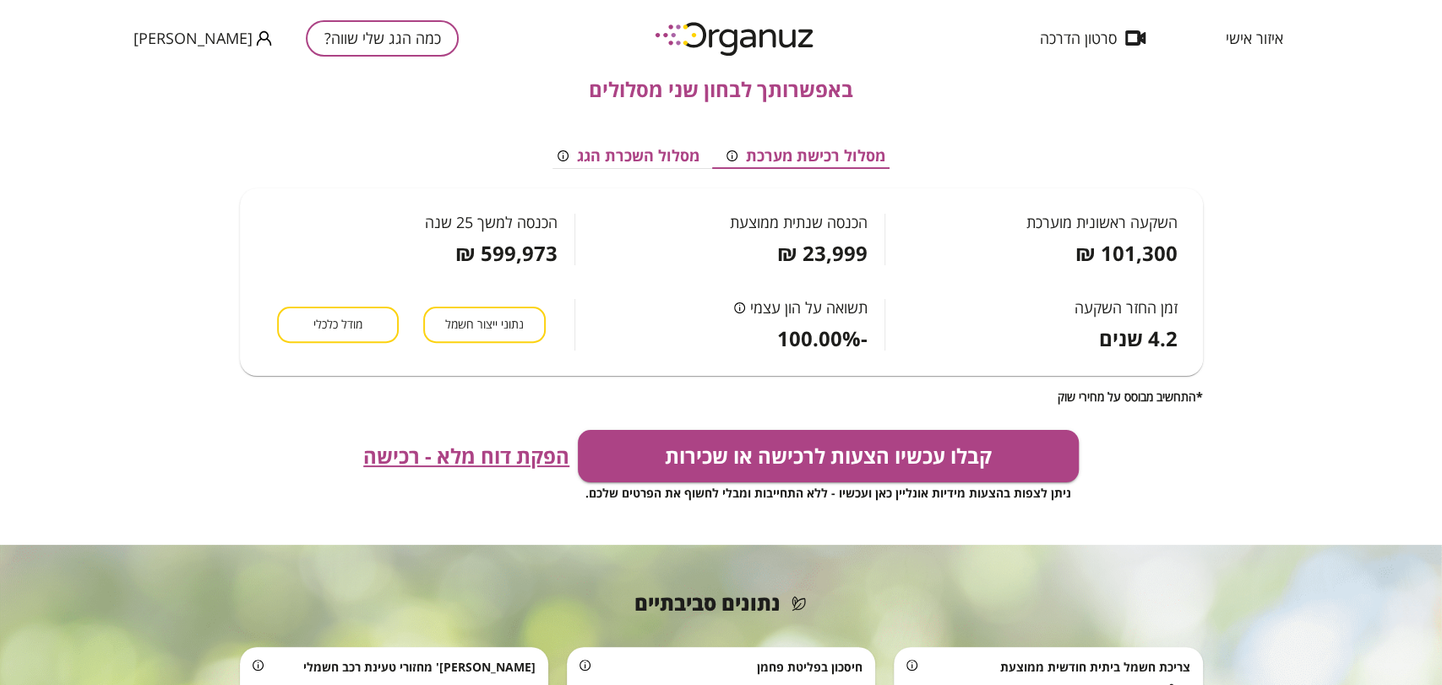
click at [444, 456] on span "הפקת דוח מלא - רכישה" at bounding box center [466, 456] width 206 height 24
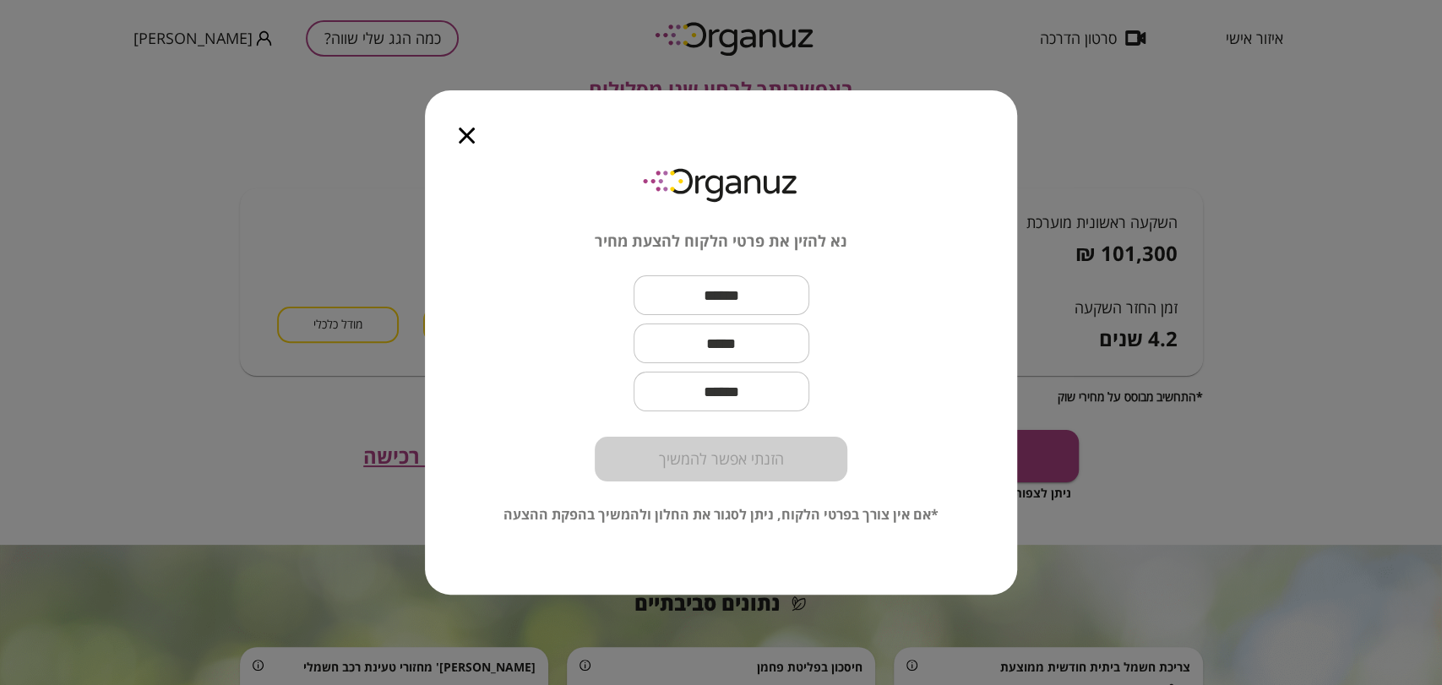
click at [468, 133] on icon "button" at bounding box center [467, 136] width 16 height 16
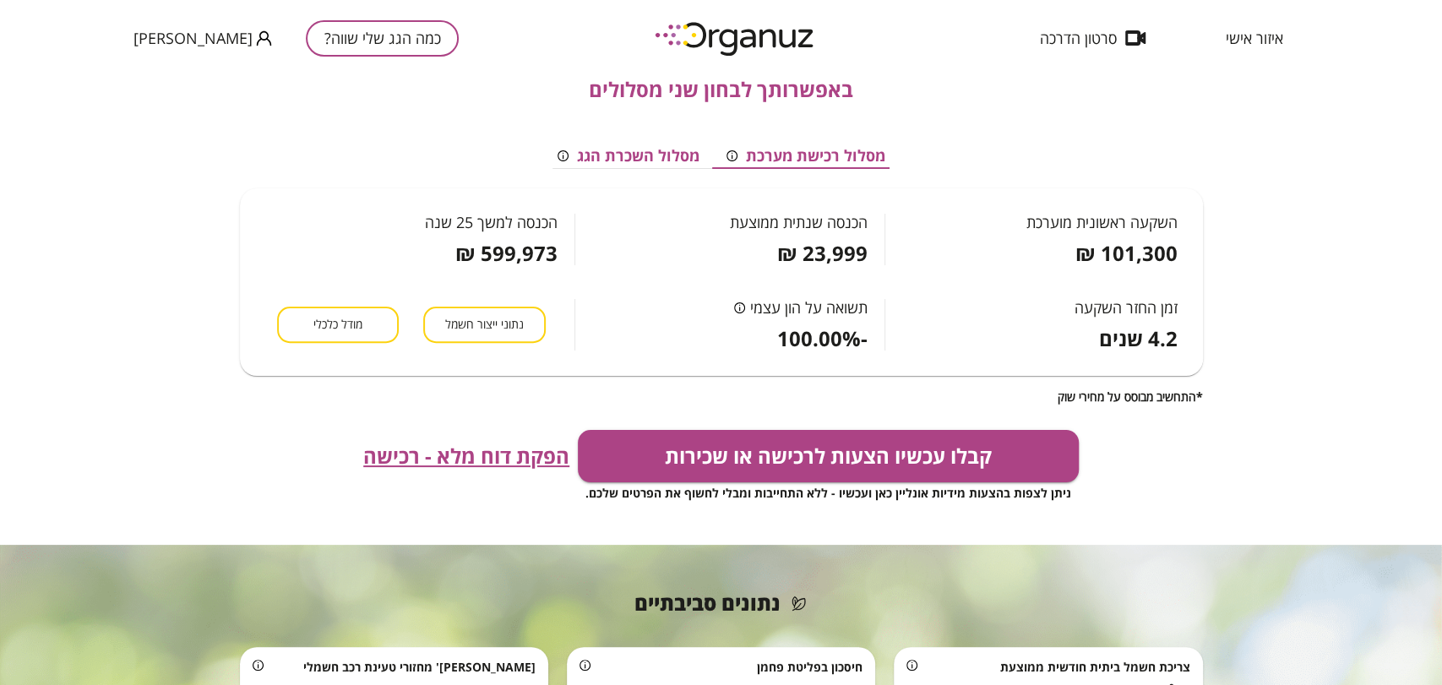
click at [1255, 40] on span "איזור אישי" at bounding box center [1254, 38] width 57 height 17
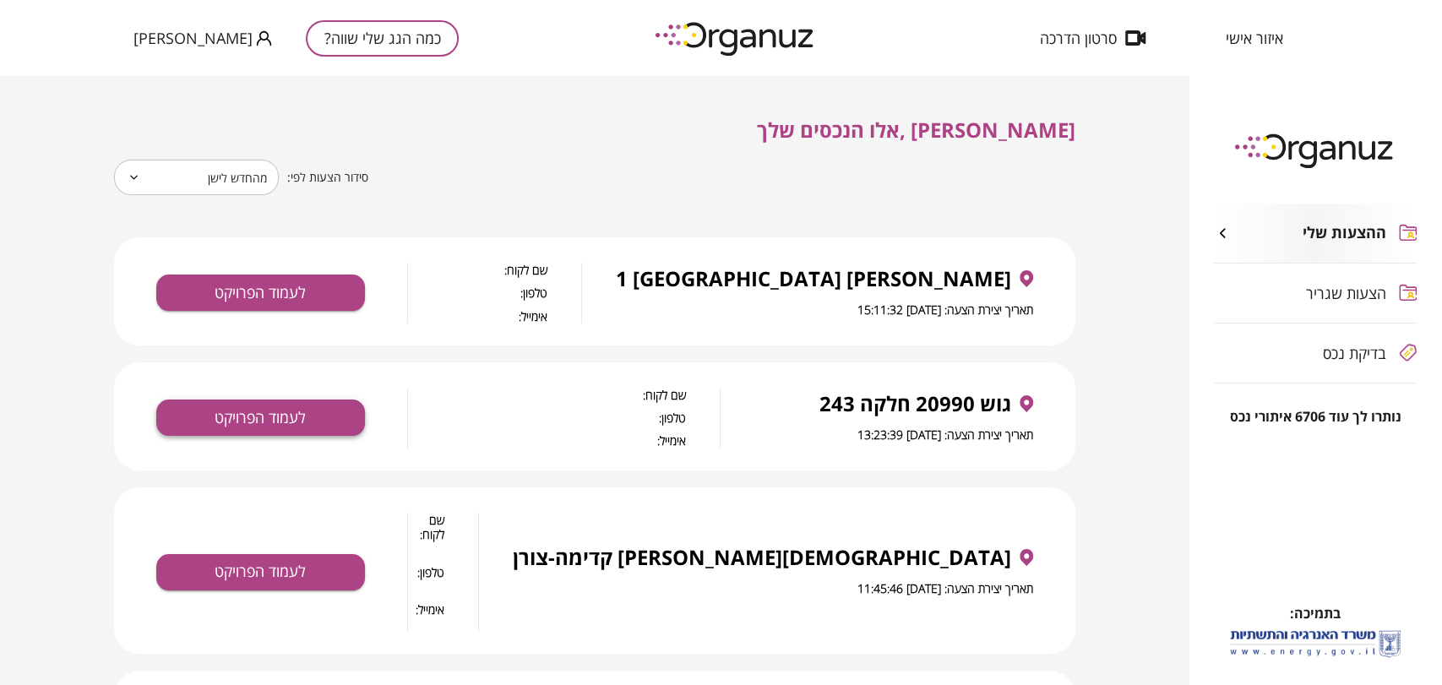
click at [230, 420] on button "לעמוד הפרויקט" at bounding box center [260, 418] width 209 height 36
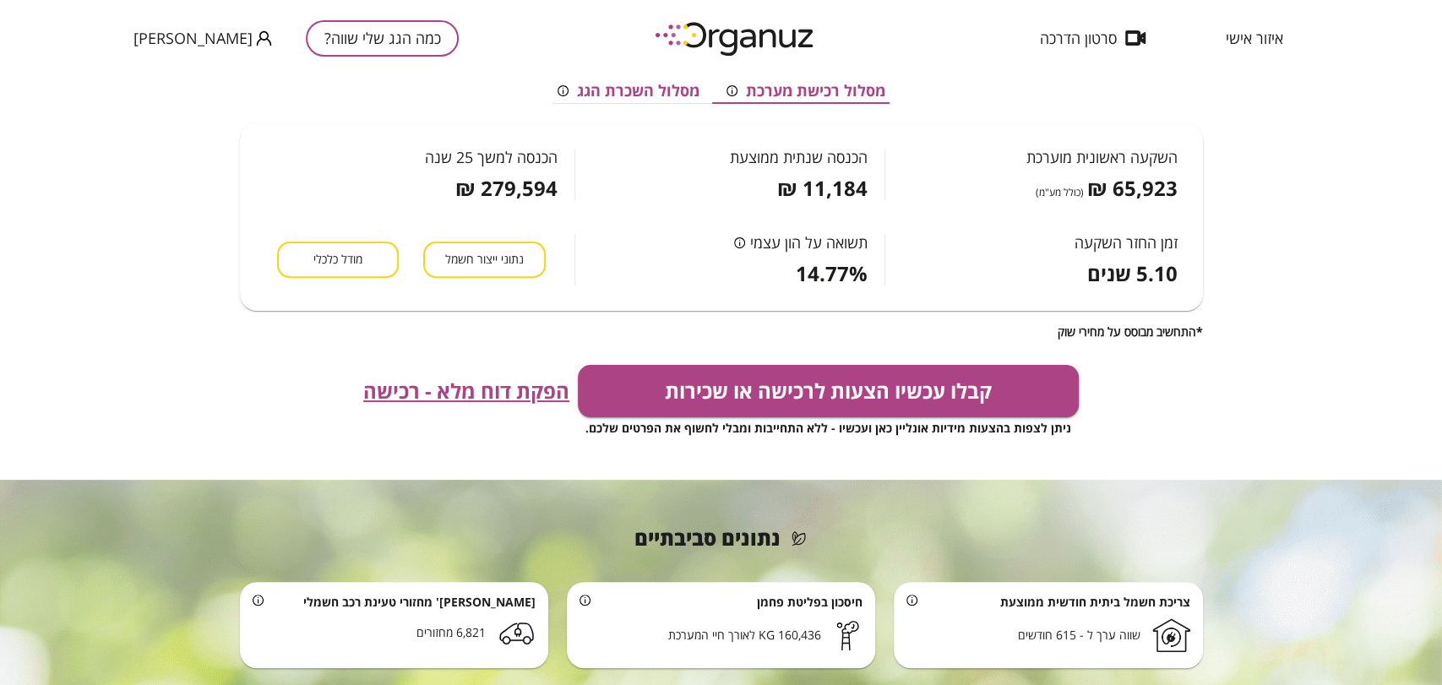
scroll to position [375, 0]
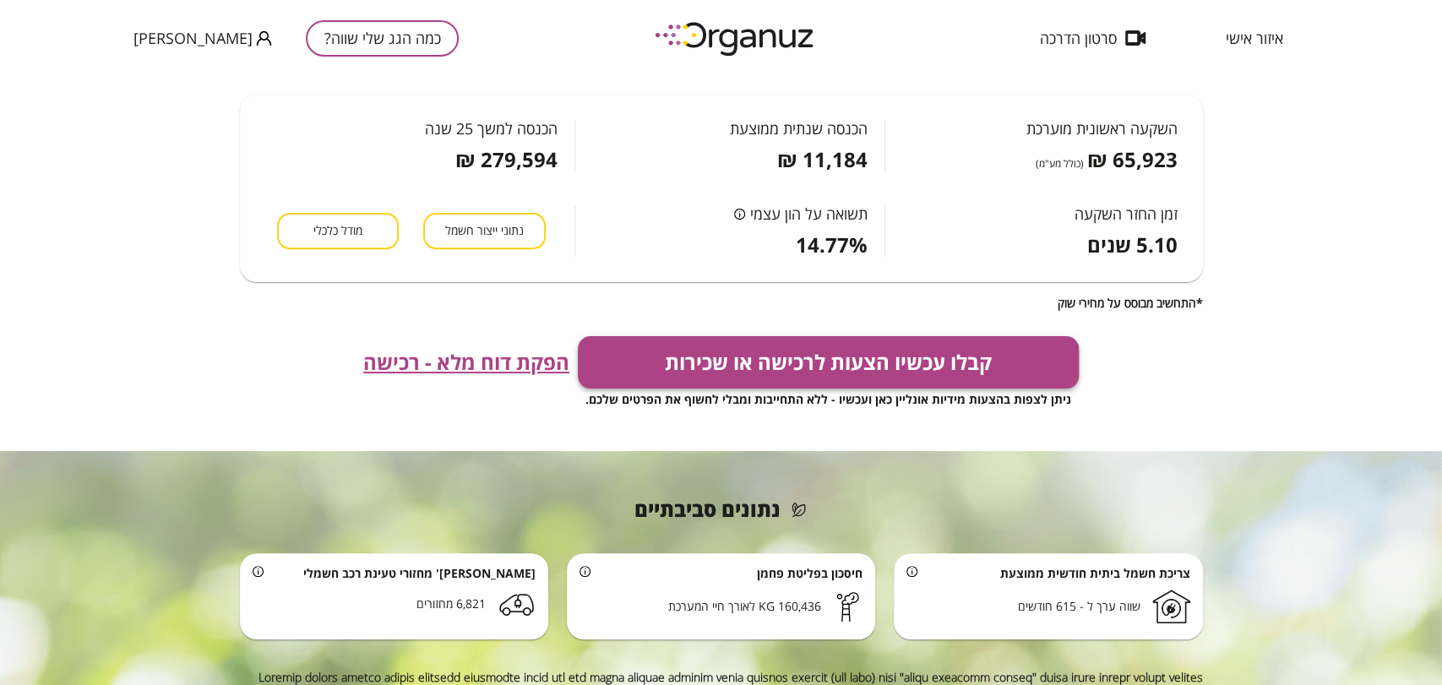
click at [650, 371] on button "קבלו עכשיו הצעות לרכישה או שכירות" at bounding box center [828, 362] width 501 height 52
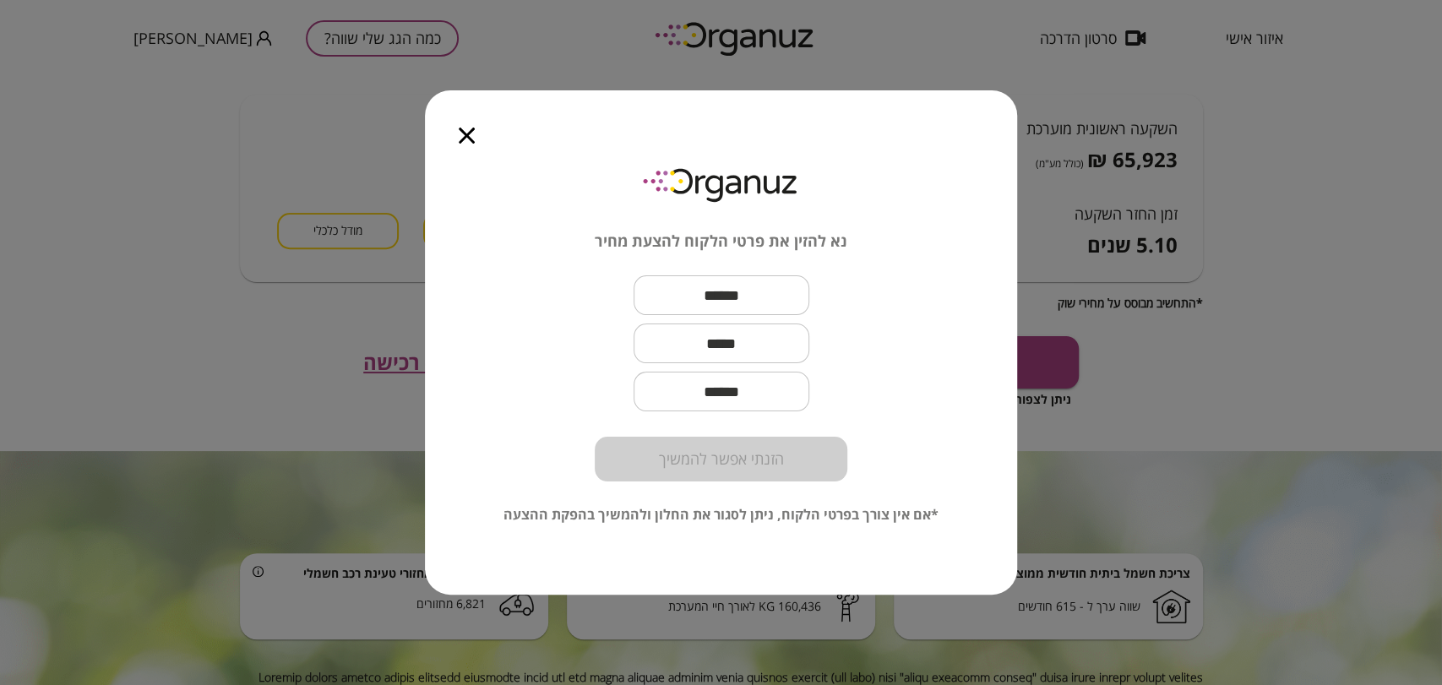
drag, startPoint x: 815, startPoint y: 301, endPoint x: 829, endPoint y: 291, distance: 16.4
click at [809, 301] on input "text" at bounding box center [722, 295] width 176 height 50
click at [779, 300] on input "text" at bounding box center [722, 295] width 176 height 50
paste input "********"
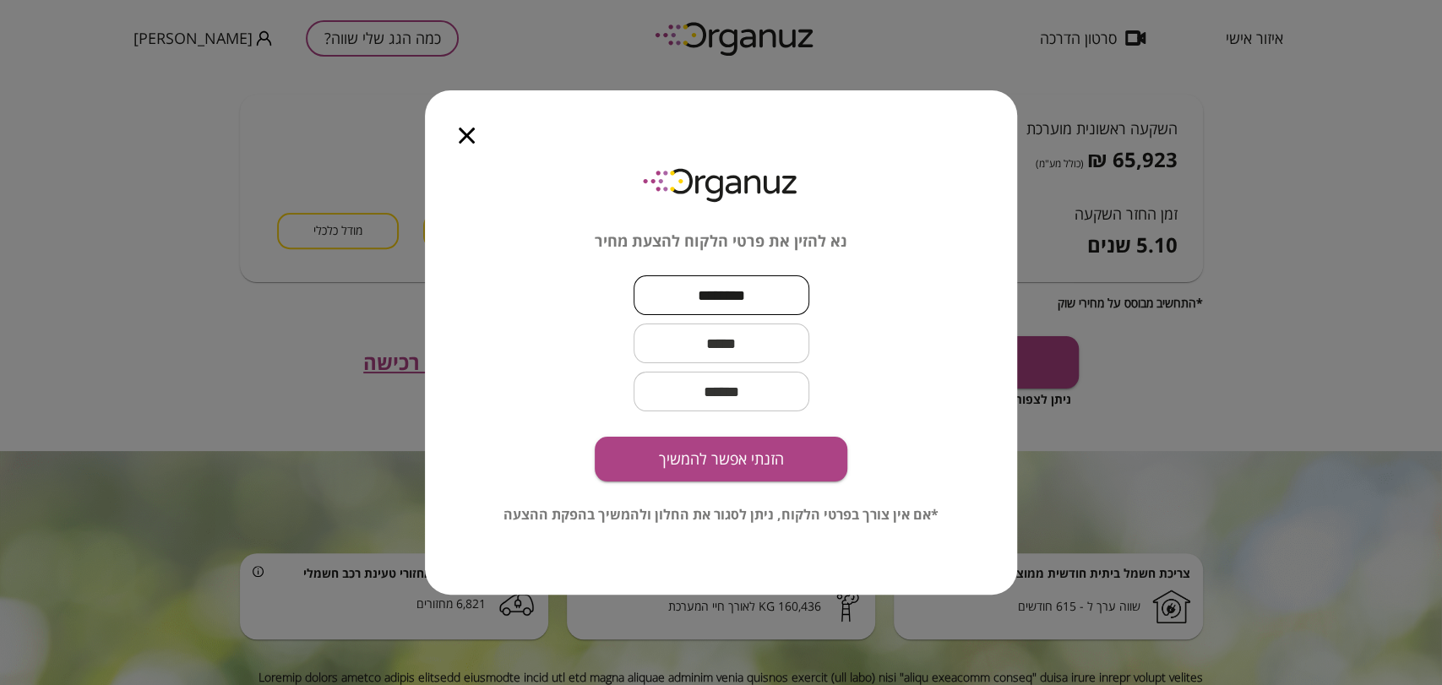
type input "********"
click at [703, 343] on input "text" at bounding box center [722, 344] width 176 height 50
paste input "**********"
type input "**********"
click at [723, 455] on button "הזנתי אפשר להמשיך" at bounding box center [721, 459] width 253 height 45
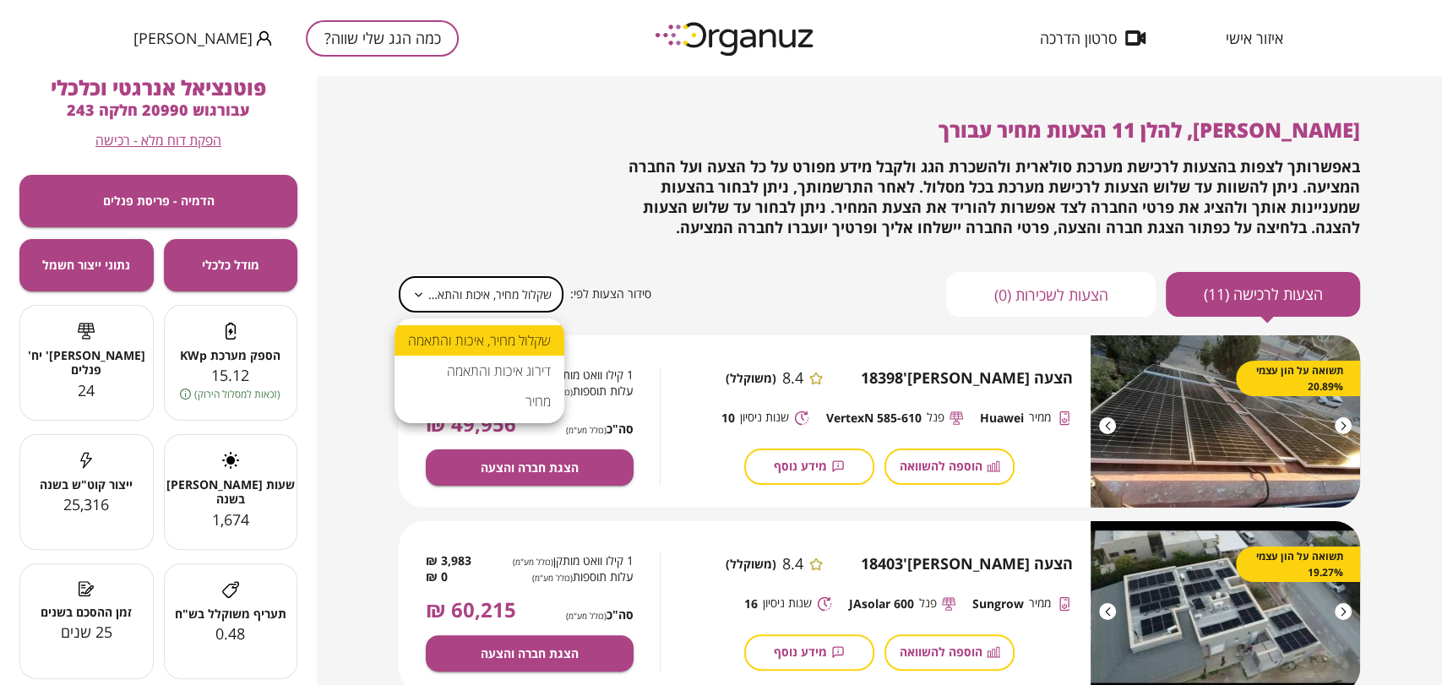
click at [460, 308] on body "**********" at bounding box center [721, 342] width 1442 height 685
click at [478, 406] on li "מחיר" at bounding box center [480, 401] width 170 height 30
type input "*****"
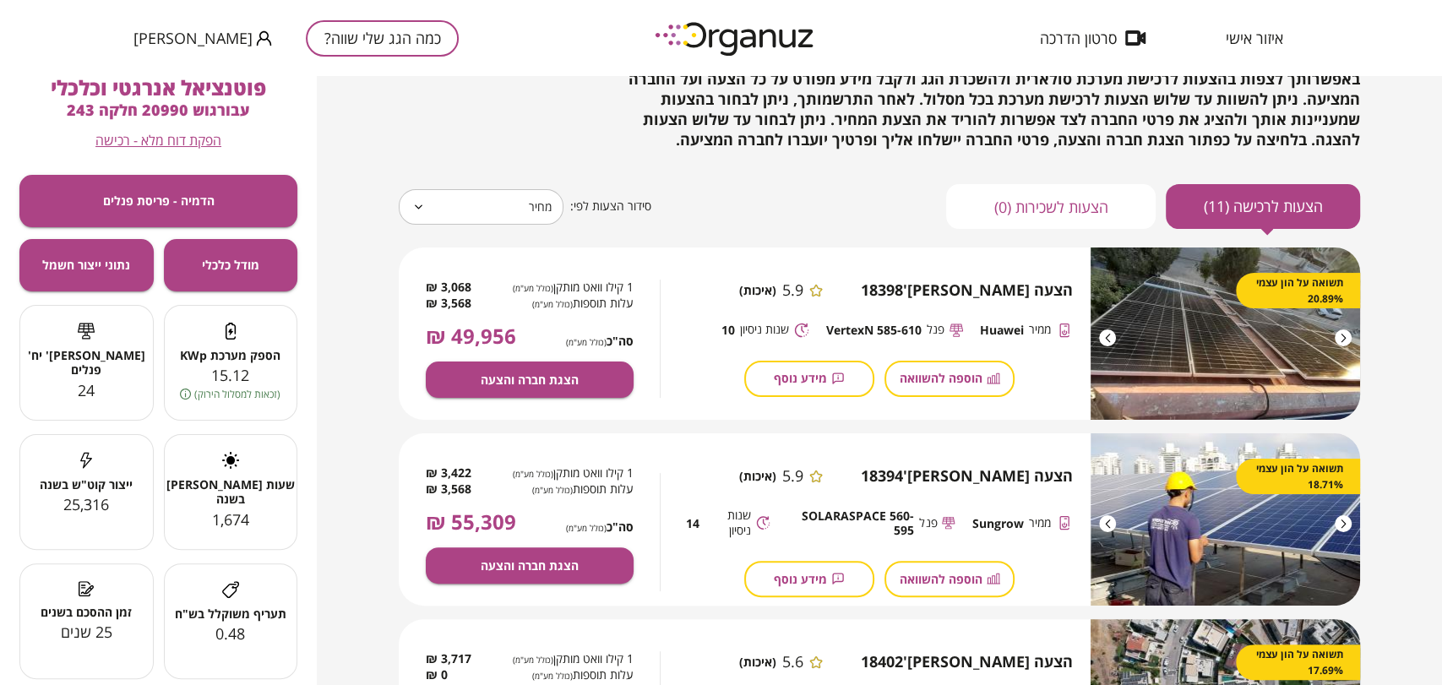
scroll to position [94, 0]
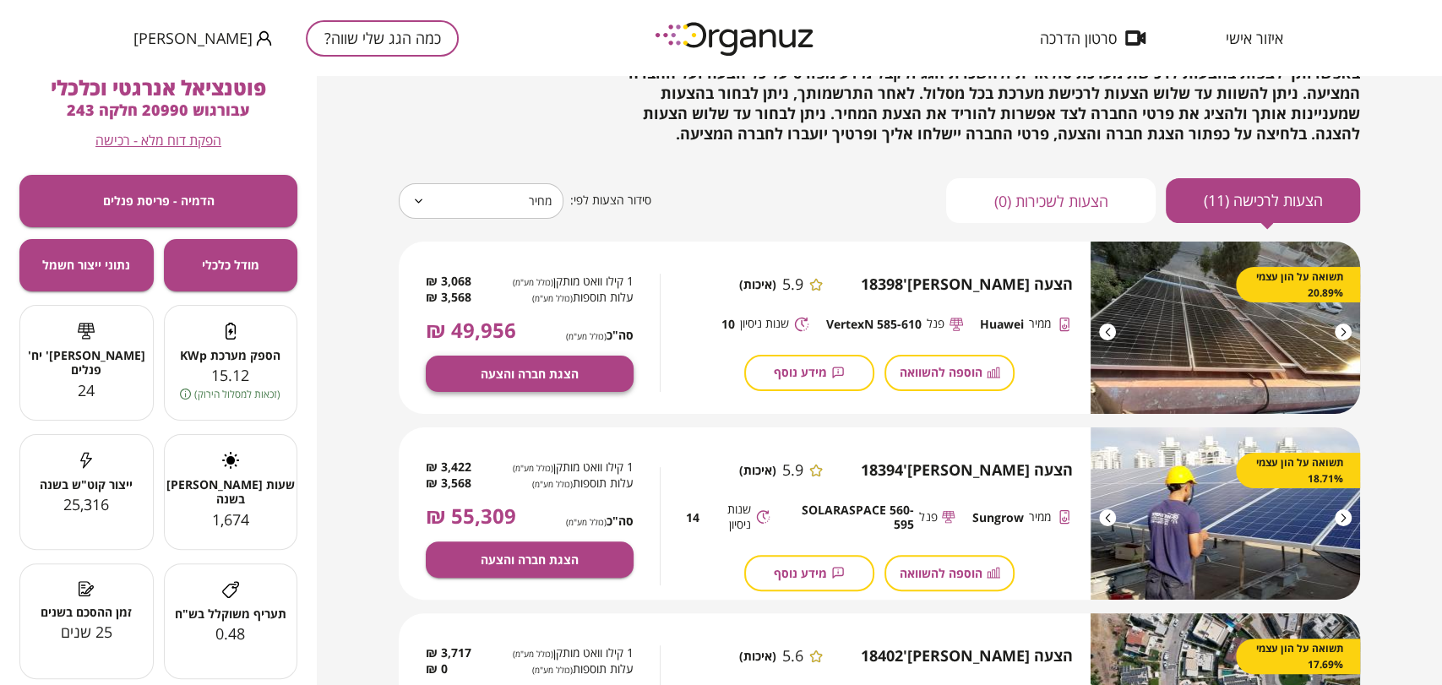
click at [514, 375] on span "הצגת חברה והצעה" at bounding box center [530, 374] width 98 height 14
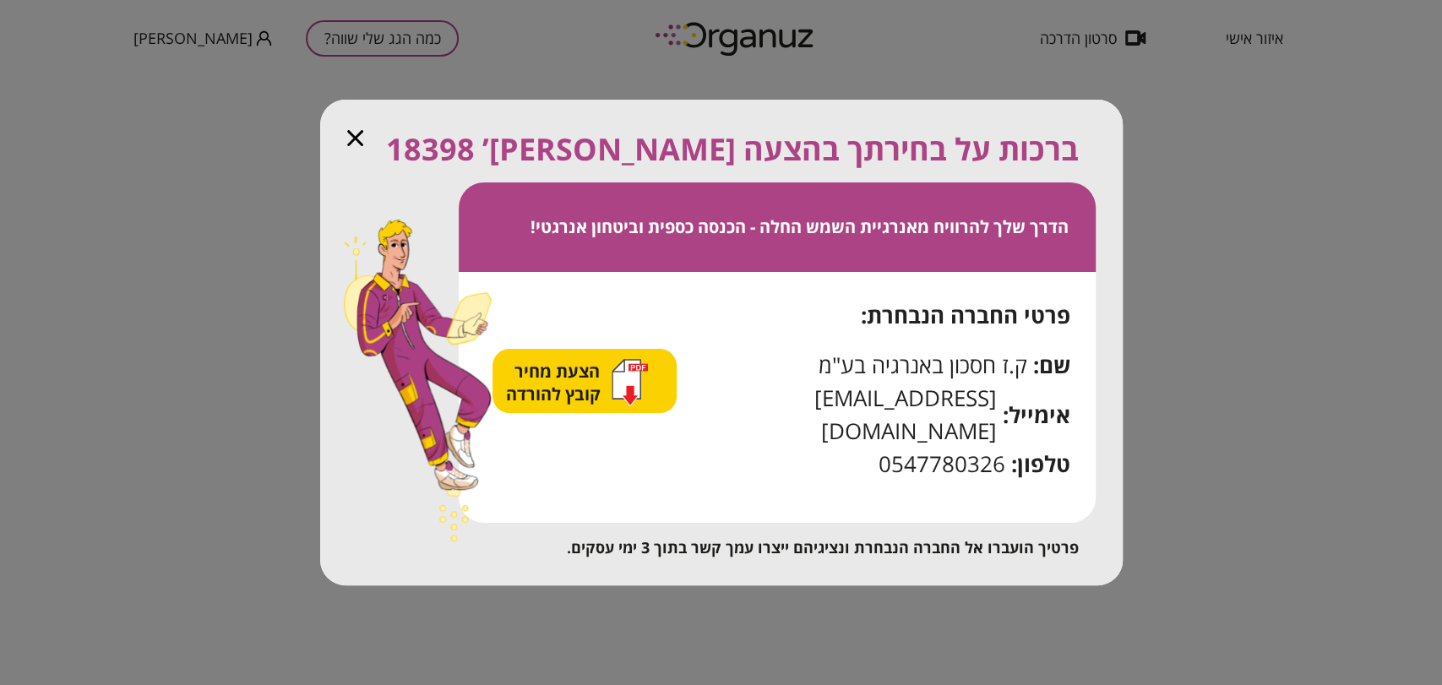
click at [554, 406] on span "הצעת מחיר קובץ להורדה" at bounding box center [555, 383] width 99 height 46
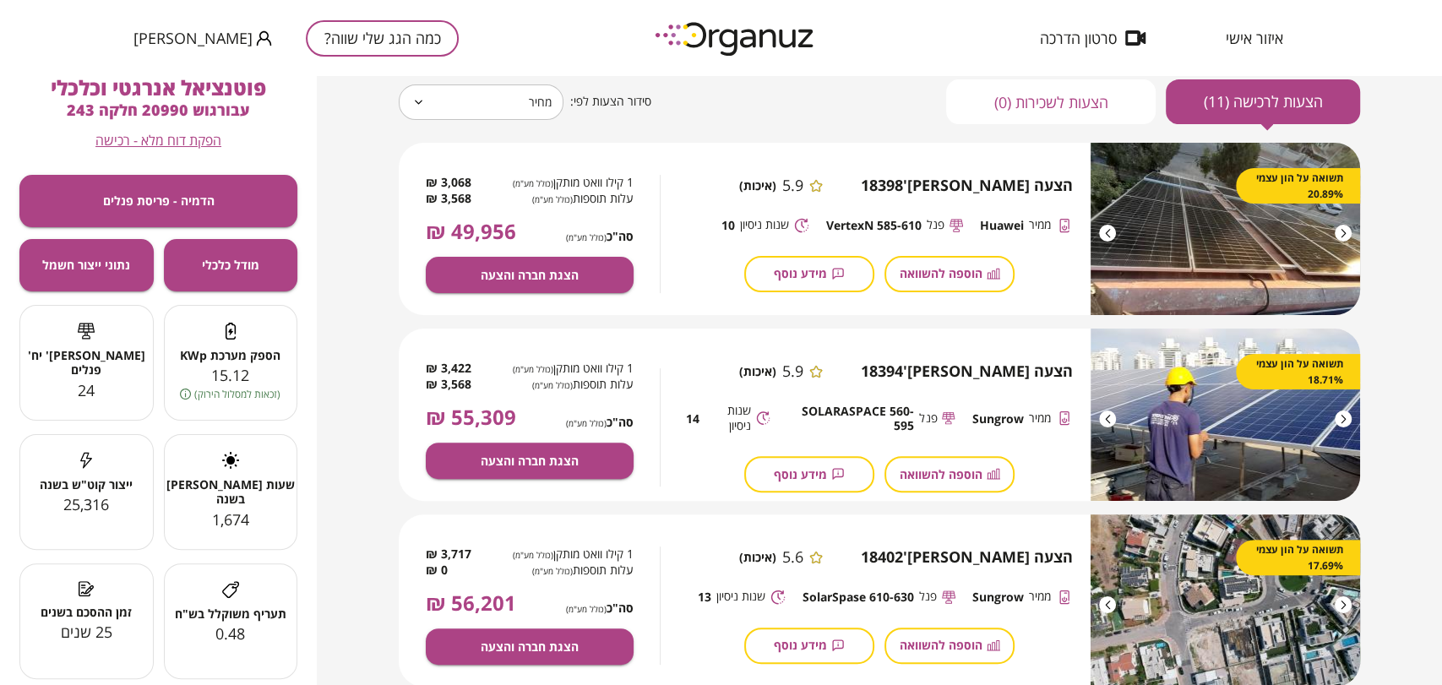
scroll to position [281, 0]
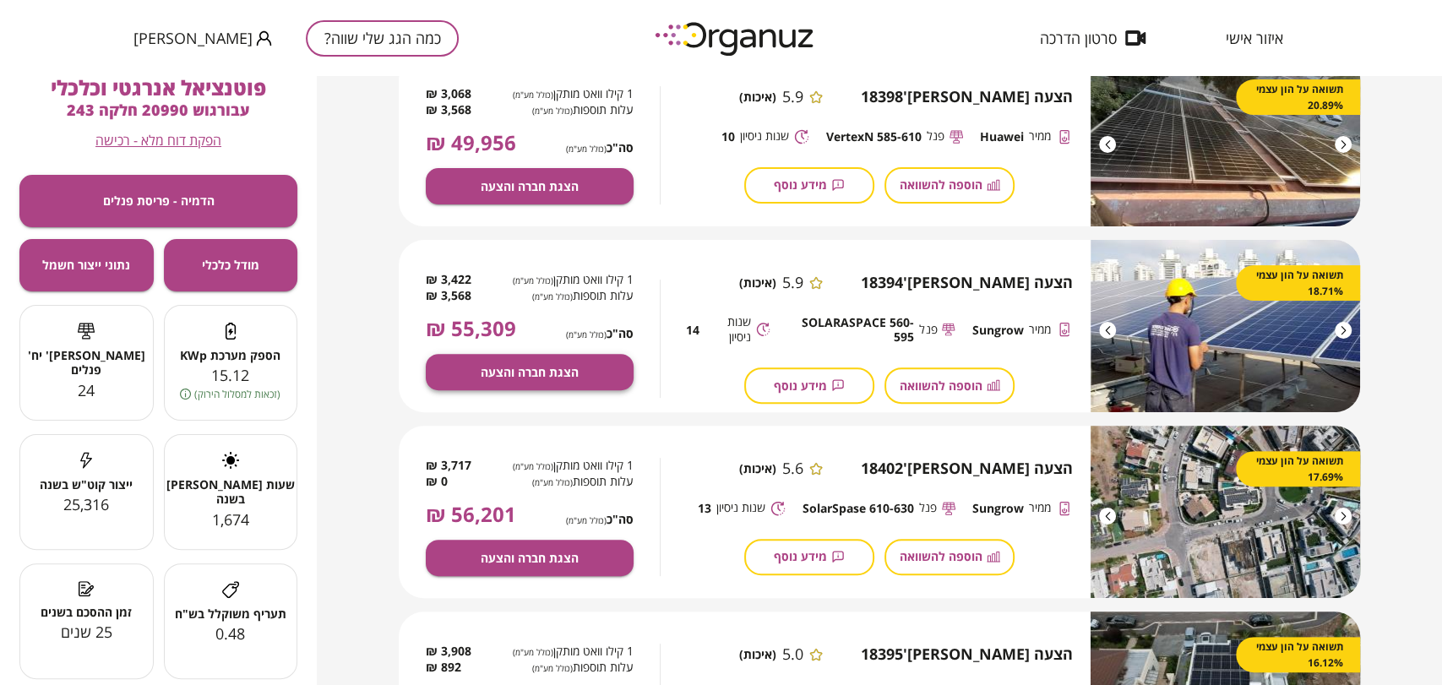
click at [524, 365] on span "הצגת חברה והצעה" at bounding box center [530, 372] width 98 height 14
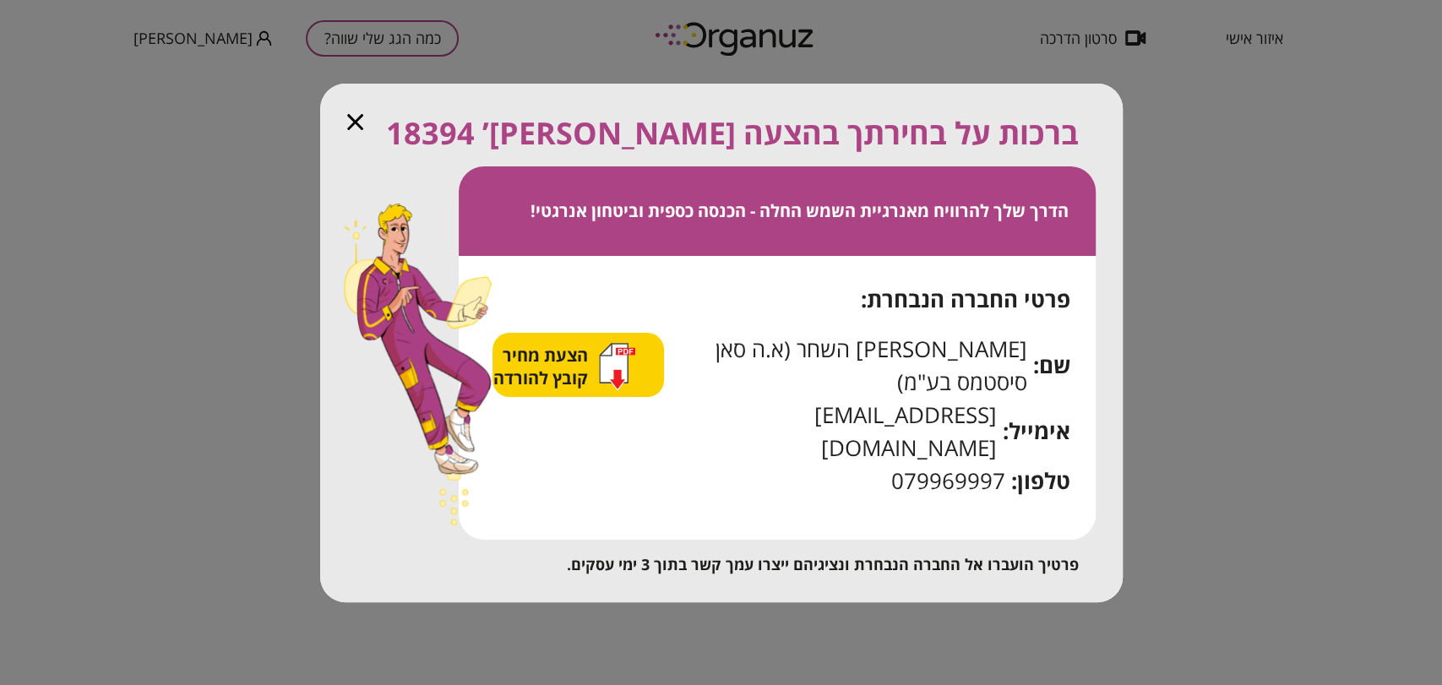
click at [554, 389] on span "הצעת מחיר קובץ להורדה" at bounding box center [542, 367] width 99 height 46
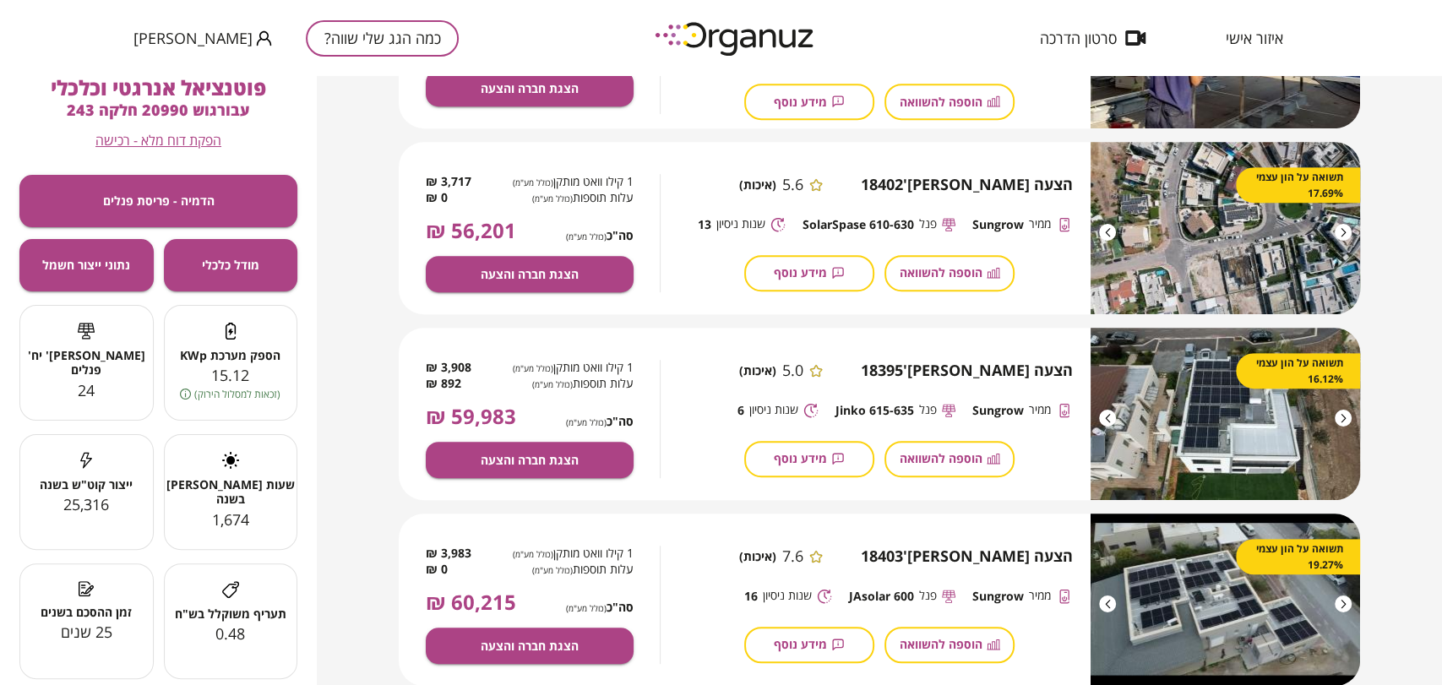
scroll to position [563, 0]
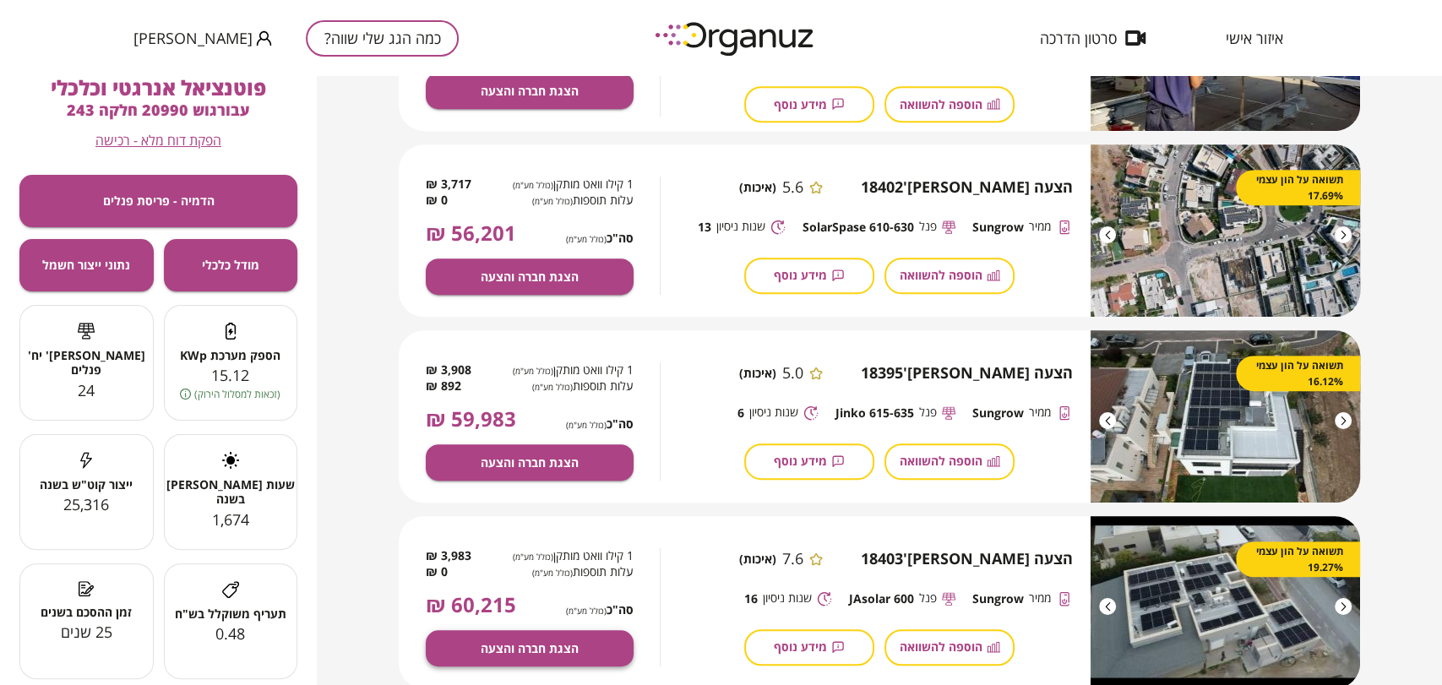
click at [584, 651] on button "הצגת חברה והצעה" at bounding box center [530, 648] width 208 height 36
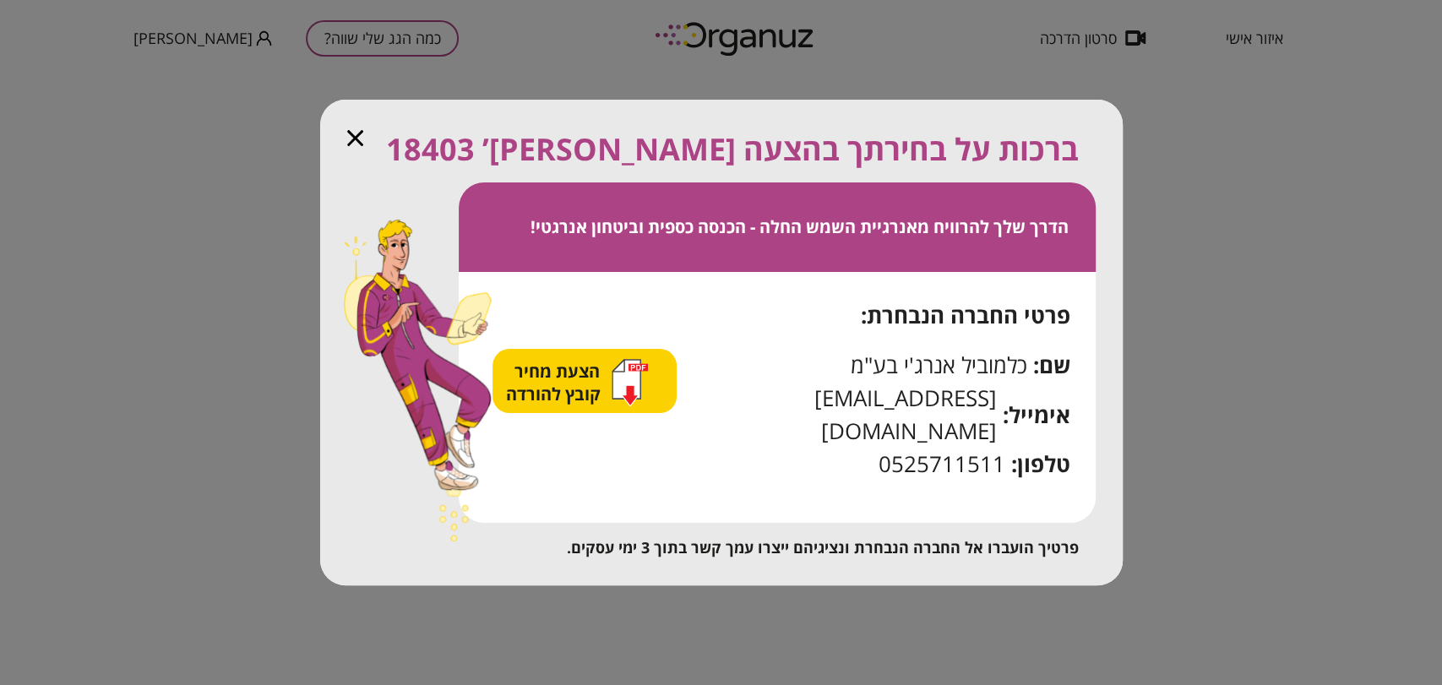
click at [563, 395] on span "הצעת מחיר קובץ להורדה" at bounding box center [555, 383] width 99 height 46
